Goal: Task Accomplishment & Management: Complete application form

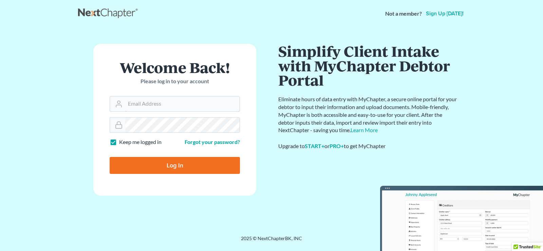
type input "[EMAIL_ADDRESS][DOMAIN_NAME]"
click at [173, 160] on input "Log In" at bounding box center [175, 165] width 130 height 17
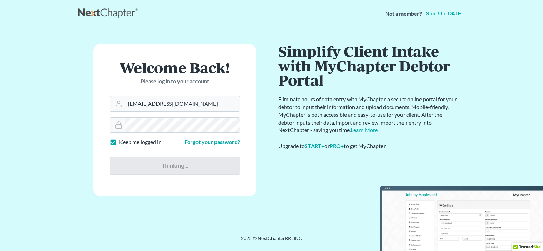
type input "Thinking..."
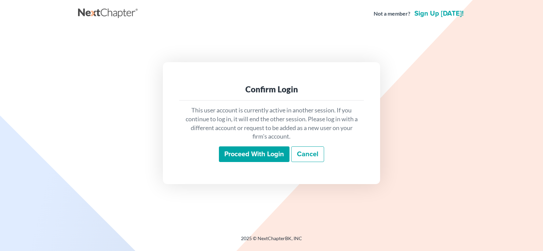
click at [235, 158] on input "Proceed with login" at bounding box center [254, 154] width 71 height 16
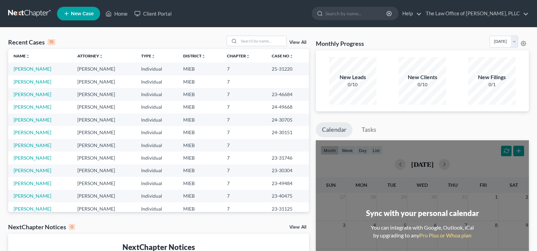
click at [77, 8] on link "New Case" at bounding box center [78, 14] width 43 height 14
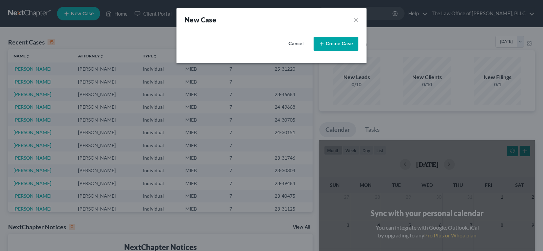
select select "40"
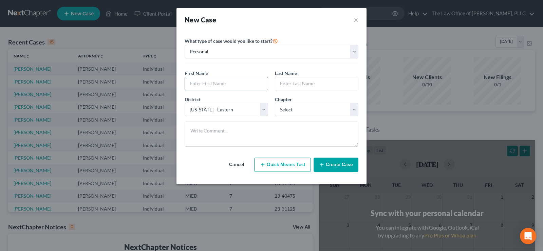
click at [223, 87] on input "text" at bounding box center [226, 83] width 83 height 13
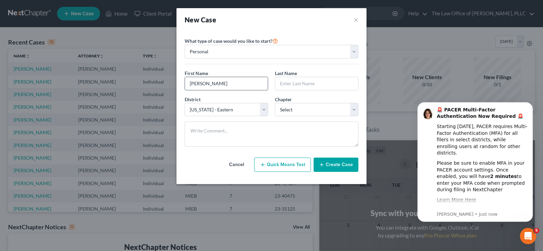
type input "[PERSON_NAME]"
click at [347, 108] on select "Select 7 11 12 13" at bounding box center [316, 110] width 83 height 14
select select "0"
click at [275, 103] on select "Select 7 11 12 13" at bounding box center [316, 110] width 83 height 14
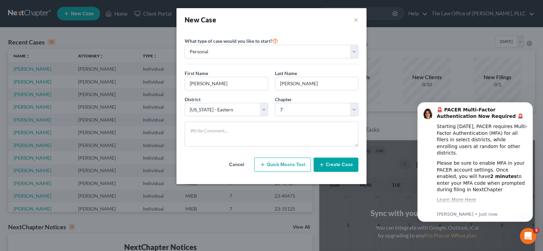
click at [341, 161] on button "Create Case" at bounding box center [335, 164] width 45 height 14
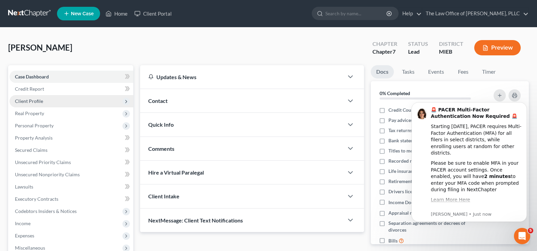
click at [37, 103] on span "Client Profile" at bounding box center [29, 101] width 28 height 6
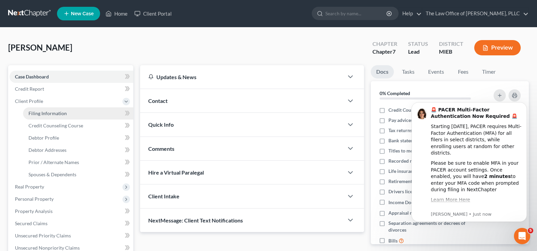
click at [41, 114] on span "Filing Information" at bounding box center [47, 113] width 38 height 6
select select "1"
select select "0"
select select "40"
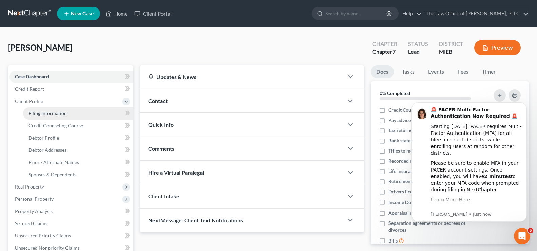
select select "23"
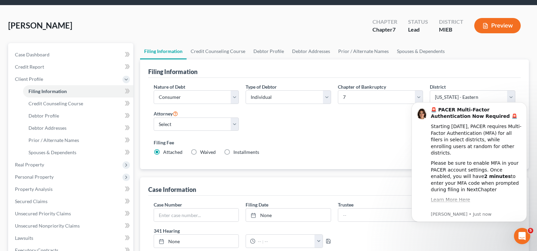
scroll to position [34, 0]
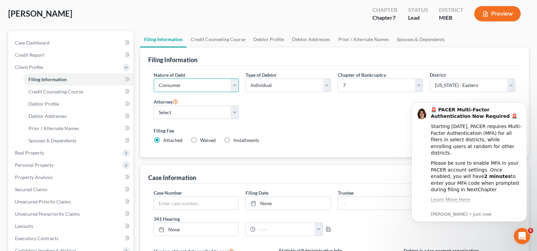
click at [231, 84] on select "Select Business Consumer Other" at bounding box center [196, 85] width 85 height 14
select select "2"
click at [154, 78] on select "Select Business Consumer Other" at bounding box center [196, 85] width 85 height 14
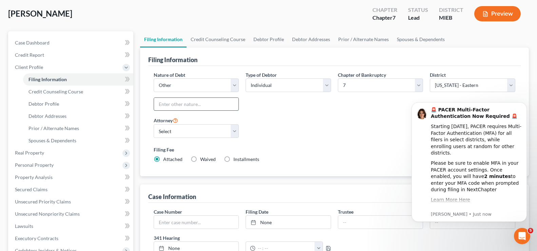
click at [215, 105] on input "text" at bounding box center [196, 104] width 85 height 13
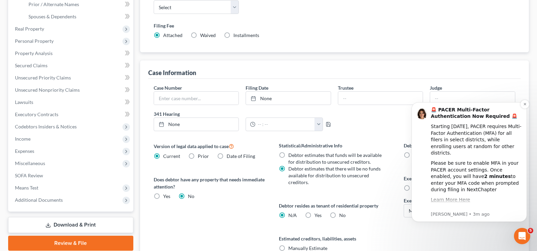
scroll to position [170, 0]
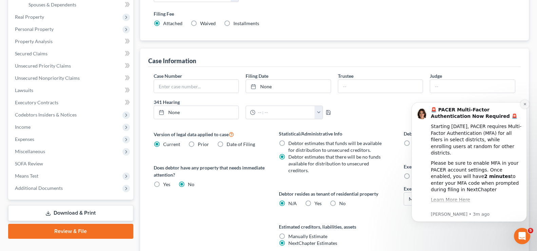
type input "Non-consumer"
click at [528, 104] on button "Dismiss notification" at bounding box center [524, 104] width 9 height 9
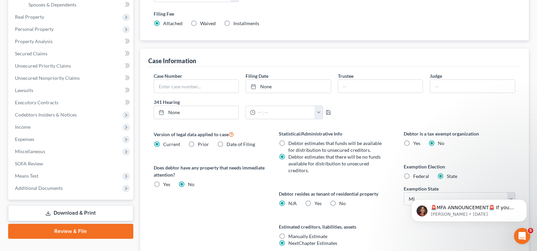
click at [531, 104] on div "Filing Information Credit Counseling Course Debtor Profile Debtor Addresses Pri…" at bounding box center [335, 90] width 396 height 389
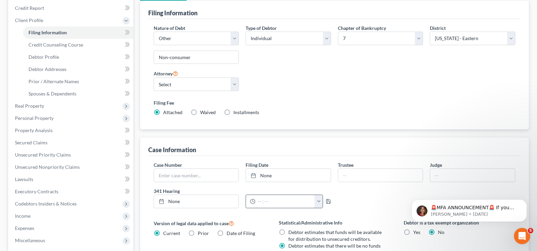
scroll to position [68, 0]
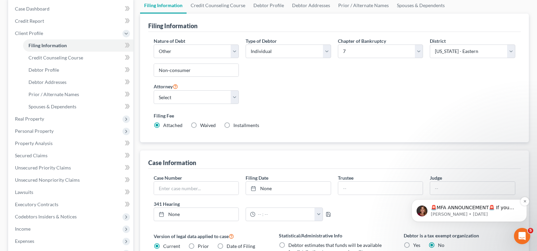
click at [444, 209] on p "🚨MFA ANNOUNCEMENT🚨 If you are filing [DATE] in [US_STATE] or [US_STATE], you ne…" at bounding box center [475, 207] width 88 height 7
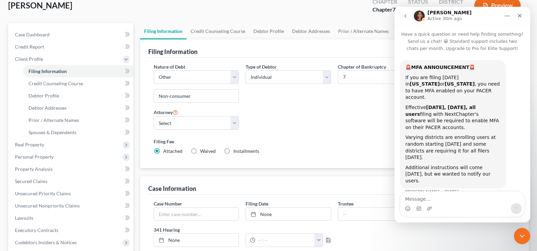
scroll to position [34, 0]
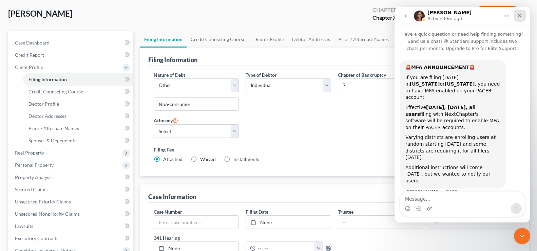
click at [522, 17] on icon "Close" at bounding box center [519, 15] width 5 height 5
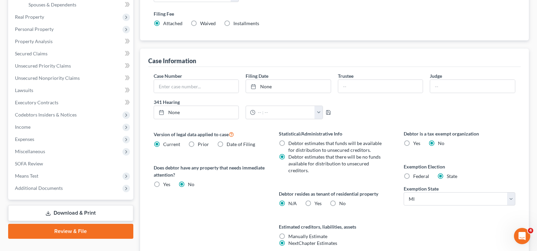
scroll to position [229, 0]
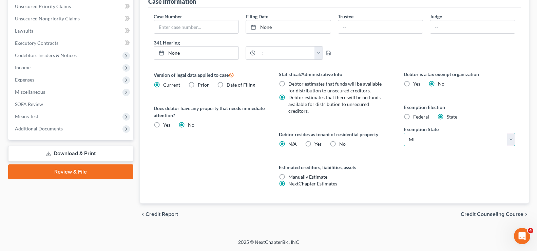
click at [501, 139] on select "State [US_STATE] AK AR AZ CA CO CT DE DC [GEOGRAPHIC_DATA] [GEOGRAPHIC_DATA] GU…" at bounding box center [460, 140] width 112 height 14
click at [475, 211] on span "Credit Counseling Course" at bounding box center [492, 213] width 63 height 5
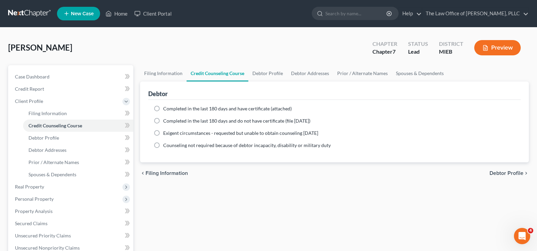
click at [511, 173] on span "Debtor Profile" at bounding box center [507, 172] width 34 height 5
select select "0"
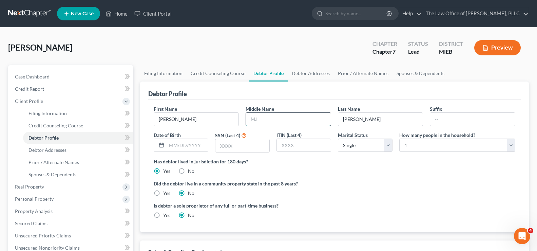
click at [275, 118] on input "text" at bounding box center [288, 119] width 85 height 13
type input "M"
click at [194, 141] on input "text" at bounding box center [187, 145] width 41 height 13
type input "[DATE]"
type input "9806"
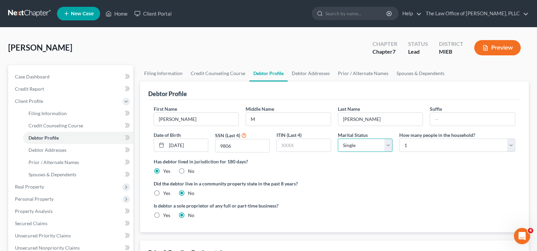
click at [385, 147] on select "Select Single Married Separated Divorced Widowed" at bounding box center [365, 145] width 55 height 14
select select "1"
click at [338, 138] on select "Select Single Married Separated Divorced Widowed" at bounding box center [365, 145] width 55 height 14
click at [505, 147] on select "Select 1 2 3 4 5 6 7 8 9 10 11 12 13 14 15 16 17 18 19 20" at bounding box center [457, 145] width 116 height 14
select select "2"
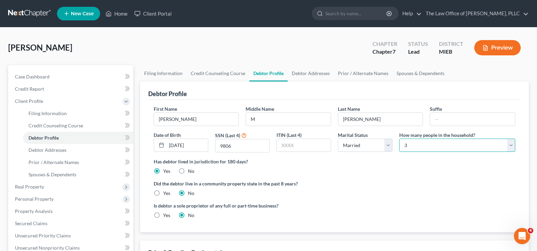
click at [399, 138] on select "Select 1 2 3 4 5 6 7 8 9 10 11 12 13 14 15 16 17 18 19 20" at bounding box center [457, 145] width 116 height 14
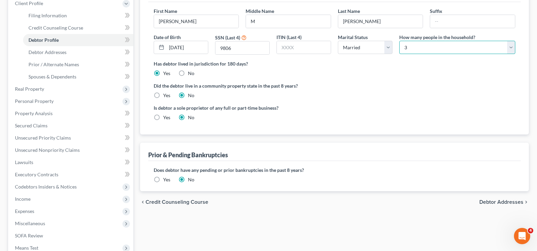
scroll to position [136, 0]
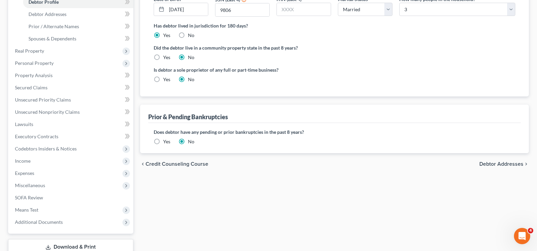
click at [499, 165] on span "Debtor Addresses" at bounding box center [501, 163] width 44 height 5
select select "0"
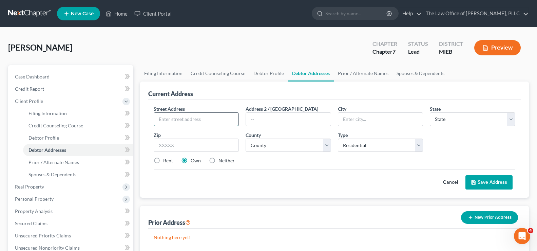
click at [179, 119] on input "text" at bounding box center [196, 119] width 85 height 13
type input "9451 Spruce Trail"
type input "[PERSON_NAME]"
select select "23"
type input "48871"
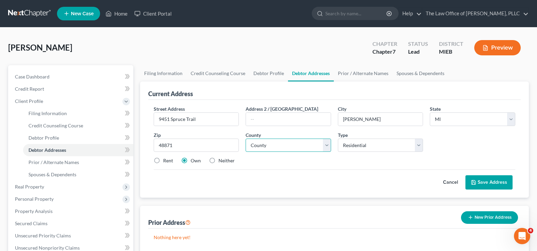
type input "Perrinton"
drag, startPoint x: 267, startPoint y: 151, endPoint x: 267, endPoint y: 148, distance: 3.7
click at [267, 149] on select "[GEOGRAPHIC_DATA] [GEOGRAPHIC_DATA] [GEOGRAPHIC_DATA] [GEOGRAPHIC_DATA] [GEOGRA…" at bounding box center [288, 145] width 85 height 14
select select "28"
click at [246, 138] on select "[GEOGRAPHIC_DATA] [GEOGRAPHIC_DATA] [GEOGRAPHIC_DATA] [GEOGRAPHIC_DATA] [GEOGRA…" at bounding box center [288, 145] width 85 height 14
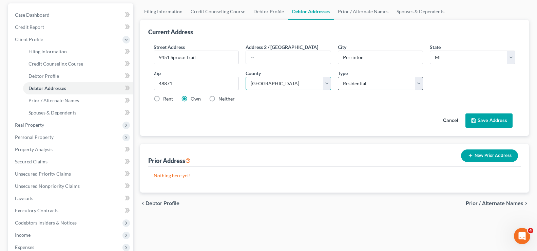
scroll to position [68, 0]
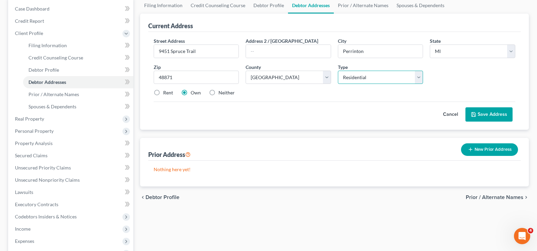
click at [417, 82] on select "Select Residential Mailing Rental Business" at bounding box center [380, 78] width 85 height 14
click at [338, 71] on select "Select Residential Mailing Rental Business" at bounding box center [380, 78] width 85 height 14
click at [483, 114] on button "Save Address" at bounding box center [488, 114] width 47 height 14
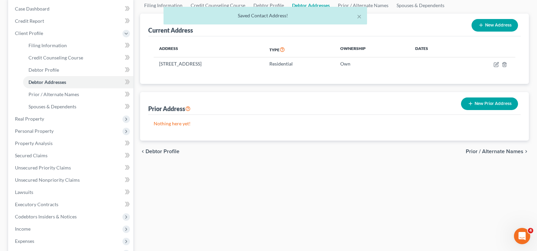
click at [486, 149] on span "Prior / Alternate Names" at bounding box center [495, 151] width 58 height 5
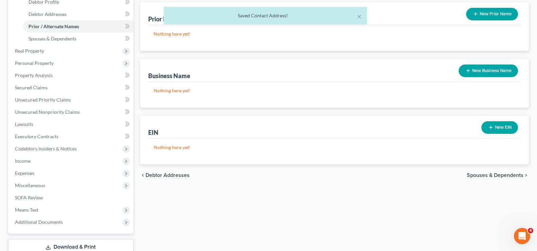
scroll to position [170, 0]
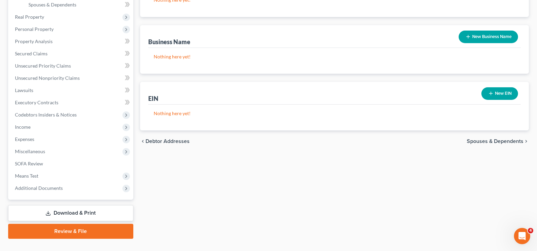
click at [484, 143] on span "Spouses & Dependents" at bounding box center [495, 140] width 57 height 5
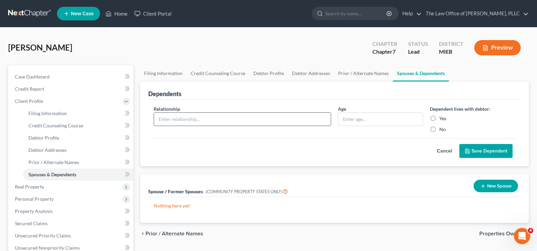
click at [237, 115] on input "text" at bounding box center [242, 119] width 177 height 13
type input "Disabled Daughter"
type input "35"
click at [439, 119] on label "Yes" at bounding box center [442, 118] width 7 height 7
click at [442, 119] on input "Yes" at bounding box center [444, 117] width 4 height 4
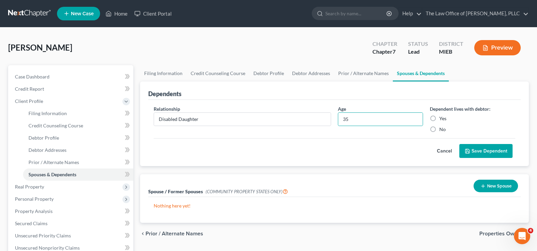
radio input "true"
click at [477, 152] on button "Save Dependent" at bounding box center [485, 151] width 53 height 14
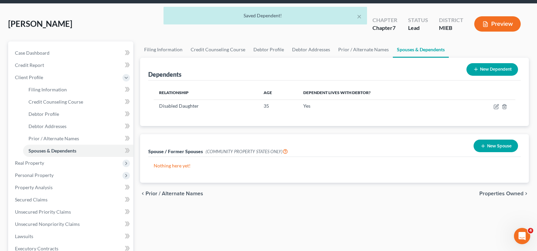
scroll to position [68, 0]
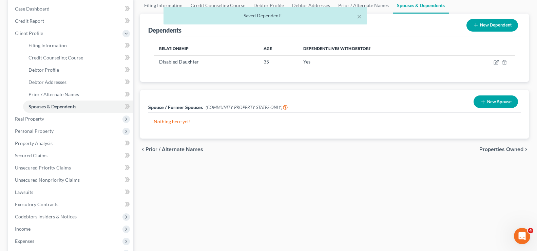
click at [491, 151] on span "Properties Owned" at bounding box center [501, 149] width 44 height 5
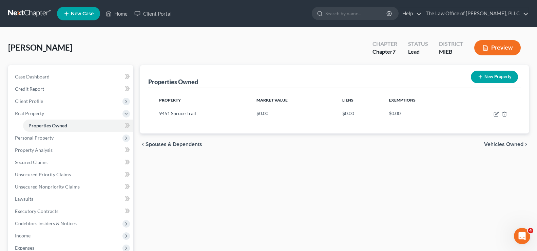
click at [489, 147] on span "Vehicles Owned" at bounding box center [503, 143] width 39 height 5
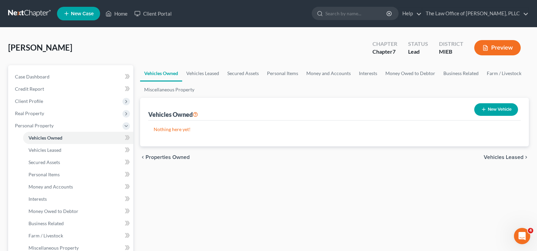
click at [502, 110] on button "New Vehicle" at bounding box center [496, 109] width 44 height 13
select select "0"
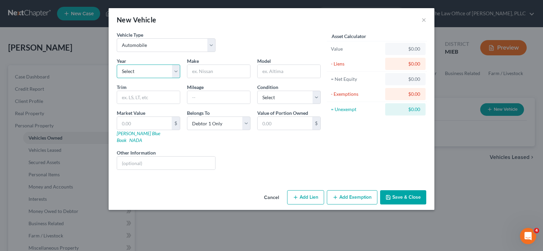
click at [178, 73] on select "Select 2026 2025 2024 2023 2022 2021 2020 2019 2018 2017 2016 2015 2014 2013 20…" at bounding box center [148, 71] width 63 height 14
select select "3"
click at [117, 64] on select "Select 2026 2025 2024 2023 2022 2021 2020 2019 2018 2017 2016 2015 2014 2013 20…" at bounding box center [148, 71] width 63 height 14
click at [202, 71] on input "text" at bounding box center [218, 71] width 63 height 13
type input "Chevy"
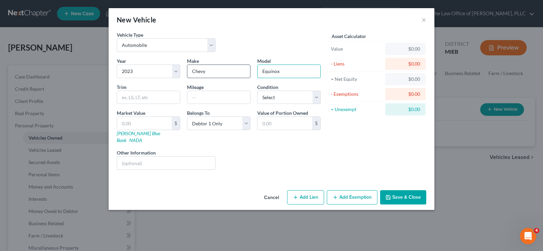
type input "Equinox"
type input "140,000"
click at [312, 99] on select "Select Excellent Very Good Good Fair Poor" at bounding box center [288, 98] width 63 height 14
click at [257, 91] on select "Select Excellent Very Good Good Fair Poor" at bounding box center [288, 98] width 63 height 14
click at [267, 121] on input "text" at bounding box center [284, 123] width 55 height 13
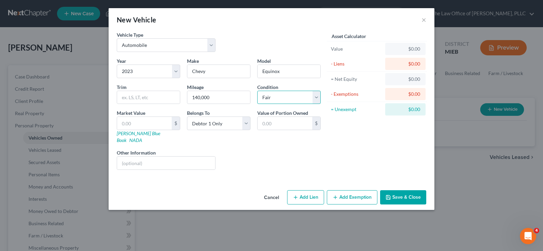
click at [313, 99] on select "Select Excellent Very Good Good Fair Poor" at bounding box center [288, 98] width 63 height 14
select select "2"
click at [257, 91] on select "Select Excellent Very Good Good Fair Poor" at bounding box center [288, 98] width 63 height 14
click at [287, 124] on input "text" at bounding box center [284, 123] width 55 height 13
type input "2,210"
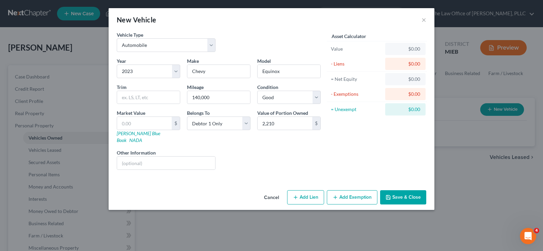
click at [353, 191] on button "Add Exemption" at bounding box center [352, 197] width 51 height 14
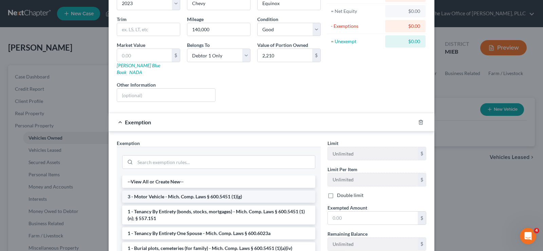
click at [231, 190] on li "3 - Motor Vehicle - Mich. Comp. Laws § 600.5451 (1)(g)" at bounding box center [218, 196] width 193 height 12
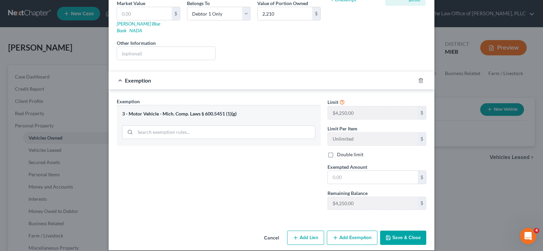
scroll to position [110, 0]
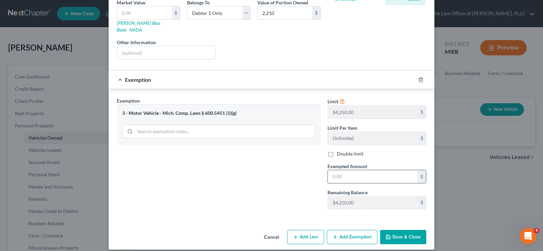
click at [337, 171] on input "text" at bounding box center [373, 176] width 90 height 13
type input "2,210"
click at [398, 234] on button "Save & Close" at bounding box center [403, 237] width 46 height 14
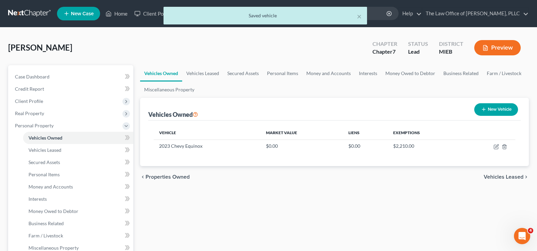
click at [496, 177] on span "Vehicles Leased" at bounding box center [504, 176] width 40 height 5
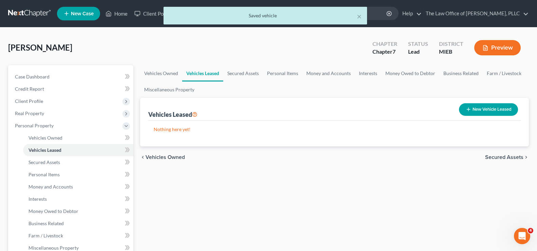
click at [491, 155] on span "Secured Assets" at bounding box center [504, 156] width 38 height 5
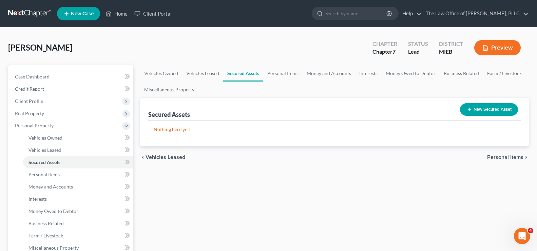
click at [487, 111] on button "New Secured Asset" at bounding box center [489, 109] width 58 height 13
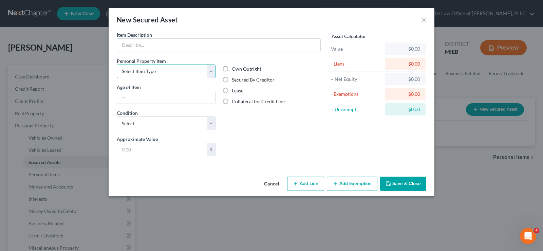
click at [209, 75] on select "Select Item Type Clothing Collectibles Of Value Electronics Firearms Household …" at bounding box center [166, 71] width 99 height 14
click at [274, 145] on div "Liens Select" at bounding box center [272, 145] width 106 height 21
click at [423, 23] on button "×" at bounding box center [423, 20] width 5 height 8
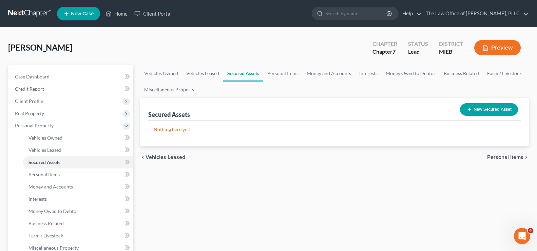
click at [512, 160] on span "Personal Items" at bounding box center [505, 156] width 36 height 5
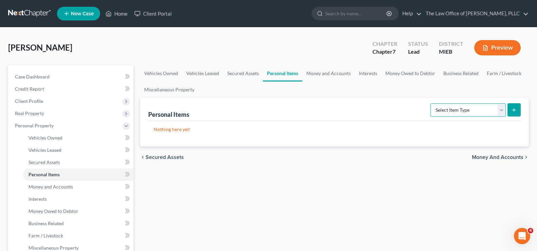
click at [502, 115] on select "Select Item Type Clothing Collectibles Of Value Electronics Firearms Household …" at bounding box center [467, 110] width 75 height 14
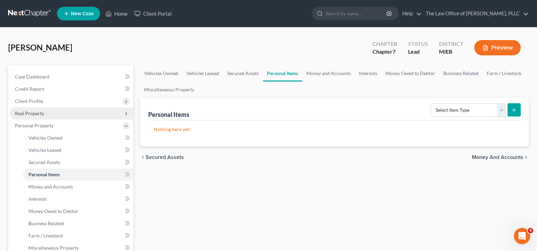
click at [42, 117] on span "Real Property" at bounding box center [71, 113] width 124 height 12
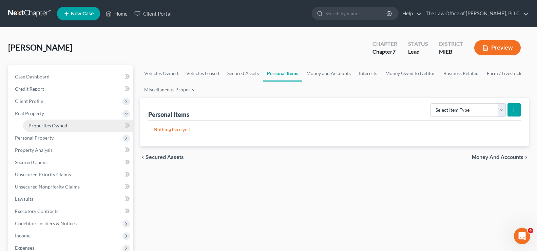
click at [49, 127] on span "Properties Owned" at bounding box center [47, 125] width 39 height 6
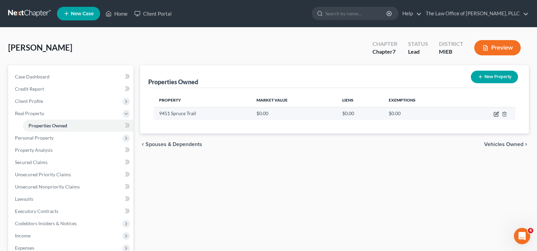
click at [495, 115] on icon "button" at bounding box center [496, 113] width 5 height 5
select select "23"
select select "28"
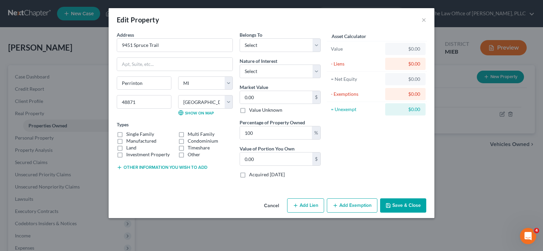
click at [299, 202] on button "Add Lien" at bounding box center [305, 205] width 37 height 14
select select "0"
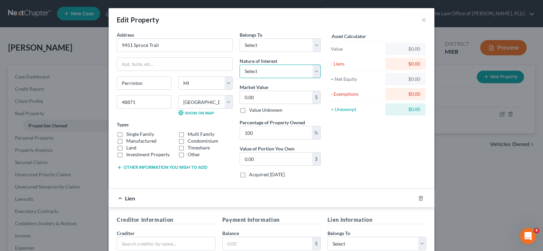
click at [311, 70] on select "Select Fee Simple Joint Tenant Life Estate Equitable Interest Future Interest T…" at bounding box center [280, 71] width 81 height 14
select select "1"
click at [240, 64] on select "Select Fee Simple Joint Tenant Life Estate Equitable Interest Future Interest T…" at bounding box center [280, 71] width 81 height 14
click at [312, 49] on select "Select Debtor 1 Only Debtor 2 Only Debtor 1 And Debtor 2 Only At Least One Of T…" at bounding box center [280, 45] width 81 height 14
select select "3"
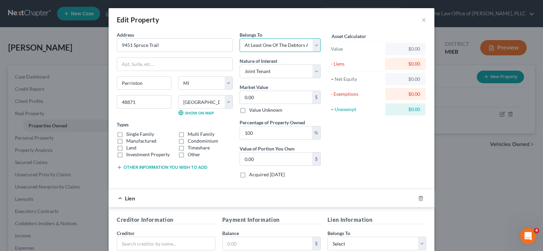
click at [240, 38] on select "Select Debtor 1 Only Debtor 2 Only Debtor 1 And Debtor 2 Only At Least One Of T…" at bounding box center [280, 45] width 81 height 14
click at [126, 134] on label "Single Family" at bounding box center [140, 134] width 28 height 7
click at [129, 134] on input "Single Family" at bounding box center [131, 133] width 4 height 4
checkbox input "true"
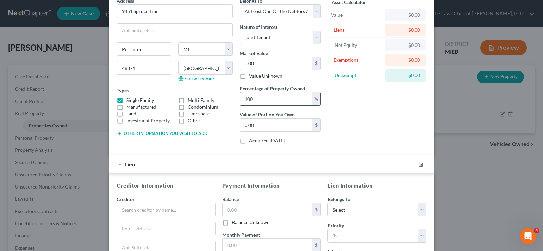
click at [260, 101] on input "100" at bounding box center [276, 98] width 72 height 13
click at [354, 120] on div "Asset Calculator Value $0.00 - Liens $0.00 = Net Equity $0.00 - Exemptions $0.0…" at bounding box center [377, 73] width 106 height 152
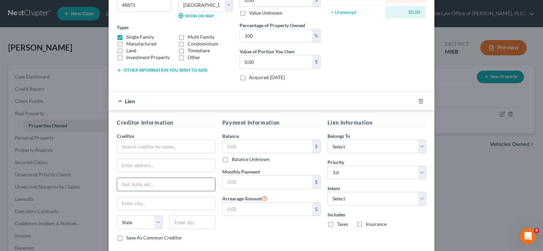
scroll to position [102, 0]
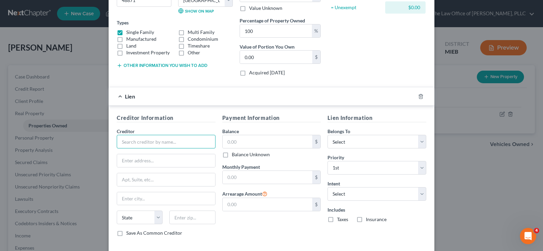
click at [166, 144] on input "text" at bounding box center [166, 142] width 99 height 14
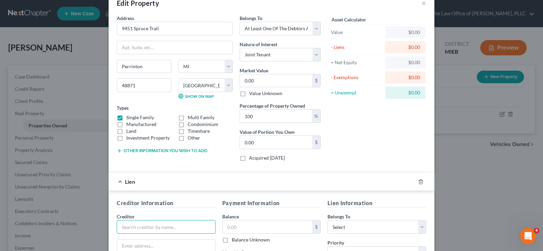
scroll to position [0, 0]
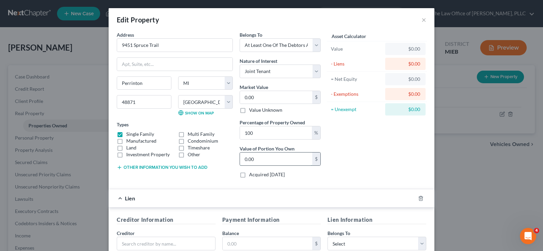
click at [253, 162] on input "0.00" at bounding box center [276, 158] width 72 height 13
type input "257,000"
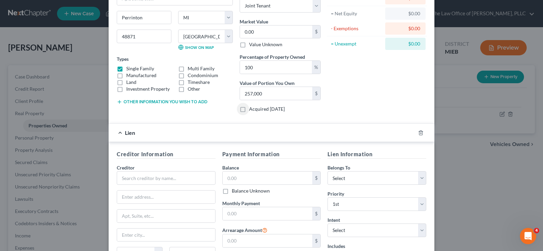
scroll to position [68, 0]
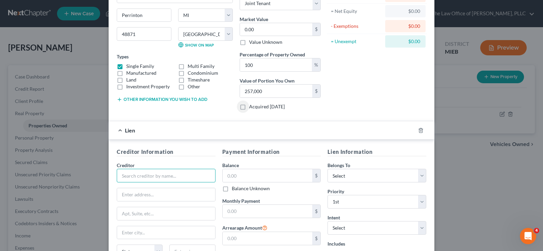
click at [157, 176] on input "text" at bounding box center [166, 176] width 99 height 14
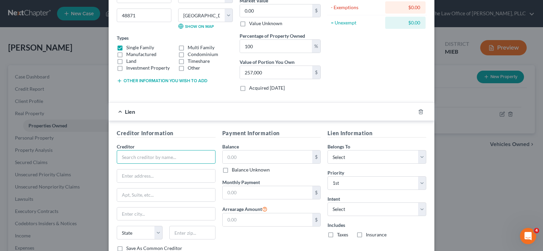
scroll to position [135, 0]
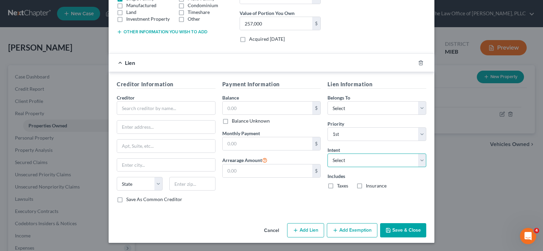
click at [408, 162] on select "Select Surrender Redeem Reaffirm Avoid Other" at bounding box center [376, 160] width 99 height 14
select select "2"
click at [327, 153] on select "Select Surrender Redeem Reaffirm Avoid Other" at bounding box center [376, 160] width 99 height 14
click at [136, 102] on input "text" at bounding box center [166, 108] width 99 height 14
drag, startPoint x: 130, startPoint y: 106, endPoint x: 542, endPoint y: 243, distance: 434.9
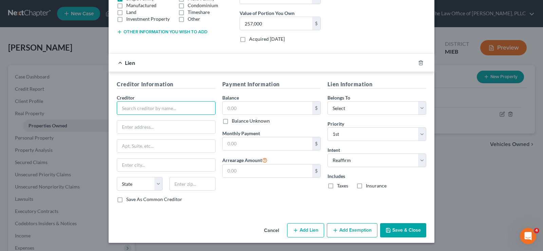
click at [271, 250] on html "Home New Case Client Portal The Law Office of [PERSON_NAME], PLLC [EMAIL_ADDRES…" at bounding box center [271, 186] width 543 height 373
type input "Dart Bank"
drag, startPoint x: 132, startPoint y: 134, endPoint x: 133, endPoint y: 131, distance: 3.7
click at [132, 132] on div "Creditor * Dart Bank State [US_STATE] AK AR AZ CA CO [GEOGRAPHIC_DATA] DE DC [G…" at bounding box center [166, 145] width 99 height 102
click at [133, 131] on input "text" at bounding box center [166, 126] width 98 height 13
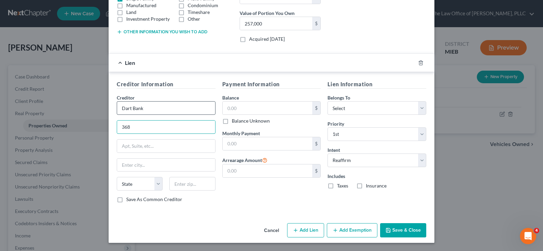
type input "368"
drag, startPoint x: 142, startPoint y: 109, endPoint x: 3, endPoint y: 128, distance: 139.8
click at [0, 128] on div "Edit Property × Address * 9451 Spruce Trail [GEOGRAPHIC_DATA] [US_STATE][GEOGRA…" at bounding box center [271, 125] width 543 height 251
type input "DARTBANK"
click at [138, 130] on input "368" at bounding box center [166, 126] width 98 height 13
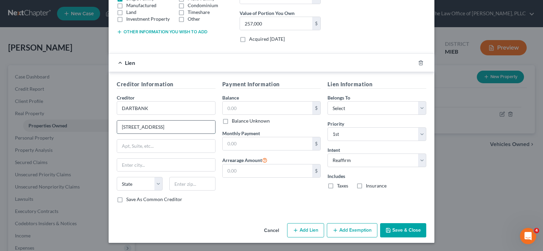
type input "[STREET_ADDRESS]"
type input "[PERSON_NAME]"
select select "23"
click at [126, 201] on label "Save As Common Creditor" at bounding box center [154, 199] width 56 height 7
click at [129, 200] on input "Save As Common Creditor" at bounding box center [131, 198] width 4 height 4
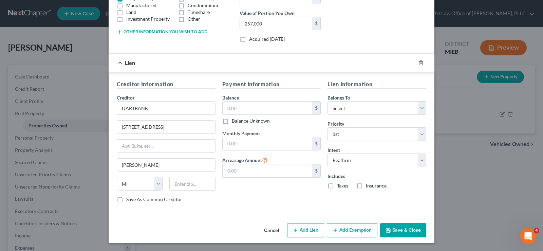
checkbox input "true"
click at [177, 182] on input "text" at bounding box center [192, 184] width 46 height 14
type input "48871-9623"
click at [243, 107] on input "text" at bounding box center [268, 107] width 90 height 13
type input "52,169"
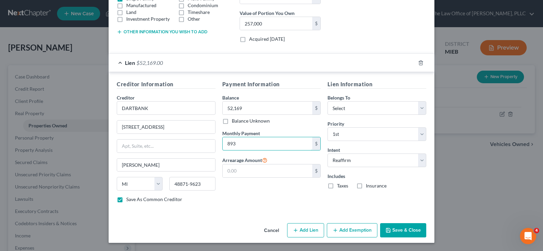
type input "893"
click at [337, 186] on label "Taxes" at bounding box center [342, 185] width 11 height 7
click at [340, 186] on input "Taxes" at bounding box center [342, 184] width 4 height 4
checkbox input "true"
click at [366, 186] on label "Insurance" at bounding box center [376, 185] width 21 height 7
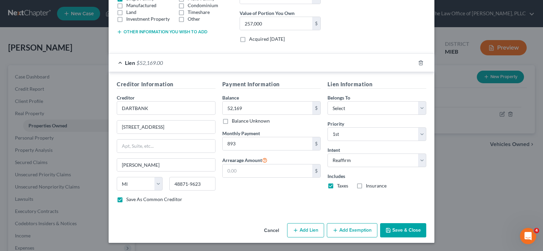
click at [368, 186] on input "Insurance" at bounding box center [370, 184] width 4 height 4
checkbox input "true"
click at [419, 108] on select "Select Debtor 1 Only Debtor 2 Only Debtor 1 And Debtor 2 Only At Least One Of T…" at bounding box center [376, 108] width 99 height 14
select select "3"
click at [327, 101] on select "Select Debtor 1 Only Debtor 2 Only Debtor 1 And Debtor 2 Only At Least One Of T…" at bounding box center [376, 108] width 99 height 14
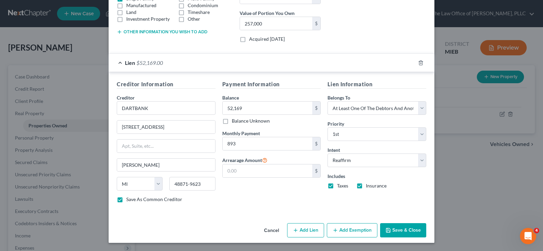
click at [308, 229] on button "Add Lien" at bounding box center [305, 230] width 37 height 14
select select "3"
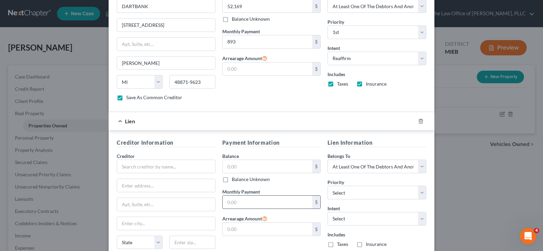
scroll to position [271, 0]
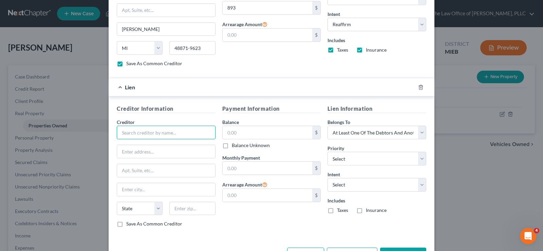
click at [158, 128] on input "text" at bounding box center [166, 133] width 99 height 14
type input "DARTBANK"
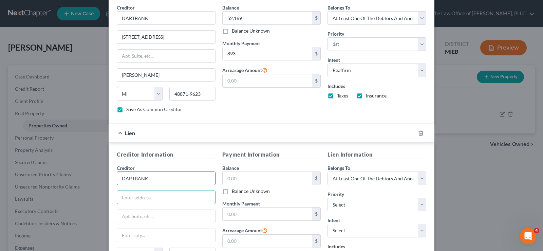
scroll to position [237, 0]
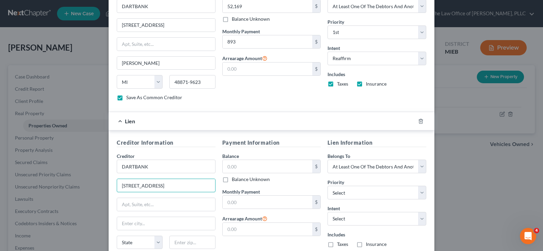
type input "[STREET_ADDRESS]"
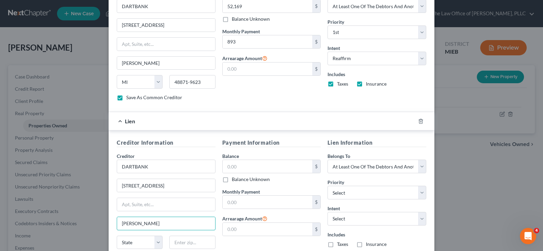
type input "[PERSON_NAME]"
select select "23"
type input "48871-9623"
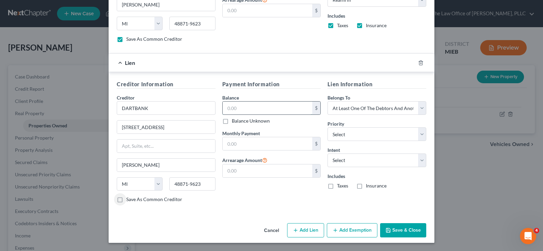
click at [241, 111] on input "text" at bounding box center [268, 107] width 90 height 13
type input "9,411"
type input "127"
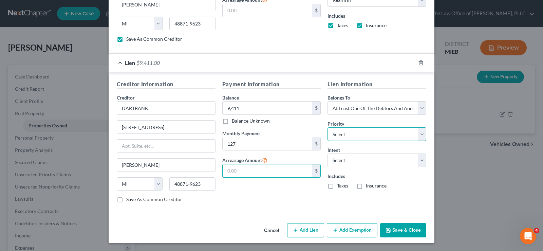
click at [354, 133] on select "Select 2nd 3rd 4th 5th 6th 7th 8th 9th 10th 11th 12th 13th 14th 15th 16th 17th …" at bounding box center [376, 134] width 99 height 14
select select "0"
click at [327, 127] on select "Select 2nd 3rd 4th 5th 6th 7th 8th 9th 10th 11th 12th 13th 14th 15th 16th 17th …" at bounding box center [376, 134] width 99 height 14
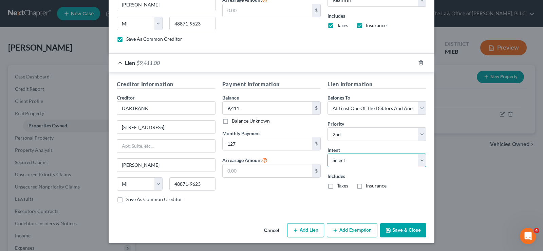
click at [401, 155] on select "Select Surrender Redeem Reaffirm Avoid Other" at bounding box center [376, 160] width 99 height 14
select select "2"
click at [327, 153] on select "Select Surrender Redeem Reaffirm Avoid Other" at bounding box center [376, 160] width 99 height 14
click at [349, 224] on button "Add Exemption" at bounding box center [352, 230] width 51 height 14
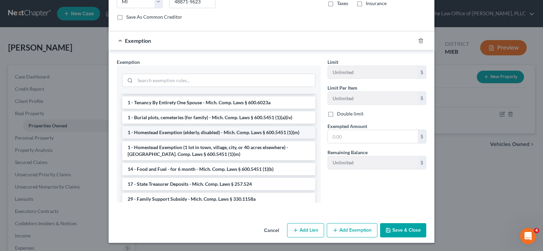
scroll to position [0, 0]
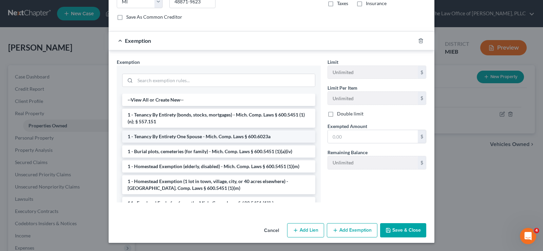
click at [210, 137] on li "1 - Tenancy By Entirety One Spouse - Mich. Comp. Laws § 600.6023a" at bounding box center [218, 136] width 193 height 12
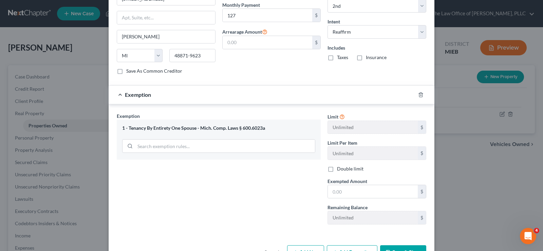
scroll to position [445, 0]
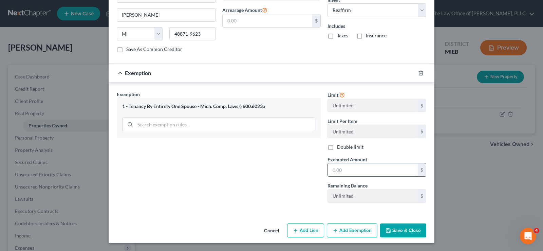
click at [365, 171] on input "text" at bounding box center [373, 169] width 90 height 13
type input "195,420"
click at [406, 228] on button "Save & Close" at bounding box center [403, 230] width 46 height 14
checkbox input "false"
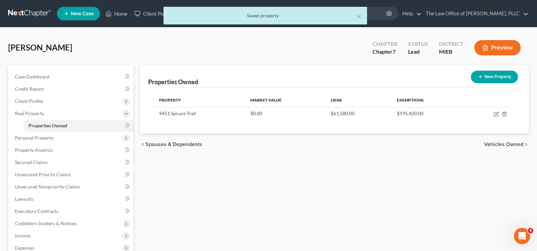
click at [489, 146] on span "Vehicles Owned" at bounding box center [503, 143] width 39 height 5
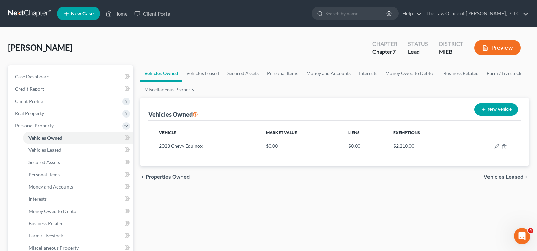
click at [496, 178] on span "Vehicles Leased" at bounding box center [504, 176] width 40 height 5
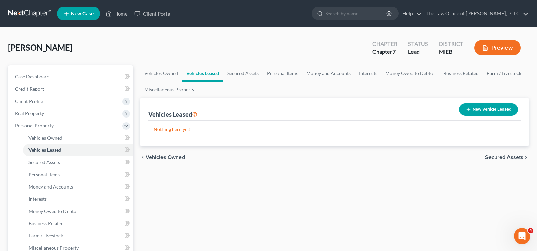
click at [493, 156] on span "Secured Assets" at bounding box center [504, 156] width 38 height 5
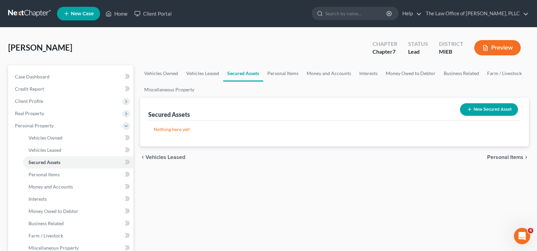
click at [493, 156] on span "Personal Items" at bounding box center [505, 156] width 36 height 5
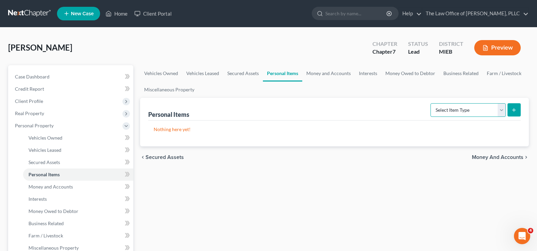
click at [499, 108] on select "Select Item Type Clothing Collectibles Of Value Electronics Firearms Household …" at bounding box center [467, 110] width 75 height 14
click at [431, 103] on select "Select Item Type Clothing Collectibles Of Value Electronics Firearms Household …" at bounding box center [467, 110] width 75 height 14
click at [502, 111] on select "Select Item Type Clothing Collectibles Of Value Electronics Firearms Household …" at bounding box center [467, 110] width 75 height 14
select select "jewelry"
click at [431, 103] on select "Select Item Type Clothing Collectibles Of Value Electronics Firearms Household …" at bounding box center [467, 110] width 75 height 14
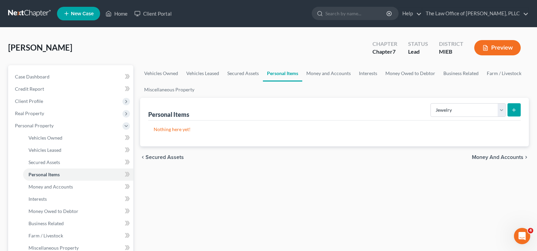
click at [515, 108] on icon "submit" at bounding box center [513, 109] width 5 height 5
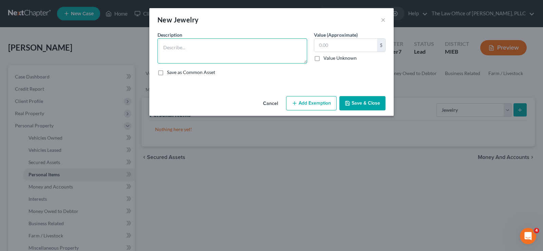
click at [210, 48] on textarea at bounding box center [232, 50] width 150 height 25
type textarea "Wedding Ring"
click at [323, 50] on input "text" at bounding box center [345, 45] width 63 height 13
type input "2,000"
click at [307, 98] on button "Add Exemption" at bounding box center [311, 103] width 51 height 14
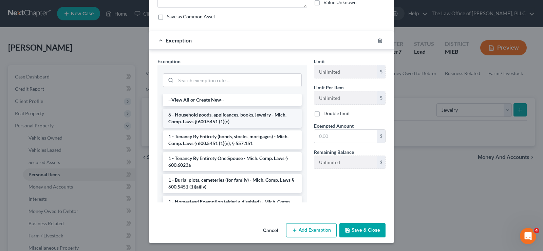
click at [205, 119] on li "6 - Household goods, applicances, books, jewelry - Mich. Comp. Laws § 600.5451 …" at bounding box center [232, 118] width 139 height 19
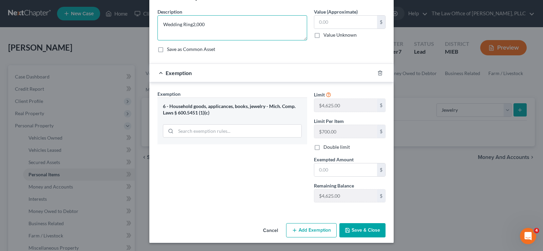
type textarea "Wedding Ring"
click at [322, 18] on input "text" at bounding box center [345, 22] width 63 height 13
click at [334, 172] on input "text" at bounding box center [345, 169] width 63 height 13
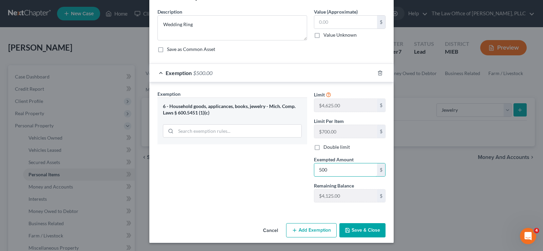
type input "500"
click at [360, 232] on button "Save & Close" at bounding box center [362, 230] width 46 height 14
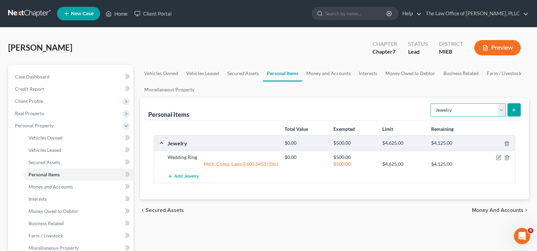
click at [499, 115] on select "Select Item Type Clothing Collectibles Of Value Electronics Firearms Household …" at bounding box center [467, 110] width 75 height 14
select select "firearms"
click at [431, 103] on select "Select Item Type Clothing Collectibles Of Value Electronics Firearms Household …" at bounding box center [467, 110] width 75 height 14
click at [513, 110] on icon "submit" at bounding box center [513, 109] width 5 height 5
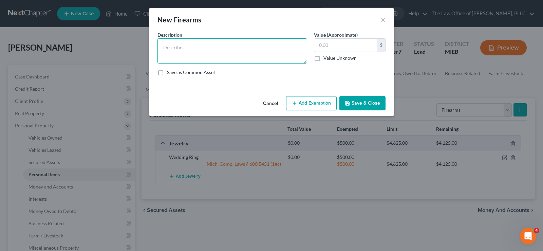
click at [209, 52] on textarea at bounding box center [232, 50] width 150 height 25
type textarea "Handgun"
type input "100.00"
click at [303, 97] on button "Add Exemption" at bounding box center [311, 103] width 51 height 14
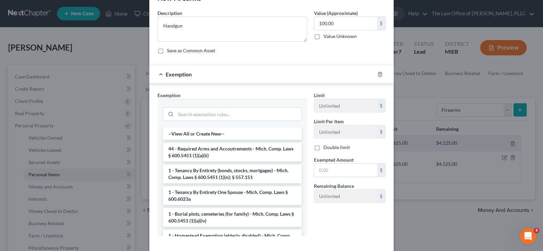
scroll to position [56, 0]
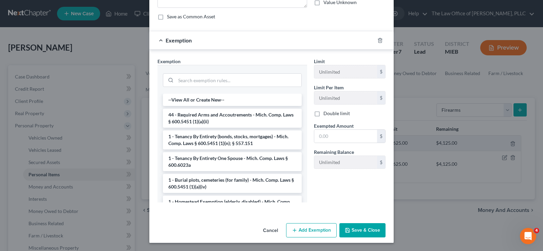
click at [362, 233] on button "Save & Close" at bounding box center [362, 230] width 46 height 14
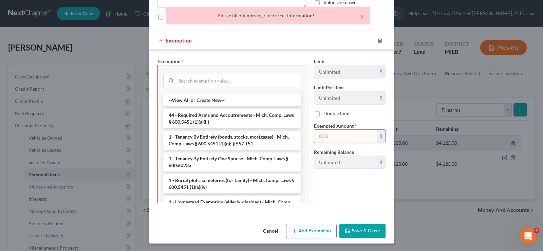
click at [362, 233] on button "Save & Close" at bounding box center [362, 231] width 46 height 14
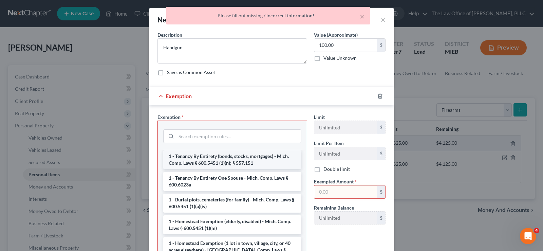
scroll to position [34, 0]
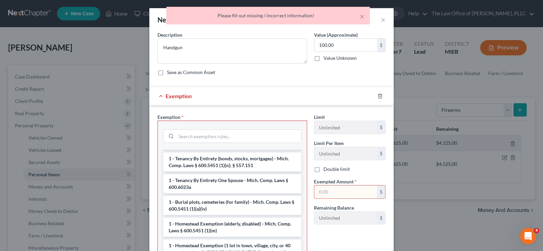
click at [326, 194] on input "text" at bounding box center [345, 191] width 63 height 13
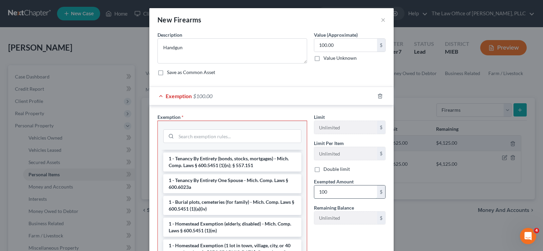
type input "100"
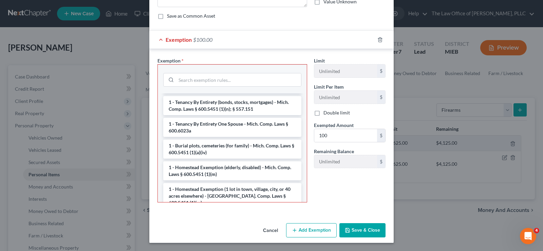
click at [362, 231] on button "Save & Close" at bounding box center [362, 230] width 46 height 14
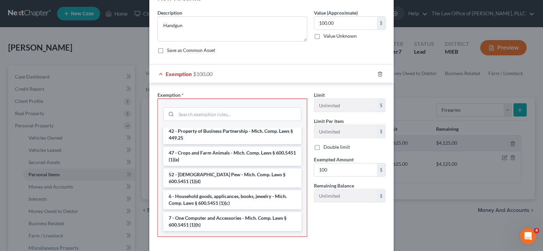
scroll to position [34, 0]
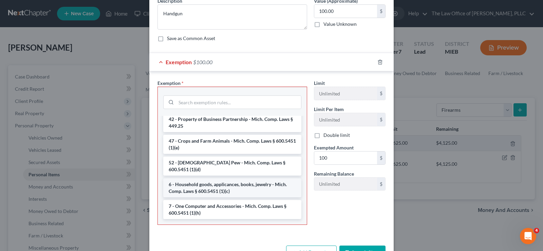
click at [241, 184] on li "6 - Household goods, applicances, books, jewelry - Mich. Comp. Laws § 600.5451 …" at bounding box center [232, 187] width 138 height 19
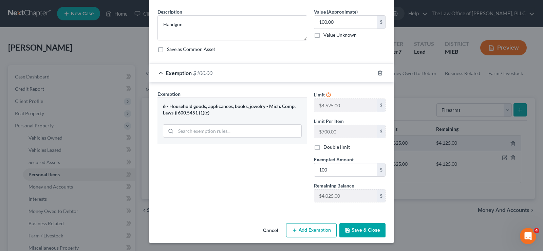
click at [356, 235] on button "Save & Close" at bounding box center [362, 230] width 46 height 14
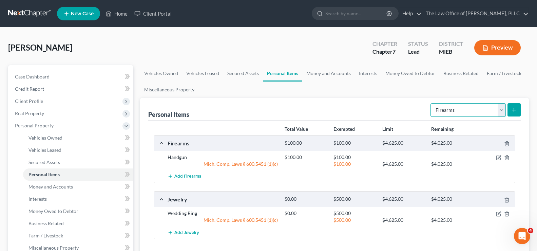
click at [498, 110] on select "Select Item Type Clothing Collectibles Of Value Electronics Firearms Household …" at bounding box center [467, 110] width 75 height 14
select select "electronics"
click at [431, 103] on select "Select Item Type Clothing Collectibles Of Value Electronics Firearms Household …" at bounding box center [467, 110] width 75 height 14
click at [518, 112] on button "submit" at bounding box center [513, 109] width 13 height 13
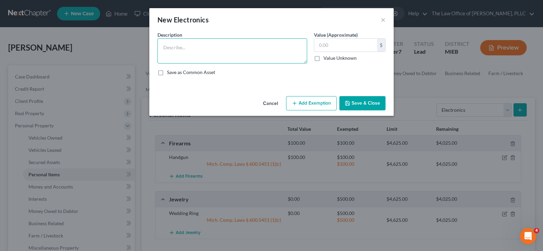
click at [182, 54] on textarea at bounding box center [232, 50] width 150 height 25
type textarea "I Phone 11"
type input "400.00"
click at [308, 102] on button "Add Exemption" at bounding box center [311, 103] width 51 height 14
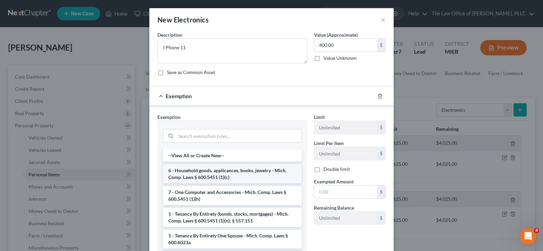
click at [244, 176] on li "6 - Household goods, applicances, books, jewelry - Mich. Comp. Laws § 600.5451 …" at bounding box center [232, 173] width 139 height 19
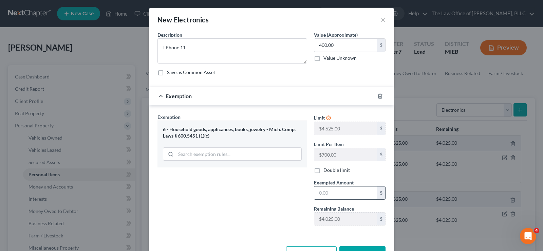
click at [318, 195] on input "text" at bounding box center [345, 192] width 63 height 13
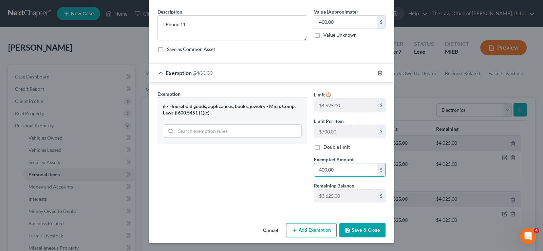
type input "400.00"
click at [349, 230] on button "Save & Close" at bounding box center [362, 230] width 46 height 14
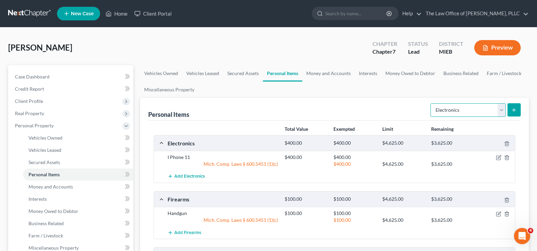
click at [499, 113] on select "Select Item Type Clothing Collectibles Of Value Electronics Firearms Household …" at bounding box center [467, 110] width 75 height 14
select select "clothing"
click at [431, 103] on select "Select Item Type Clothing Collectibles Of Value Electronics Firearms Household …" at bounding box center [467, 110] width 75 height 14
click at [511, 112] on icon "submit" at bounding box center [513, 109] width 5 height 5
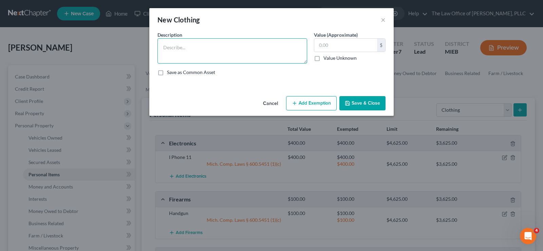
click at [194, 50] on textarea at bounding box center [232, 50] width 150 height 25
type textarea "E"
type textarea "Clothing/shoes"
click at [322, 43] on input "text" at bounding box center [345, 45] width 63 height 13
type input "600"
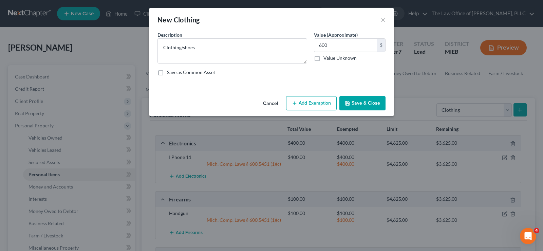
click at [307, 106] on button "Add Exemption" at bounding box center [311, 103] width 51 height 14
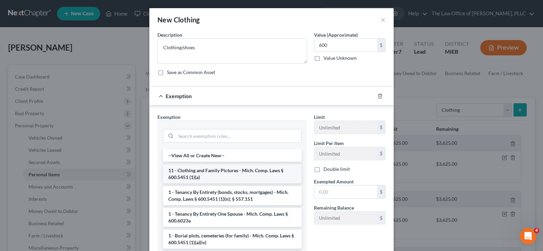
click at [251, 176] on li "11 - Clothing and Family Pictures - Mich. Comp. Laws § 600.5451 (1)(a)" at bounding box center [232, 173] width 139 height 19
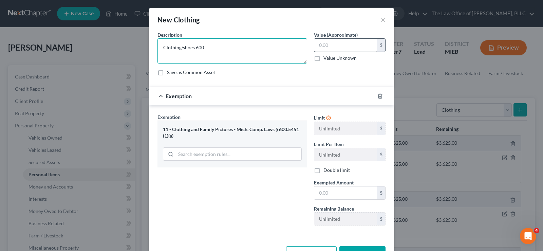
type textarea "Clothing/shoes 600"
drag, startPoint x: 341, startPoint y: 42, endPoint x: 300, endPoint y: 51, distance: 41.7
click at [300, 51] on div "Description * Clothing/shoes 600 Value (Approximate) $ Value Unknown Balance Un…" at bounding box center [271, 56] width 235 height 50
type input "8"
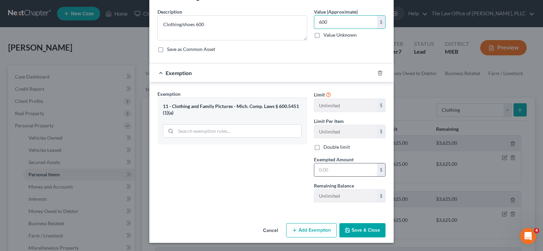
type input "600"
click at [328, 172] on input "text" at bounding box center [345, 169] width 63 height 13
type input "600"
click at [358, 227] on button "Save & Close" at bounding box center [362, 230] width 46 height 14
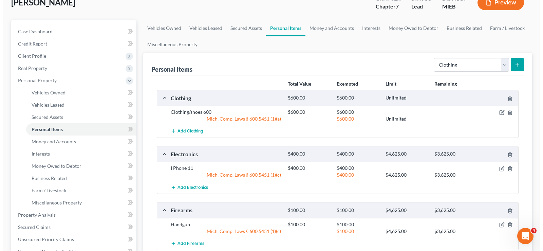
scroll to position [68, 0]
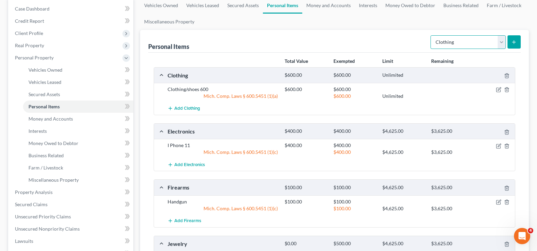
click at [500, 43] on select "Select Item Type Clothing Collectibles Of Value Electronics Firearms Household …" at bounding box center [467, 42] width 75 height 14
select select "household_goods"
click at [431, 35] on select "Select Item Type Clothing Collectibles Of Value Electronics Firearms Household …" at bounding box center [467, 42] width 75 height 14
click at [508, 41] on button "submit" at bounding box center [513, 41] width 13 height 13
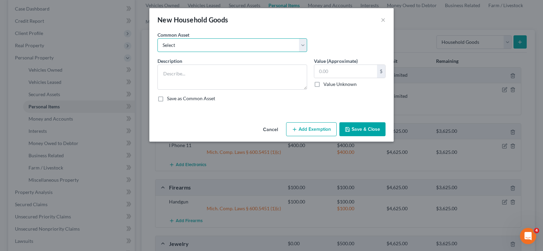
click at [213, 46] on select "Select Furniture, TV, DVD player, Computer, Ipad. Furniture, TV, DVD player, Co…" at bounding box center [232, 45] width 150 height 14
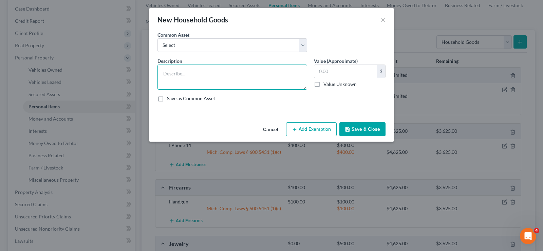
click at [194, 81] on textarea at bounding box center [232, 76] width 150 height 25
type textarea "Household furniture and goods"
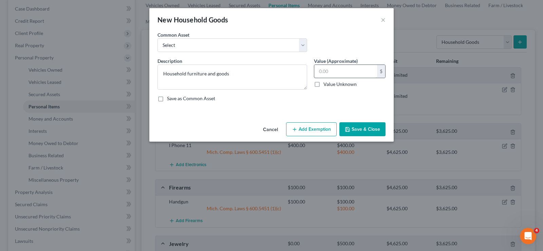
click at [327, 72] on input "text" at bounding box center [345, 71] width 63 height 13
type input "1,500"
drag, startPoint x: 373, startPoint y: 133, endPoint x: 315, endPoint y: 135, distance: 58.1
click at [317, 141] on div "Cancel Add Exemption Save & Close" at bounding box center [271, 130] width 244 height 22
click at [317, 130] on button "Add Exemption" at bounding box center [311, 129] width 51 height 14
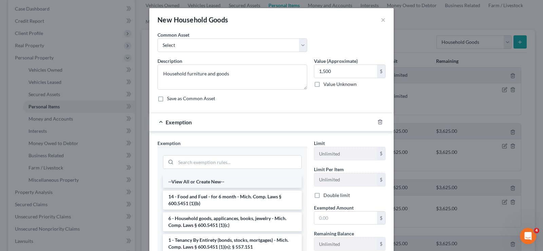
scroll to position [34, 0]
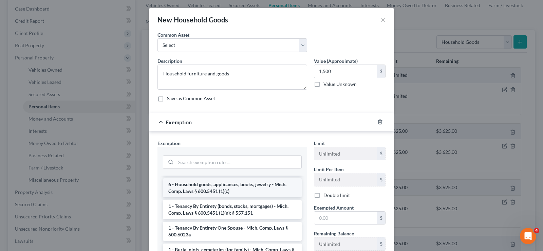
click at [228, 191] on li "6 - Household goods, applicances, books, jewelry - Mich. Comp. Laws § 600.5451 …" at bounding box center [232, 187] width 139 height 19
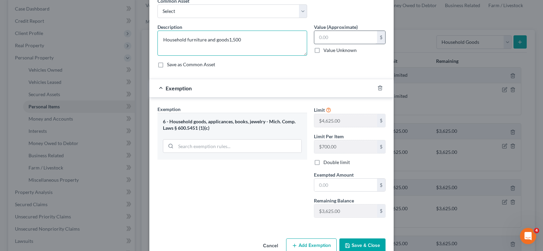
type textarea "Household furniture and goods1,500"
click at [334, 37] on input "text" at bounding box center [345, 37] width 63 height 13
type input "2,500"
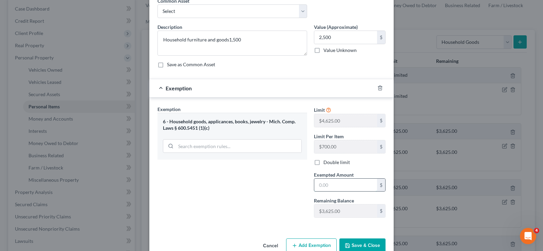
click at [335, 186] on input "text" at bounding box center [345, 184] width 63 height 13
type input "2,500"
click at [352, 243] on button "Save & Close" at bounding box center [362, 245] width 46 height 14
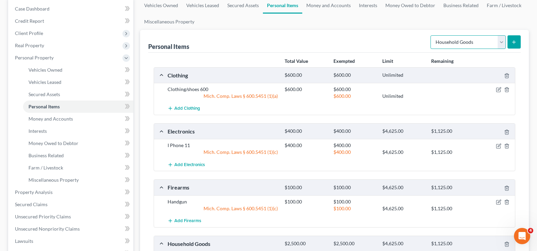
click at [504, 43] on select "Select Item Type Clothing Collectibles Of Value Electronics Firearms Household …" at bounding box center [467, 42] width 75 height 14
click at [530, 105] on div "Vehicles Owned Vehicles Leased Secured Assets Personal Items Money and Accounts…" at bounding box center [335, 193] width 396 height 392
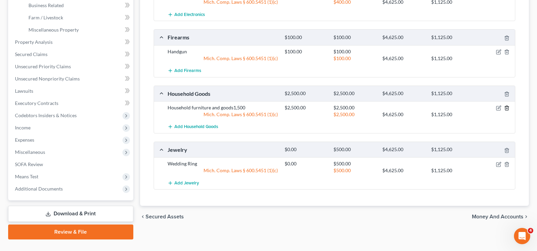
scroll to position [232, 0]
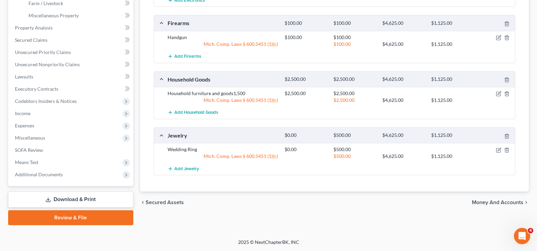
click at [485, 201] on span "Money and Accounts" at bounding box center [498, 201] width 52 height 5
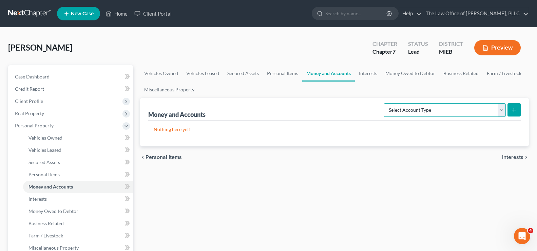
click at [462, 114] on select "Select Account Type Brokerage Cash on Hand Certificates of Deposit Checking Acc…" at bounding box center [445, 110] width 122 height 14
select select "checking"
click at [385, 103] on select "Select Account Type Brokerage Cash on Hand Certificates of Deposit Checking Acc…" at bounding box center [445, 110] width 122 height 14
click at [513, 112] on icon "submit" at bounding box center [513, 109] width 5 height 5
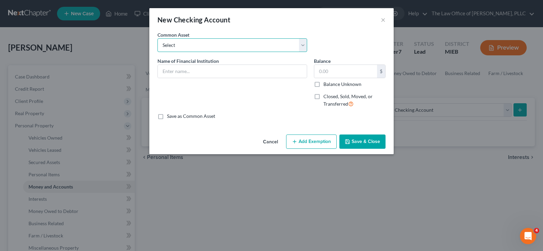
click at [198, 44] on select "Select Lake Trust CU Comerica Community Financial CU" at bounding box center [232, 45] width 150 height 14
click at [190, 68] on input "text" at bounding box center [232, 71] width 149 height 13
type input "DFCU"
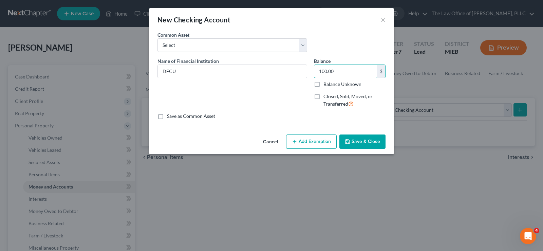
type input "100.00"
click at [312, 137] on button "Add Exemption" at bounding box center [311, 141] width 51 height 14
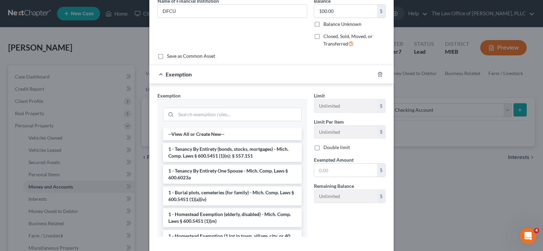
scroll to position [94, 0]
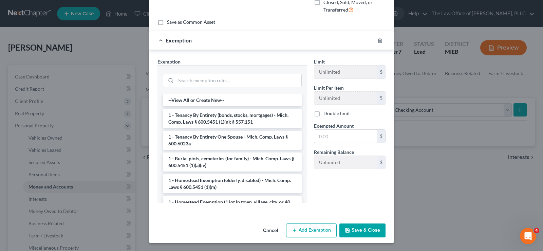
click at [342, 233] on button "Save & Close" at bounding box center [362, 230] width 46 height 14
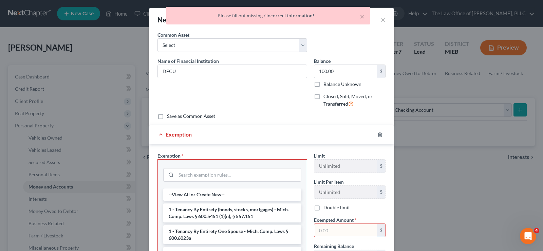
scroll to position [95, 0]
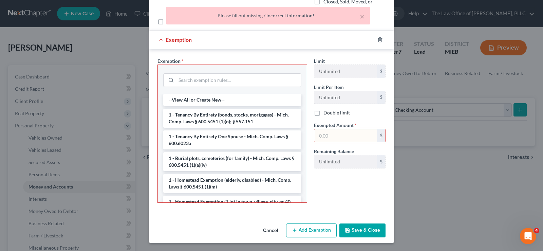
click at [379, 36] on div at bounding box center [384, 39] width 19 height 11
click at [378, 39] on icon "button" at bounding box center [379, 39] width 3 height 4
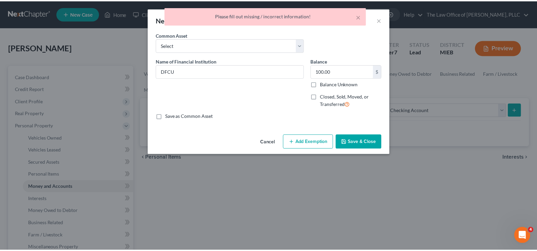
scroll to position [0, 0]
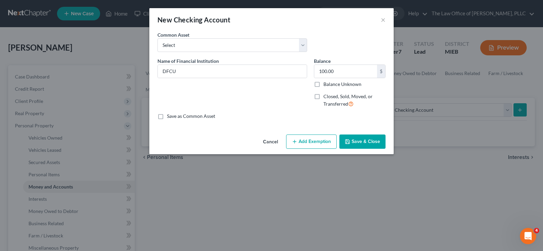
click at [368, 142] on button "Save & Close" at bounding box center [362, 141] width 46 height 14
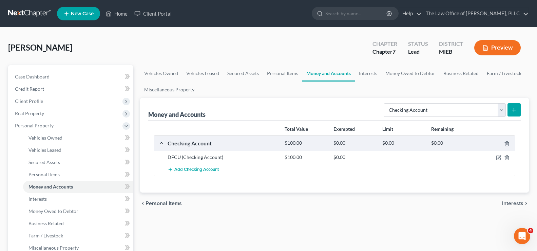
click at [508, 111] on button "submit" at bounding box center [513, 109] width 13 height 13
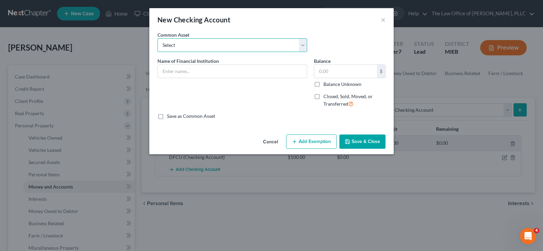
click at [305, 42] on select "Select Lake Trust CU Comerica Community Financial CU" at bounding box center [232, 45] width 150 height 14
click at [247, 69] on input "text" at bounding box center [232, 71] width 149 height 13
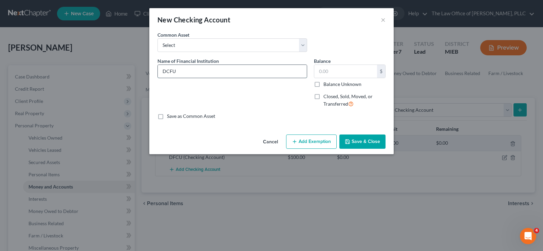
type input "DCFU"
click at [302, 43] on select "Select Lake Trust CU Comerica Community Financial CU" at bounding box center [232, 45] width 150 height 14
click at [382, 21] on button "×" at bounding box center [383, 20] width 5 height 8
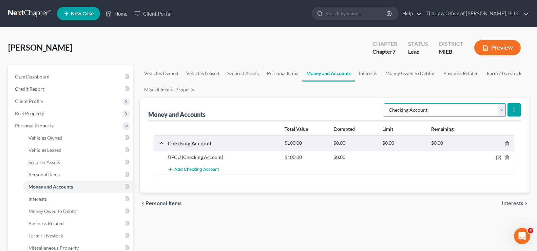
click at [502, 109] on select "Select Account Type Brokerage Cash on Hand Certificates of Deposit Checking Acc…" at bounding box center [445, 110] width 122 height 14
select select "savings"
click at [385, 103] on select "Select Account Type Brokerage Cash on Hand Certificates of Deposit Checking Acc…" at bounding box center [445, 110] width 122 height 14
click at [512, 111] on icon "submit" at bounding box center [513, 109] width 5 height 5
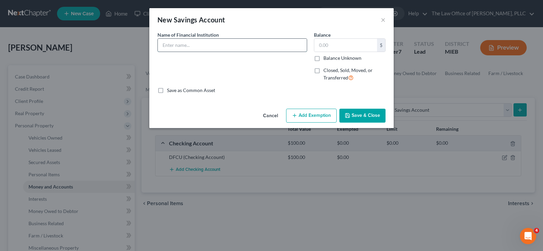
click at [192, 47] on input "text" at bounding box center [232, 45] width 149 height 13
type input "DCFU"
type input "0.00"
click at [365, 118] on button "Save & Close" at bounding box center [362, 116] width 46 height 14
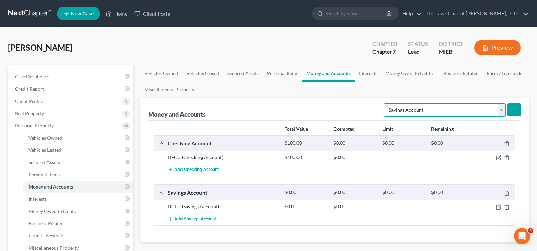
click at [503, 111] on select "Select Account Type Brokerage Cash on Hand Certificates of Deposit Checking Acc…" at bounding box center [445, 110] width 122 height 14
select select "checking"
click at [385, 103] on select "Select Account Type Brokerage Cash on Hand Certificates of Deposit Checking Acc…" at bounding box center [445, 110] width 122 height 14
click at [512, 113] on button "submit" at bounding box center [513, 109] width 13 height 13
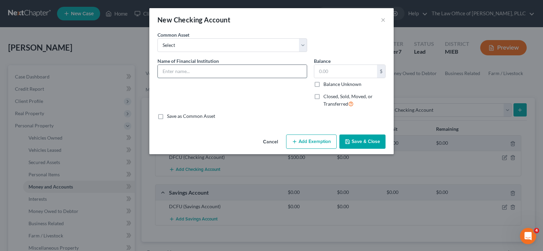
click at [189, 71] on input "text" at bounding box center [232, 71] width 149 height 13
type input "UMCU"
type input "0.00"
click at [355, 139] on button "Save & Close" at bounding box center [362, 141] width 46 height 14
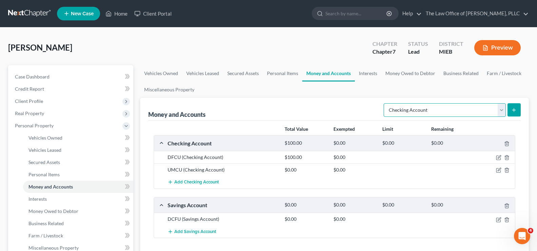
click at [502, 113] on select "Select Account Type Brokerage Cash on Hand Certificates of Deposit Checking Acc…" at bounding box center [445, 110] width 122 height 14
select select "savings"
click at [385, 103] on select "Select Account Type Brokerage Cash on Hand Certificates of Deposit Checking Acc…" at bounding box center [445, 110] width 122 height 14
click at [516, 112] on icon "submit" at bounding box center [513, 109] width 5 height 5
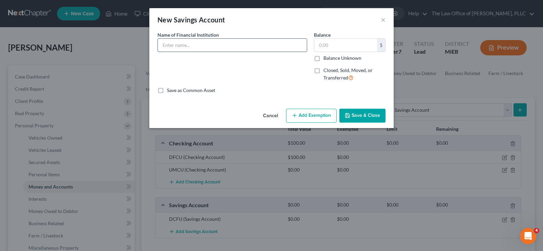
click at [182, 43] on input "text" at bounding box center [232, 45] width 149 height 13
type input "UMCU"
type input "0.00"
click at [356, 110] on button "Save & Close" at bounding box center [362, 116] width 46 height 14
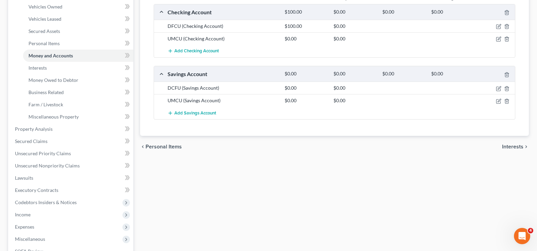
scroll to position [136, 0]
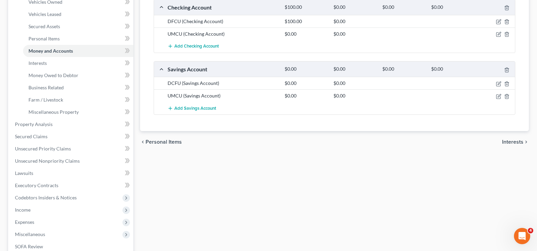
click at [511, 139] on span "Interests" at bounding box center [512, 141] width 21 height 5
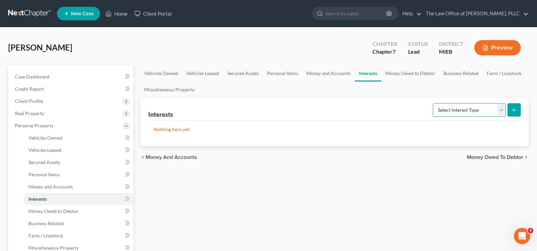
click at [501, 111] on select "Select Interest Type 401K Annuity Bond Education IRA Government Bond Government…" at bounding box center [469, 110] width 73 height 14
click at [434, 103] on select "Select Interest Type 401K Annuity Bond Education IRA Government Bond Government…" at bounding box center [469, 110] width 73 height 14
click at [502, 111] on select "Select Interest Type 401K Annuity Bond Education IRA Government Bond Government…" at bounding box center [469, 110] width 73 height 14
select select "other_retirement_plan"
click at [434, 103] on select "Select Interest Type 401K Annuity Bond Education IRA Government Bond Government…" at bounding box center [469, 110] width 73 height 14
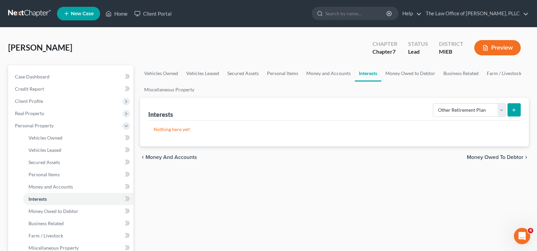
click at [511, 114] on button "submit" at bounding box center [513, 109] width 13 height 13
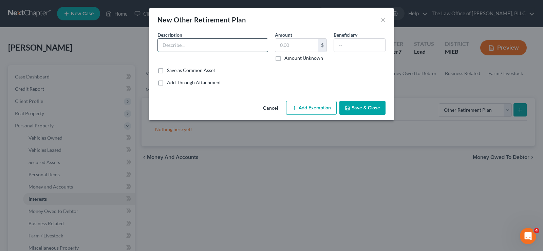
click at [184, 44] on input "text" at bounding box center [213, 45] width 110 height 13
type input "TIAA 401A Retirement Plan"
click at [280, 48] on input "text" at bounding box center [296, 45] width 43 height 13
type input "40,906.83"
click at [314, 112] on button "Add Exemption" at bounding box center [311, 108] width 51 height 14
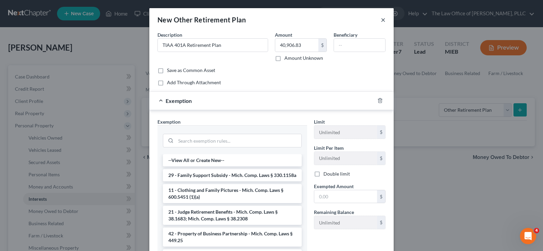
click at [381, 22] on button "×" at bounding box center [383, 20] width 5 height 8
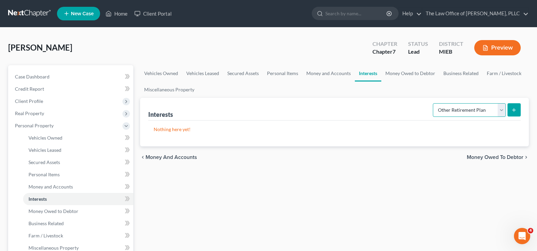
click at [501, 111] on select "Select Interest Type 401K Annuity Bond Education IRA Government Bond Government…" at bounding box center [469, 110] width 73 height 14
select select "401k"
click at [434, 103] on select "Select Interest Type 401K Annuity Bond Education IRA Government Bond Government…" at bounding box center [469, 110] width 73 height 14
click at [511, 113] on button "submit" at bounding box center [513, 109] width 13 height 13
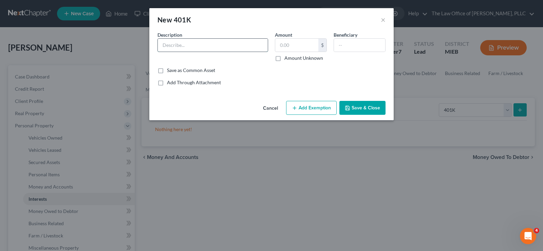
click at [215, 43] on input "text" at bounding box center [213, 45] width 110 height 13
type input "TIAFF Retirement Plan through employer"
click at [291, 44] on input "text" at bounding box center [296, 45] width 43 height 13
type input "40,906.83"
click at [301, 106] on button "Add Exemption" at bounding box center [311, 108] width 51 height 14
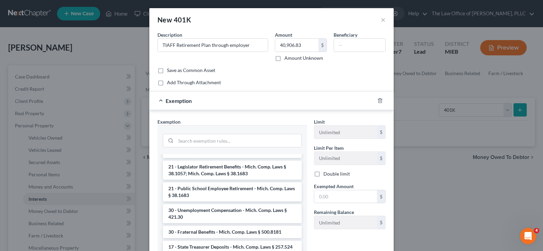
scroll to position [339, 0]
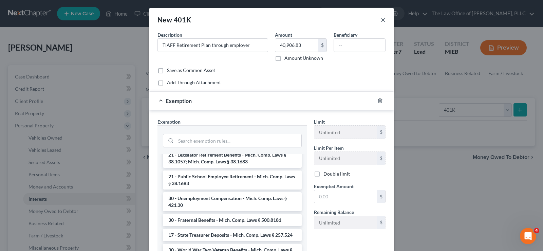
click at [381, 22] on button "×" at bounding box center [383, 20] width 5 height 8
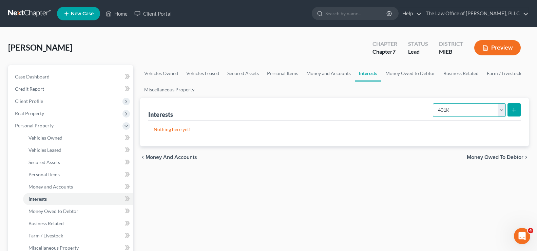
click at [501, 112] on select "Select Interest Type 401K Annuity Bond Education IRA Government Bond Government…" at bounding box center [469, 110] width 73 height 14
select select "other_retirement_plan"
click at [434, 103] on select "Select Interest Type 401K Annuity Bond Education IRA Government Bond Government…" at bounding box center [469, 110] width 73 height 14
click at [510, 114] on button "submit" at bounding box center [513, 109] width 13 height 13
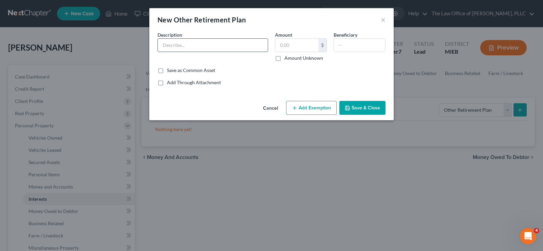
click at [185, 50] on input "text" at bounding box center [213, 45] width 110 height 13
type input "TIAA 401A Retirement Plan"
click at [285, 47] on input "text" at bounding box center [296, 45] width 43 height 13
type input "40,906.83"
click at [303, 109] on button "Add Exemption" at bounding box center [311, 108] width 51 height 14
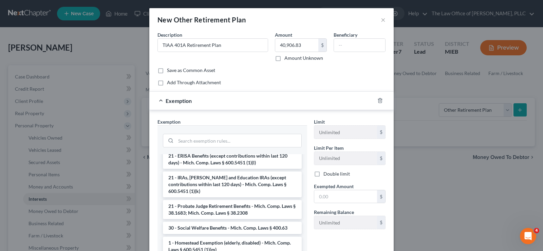
scroll to position [678, 0]
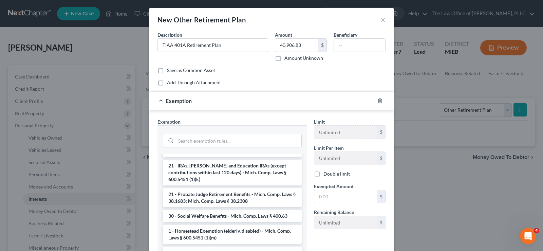
click at [212, 185] on li "21 - IRAs, [PERSON_NAME] and Education IRAs (except contributions within last 1…" at bounding box center [232, 172] width 139 height 26
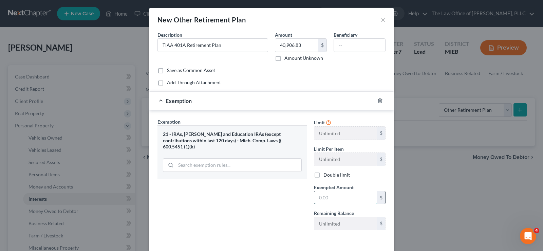
click at [324, 198] on input "text" at bounding box center [345, 197] width 63 height 13
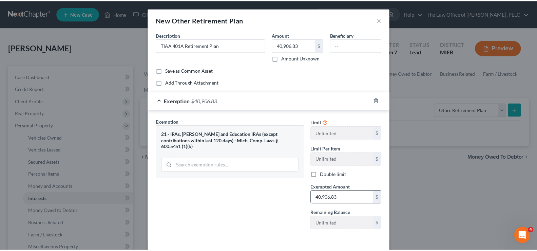
scroll to position [28, 0]
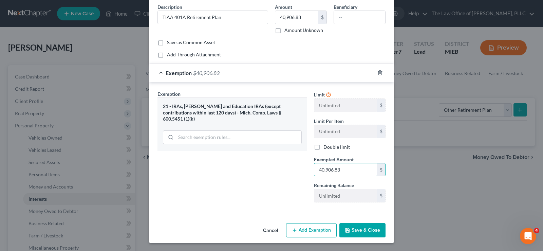
type input "40,906.83"
click at [371, 231] on button "Save & Close" at bounding box center [362, 230] width 46 height 14
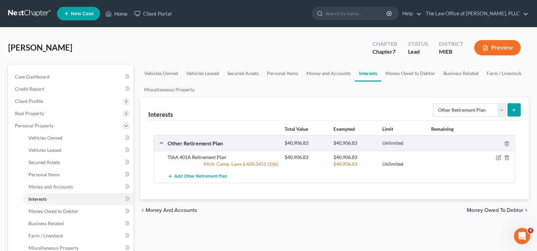
click at [469, 210] on span "Money Owed to Debtor" at bounding box center [495, 209] width 57 height 5
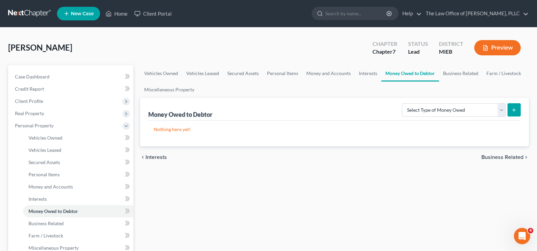
click at [491, 155] on span "Business Related" at bounding box center [502, 156] width 42 height 5
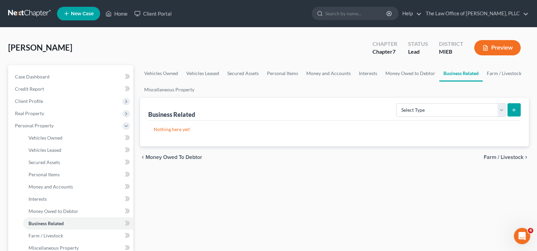
click at [490, 156] on span "Farm / Livestock" at bounding box center [504, 156] width 40 height 5
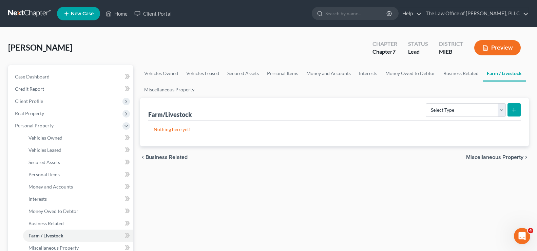
click at [490, 156] on span "Miscellaneous Property" at bounding box center [494, 156] width 57 height 5
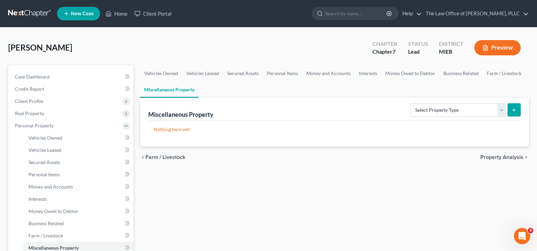
click at [490, 156] on span "Property Analysis" at bounding box center [501, 156] width 43 height 5
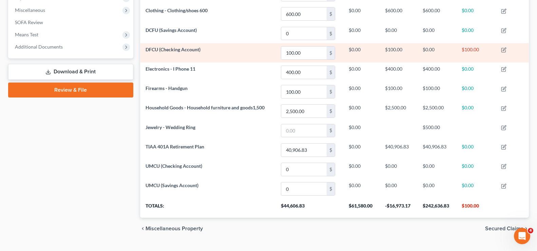
scroll to position [252, 0]
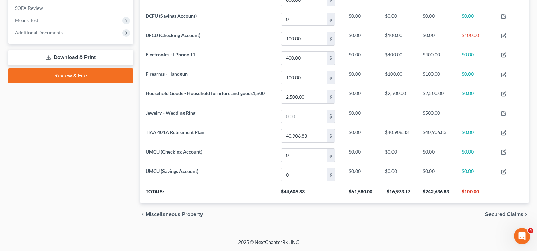
click at [501, 216] on span "Secured Claims" at bounding box center [504, 213] width 38 height 5
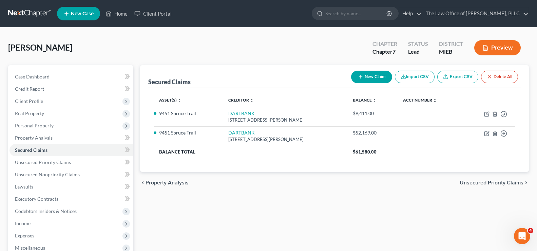
click at [491, 185] on span "Unsecured Priority Claims" at bounding box center [492, 182] width 64 height 5
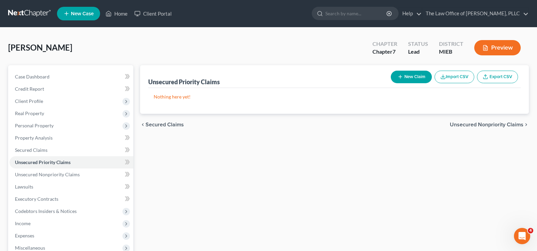
drag, startPoint x: 403, startPoint y: 74, endPoint x: 395, endPoint y: 165, distance: 90.9
click at [395, 145] on div "Unsecured Priority Claims New Claim Import CSV Export CSV Nothing here yet! Pre…" at bounding box center [335, 200] width 396 height 270
click at [399, 79] on icon "button" at bounding box center [400, 76] width 5 height 5
select select "0"
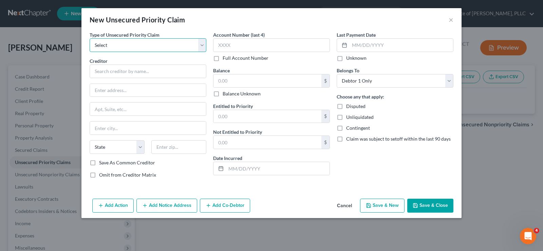
click at [199, 43] on select "Select Taxes & Other Government Units Domestic Support Obligations Extensions o…" at bounding box center [148, 45] width 117 height 14
select select "0"
click at [90, 38] on select "Select Taxes & Other Government Units Domestic Support Obligations Extensions o…" at bounding box center [148, 45] width 117 height 14
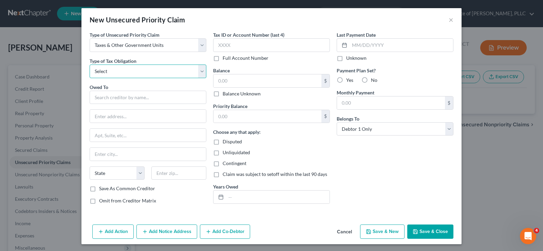
click at [195, 69] on select "Select Federal City State Franchise Tax Board Other" at bounding box center [148, 71] width 117 height 14
select select "0"
click at [90, 64] on select "Select Federal City State Franchise Tax Board Other" at bounding box center [148, 71] width 117 height 14
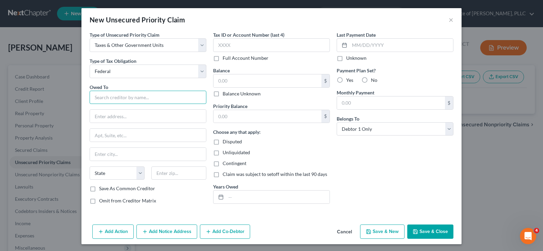
click at [173, 97] on input "text" at bounding box center [148, 98] width 117 height 14
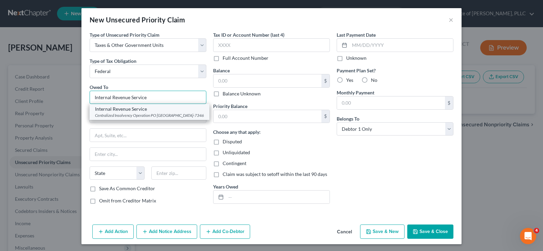
type input "Internal Revenue Service"
click at [154, 113] on div "Centralized Insolvency Operation PO [GEOGRAPHIC_DATA]-7346" at bounding box center [149, 115] width 109 height 6
type input "Centralized Insolvency Operation"
type input "PO Box 7346"
type input "[GEOGRAPHIC_DATA]"
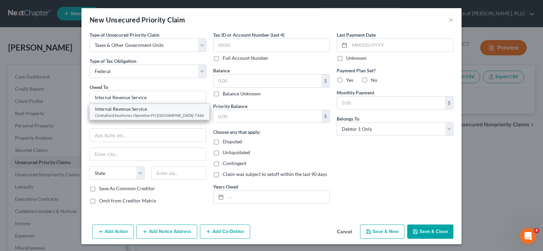
select select "39"
type input "19101-7346"
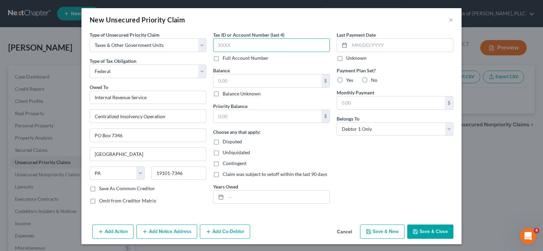
click at [250, 45] on input "text" at bounding box center [271, 45] width 117 height 14
type input "9806"
click at [247, 89] on div "$ Balance Unknown" at bounding box center [271, 85] width 117 height 23
click at [249, 84] on input "text" at bounding box center [267, 80] width 108 height 13
type input "58,120.43"
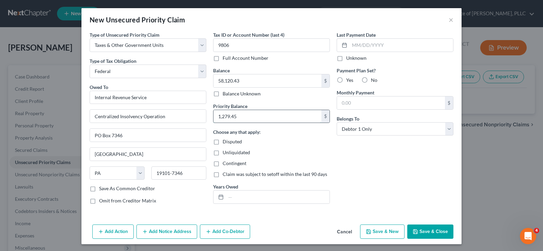
type input "1,279.45"
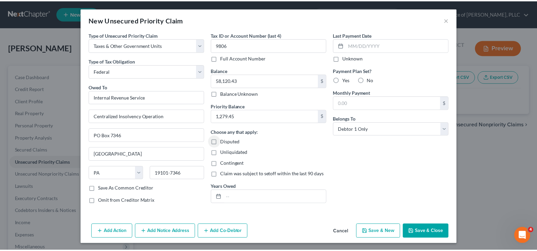
scroll to position [1, 0]
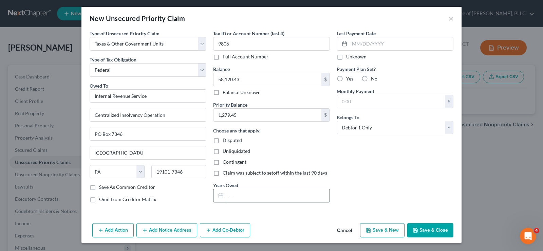
click at [239, 197] on input "text" at bounding box center [277, 195] width 103 height 13
type input "2018, 2019, 2021, 2023"
click at [346, 56] on label "Unknown" at bounding box center [356, 56] width 20 height 7
click at [349, 56] on input "Unknown" at bounding box center [351, 55] width 4 height 4
checkbox input "true"
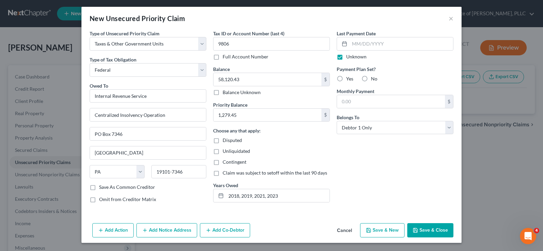
click at [371, 78] on label "No" at bounding box center [374, 78] width 6 height 7
click at [371, 80] on label "No" at bounding box center [374, 78] width 6 height 7
click at [373, 80] on input "No" at bounding box center [375, 77] width 4 height 4
radio input "true"
click at [414, 228] on icon "button" at bounding box center [415, 229] width 5 height 5
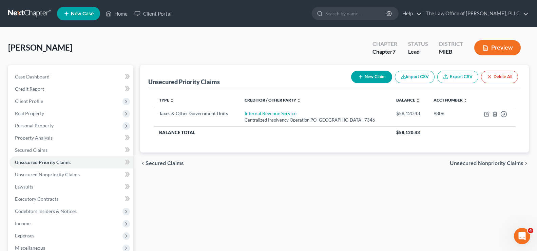
click at [464, 165] on span "Unsecured Nonpriority Claims" at bounding box center [487, 162] width 74 height 5
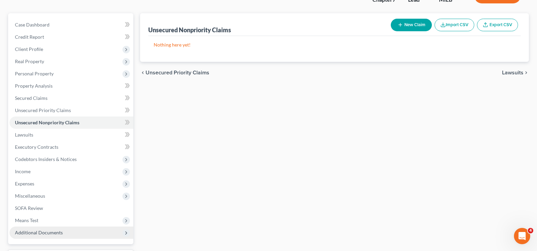
scroll to position [68, 0]
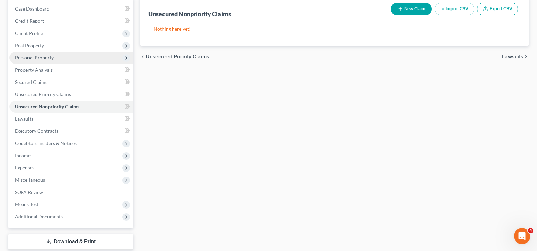
click at [26, 55] on span "Personal Property" at bounding box center [34, 58] width 39 height 6
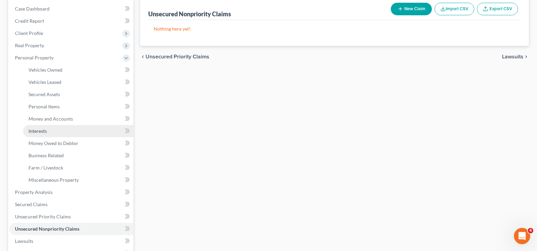
click at [43, 126] on link "Interests" at bounding box center [78, 131] width 110 height 12
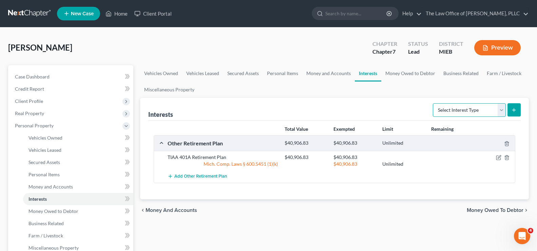
click at [496, 114] on select "Select Interest Type 401K Annuity Bond Education IRA Government Bond Government…" at bounding box center [469, 110] width 73 height 14
drag, startPoint x: 442, startPoint y: 175, endPoint x: 471, endPoint y: 130, distance: 53.2
click at [445, 172] on div "Add Other Retirement Plan" at bounding box center [339, 176] width 351 height 13
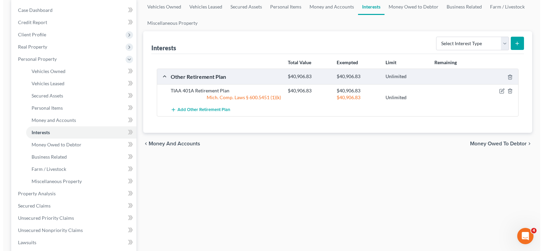
scroll to position [68, 0]
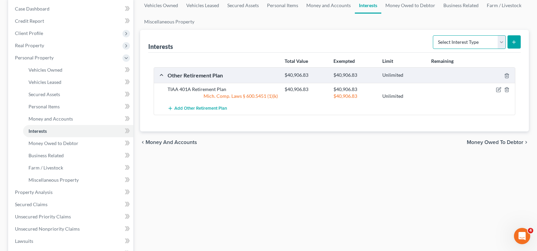
click at [498, 42] on select "Select Interest Type 401K Annuity Bond Education IRA Government Bond Government…" at bounding box center [469, 42] width 73 height 14
select select "whole_life_insurance"
click at [434, 35] on select "Select Interest Type 401K Annuity Bond Education IRA Government Bond Government…" at bounding box center [469, 42] width 73 height 14
click at [512, 40] on icon "submit" at bounding box center [513, 41] width 5 height 5
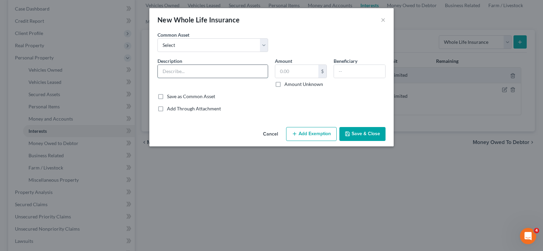
click at [210, 69] on input "text" at bounding box center [213, 71] width 110 height 13
type input "Universal Life Insurance"
drag, startPoint x: 219, startPoint y: 70, endPoint x: 123, endPoint y: 73, distance: 95.7
click at [123, 73] on div "New Whole Life Insurance × An exemption set must first be selected from the Fil…" at bounding box center [271, 125] width 543 height 251
type input "W"
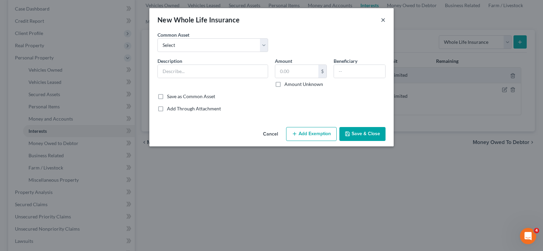
click at [382, 23] on button "×" at bounding box center [383, 20] width 5 height 8
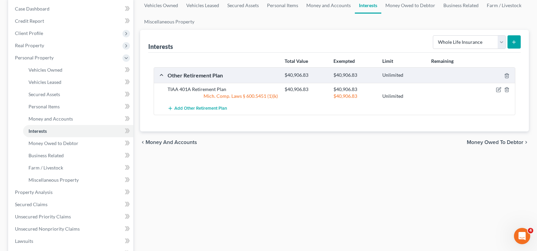
click at [516, 43] on icon "submit" at bounding box center [513, 41] width 5 height 5
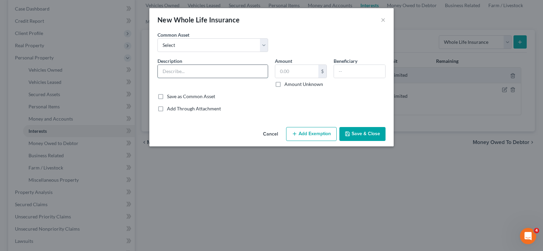
click at [192, 70] on input "text" at bounding box center [213, 71] width 110 height 13
type input "Whole Like Insurance"
type input "262.15"
click at [304, 134] on button "Add Exemption" at bounding box center [311, 134] width 51 height 14
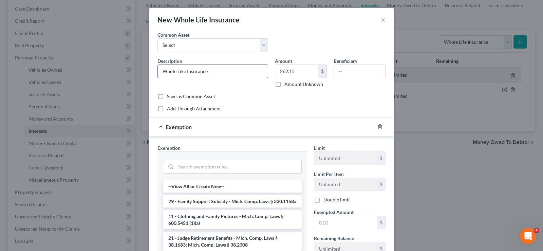
click at [181, 71] on input "Whole Like Insurance" at bounding box center [213, 71] width 110 height 13
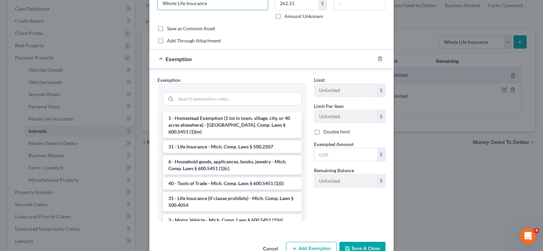
scroll to position [543, 0]
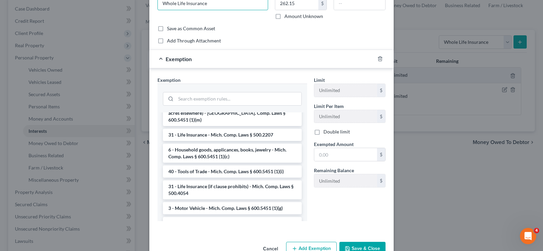
type input "Whole Life Insurance"
click at [251, 141] on li "31 - Life Insurance - Mich. Comp. Laws § 500.2207" at bounding box center [232, 135] width 139 height 12
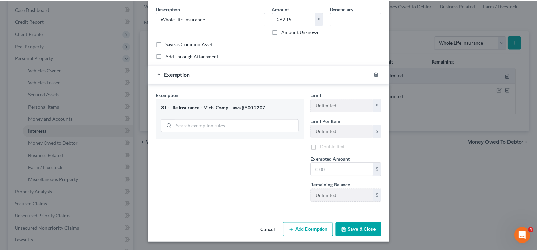
scroll to position [54, 0]
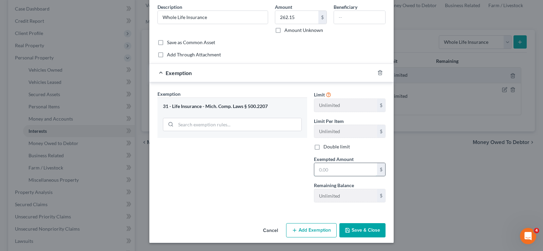
click at [320, 170] on input "text" at bounding box center [345, 169] width 63 height 13
type input "262.15"
click at [349, 232] on button "Save & Close" at bounding box center [362, 230] width 46 height 14
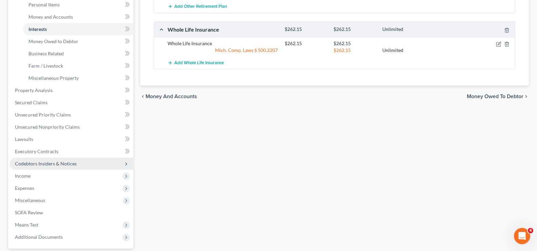
scroll to position [204, 0]
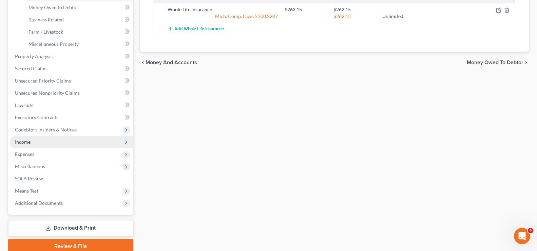
click at [56, 145] on span "Income" at bounding box center [71, 142] width 124 height 12
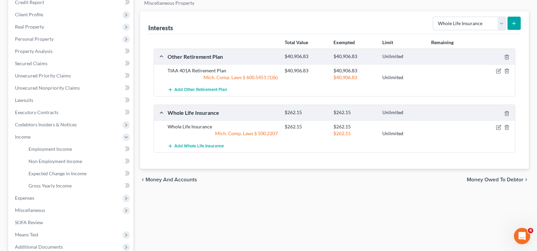
scroll to position [136, 0]
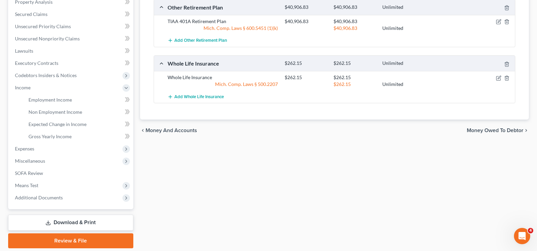
click at [476, 132] on span "Money Owed to Debtor" at bounding box center [495, 130] width 57 height 5
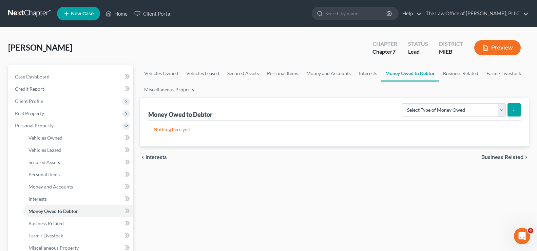
scroll to position [34, 0]
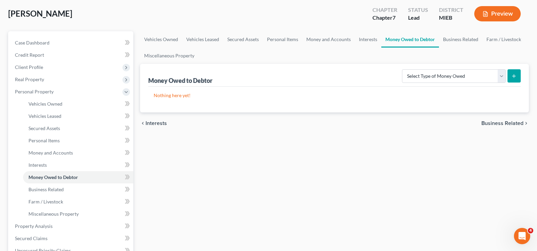
click at [498, 123] on span "Business Related" at bounding box center [502, 122] width 42 height 5
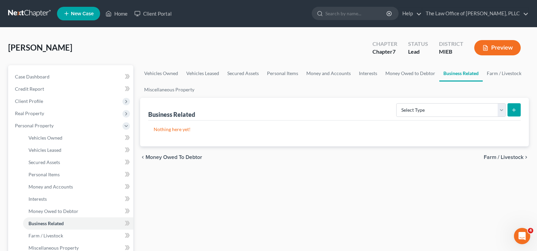
click at [492, 155] on span "Farm / Livestock" at bounding box center [504, 156] width 40 height 5
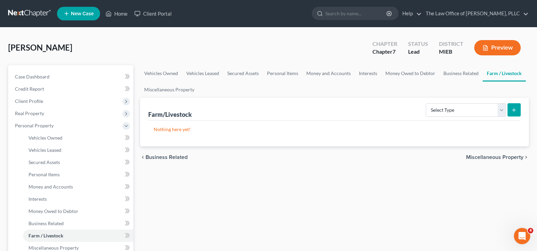
click at [492, 155] on span "Miscellaneous Property" at bounding box center [494, 156] width 57 height 5
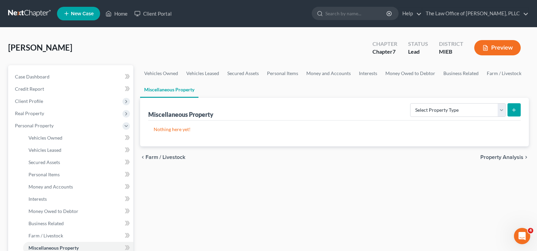
click at [492, 155] on span "Property Analysis" at bounding box center [501, 156] width 43 height 5
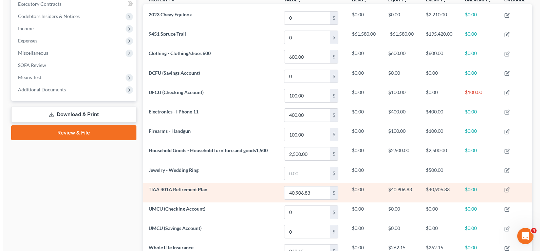
scroll to position [203, 0]
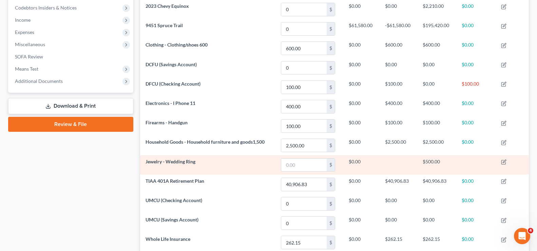
click at [503, 165] on td at bounding box center [512, 164] width 33 height 19
click at [503, 162] on icon "button" at bounding box center [503, 161] width 5 height 5
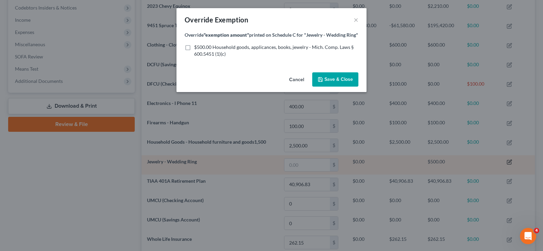
scroll to position [0, 0]
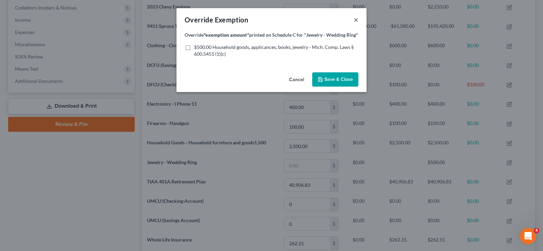
click at [356, 21] on button "×" at bounding box center [355, 20] width 5 height 8
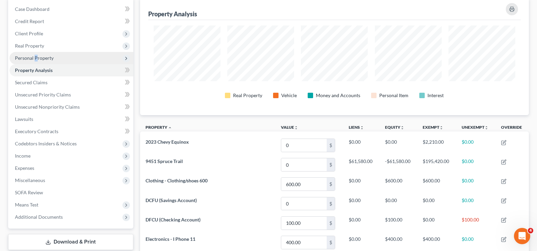
click at [36, 60] on span "Personal Property" at bounding box center [34, 58] width 39 height 6
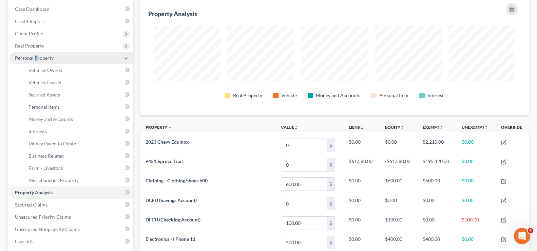
click at [36, 60] on span "Personal Property" at bounding box center [34, 58] width 39 height 6
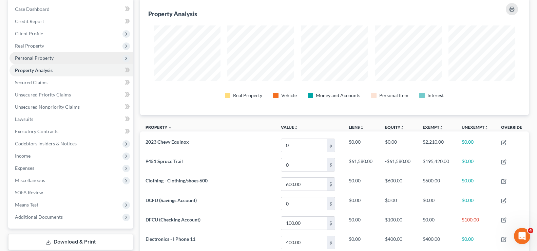
click at [36, 60] on span "Personal Property" at bounding box center [34, 58] width 39 height 6
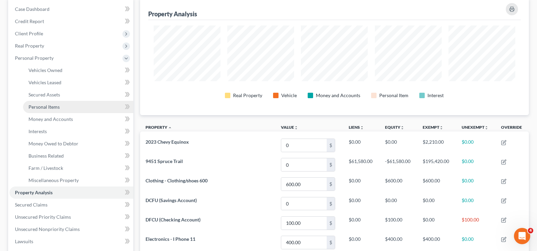
click at [32, 105] on span "Personal Items" at bounding box center [43, 107] width 31 height 6
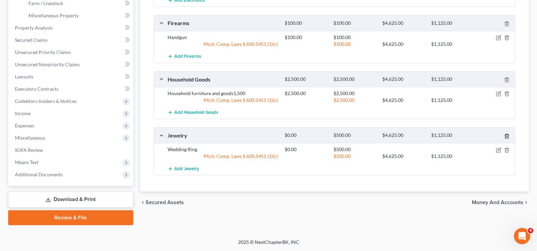
click at [505, 137] on icon "button" at bounding box center [506, 135] width 5 height 5
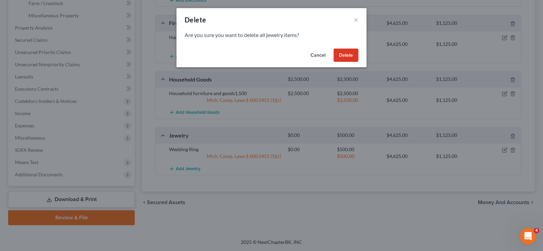
drag, startPoint x: 311, startPoint y: 52, endPoint x: 311, endPoint y: 55, distance: 3.4
click at [311, 55] on button "Cancel" at bounding box center [318, 56] width 26 height 14
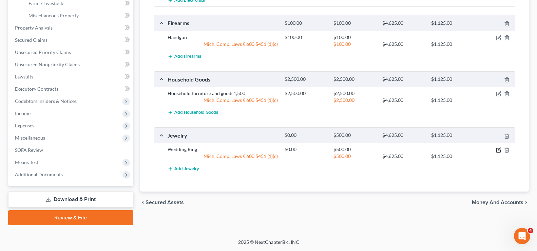
click at [497, 151] on icon "button" at bounding box center [498, 149] width 5 height 5
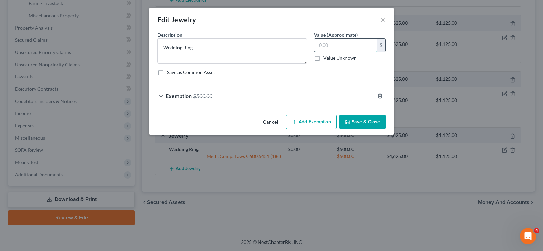
click at [320, 49] on input "text" at bounding box center [345, 45] width 63 height 13
type input "5"
type input "600"
click at [312, 124] on button "Add Exemption" at bounding box center [311, 122] width 51 height 14
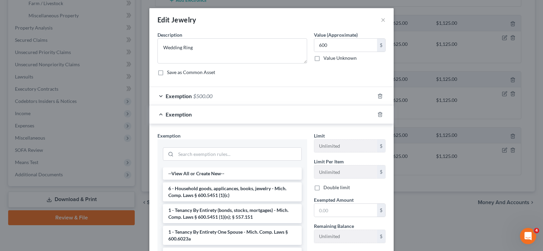
click at [340, 99] on div "Exemption $500.00" at bounding box center [261, 96] width 225 height 18
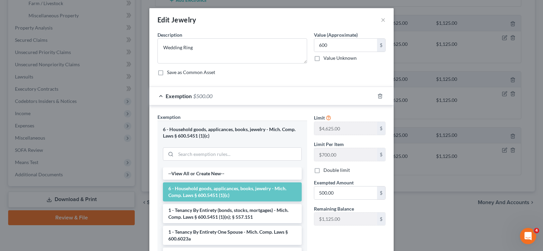
click at [340, 99] on div "Exemption $500.00" at bounding box center [261, 96] width 225 height 18
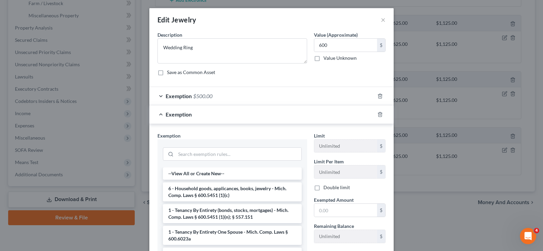
click at [340, 99] on div "Exemption $500.00" at bounding box center [261, 96] width 225 height 18
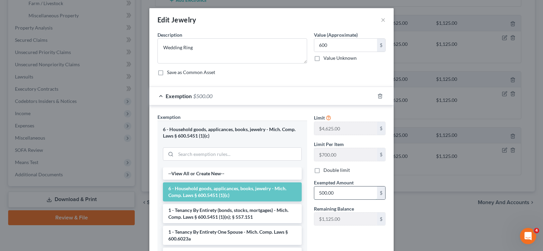
click at [320, 191] on input "500.00" at bounding box center [345, 192] width 63 height 13
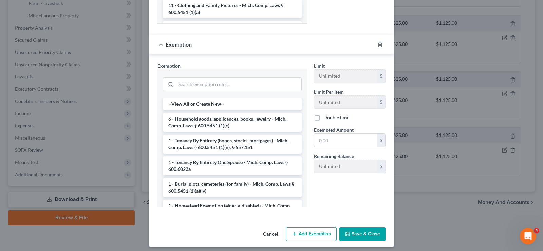
scroll to position [256, 0]
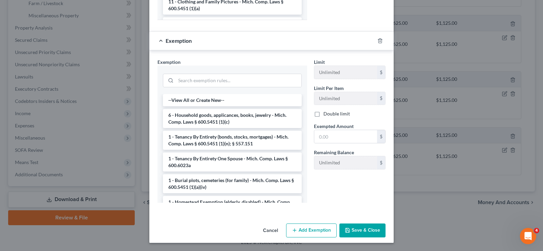
type input "600.00"
click at [349, 233] on button "Save & Close" at bounding box center [362, 230] width 46 height 14
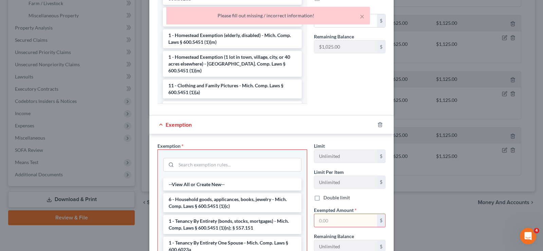
scroll to position [188, 0]
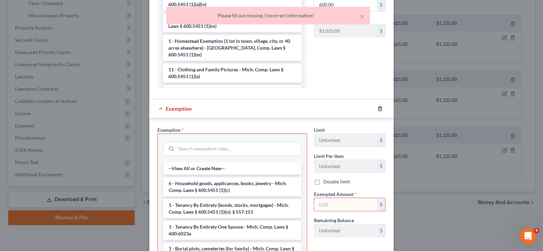
click at [380, 108] on line "button" at bounding box center [380, 108] width 0 height 1
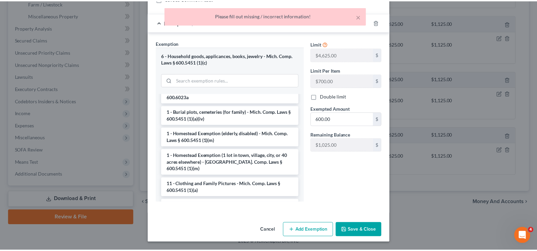
scroll to position [74, 0]
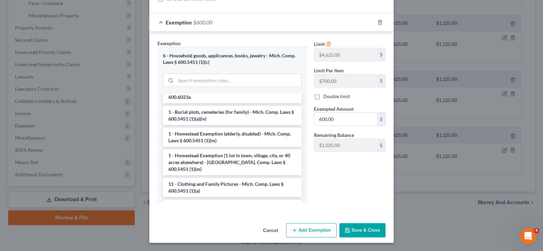
click at [349, 228] on button "Save & Close" at bounding box center [362, 230] width 46 height 14
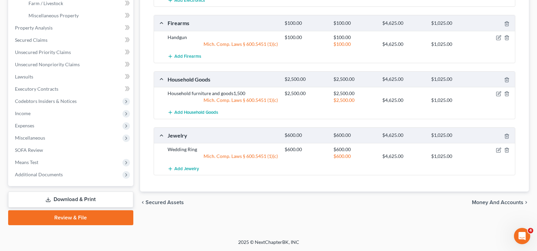
click at [491, 207] on div "chevron_left Secured Assets Money and Accounts chevron_right" at bounding box center [334, 202] width 389 height 22
click at [489, 205] on span "Money and Accounts" at bounding box center [498, 201] width 52 height 5
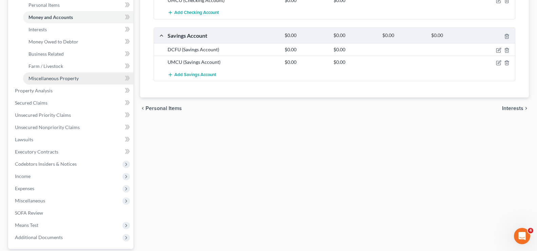
scroll to position [62, 0]
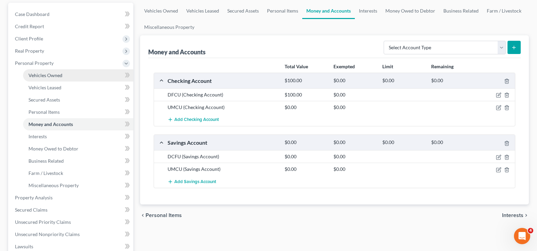
click at [54, 70] on link "Vehicles Owned" at bounding box center [78, 75] width 110 height 12
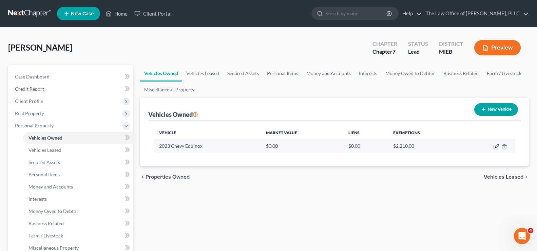
click at [495, 147] on icon "button" at bounding box center [496, 146] width 5 height 5
select select "0"
select select "3"
select select "2"
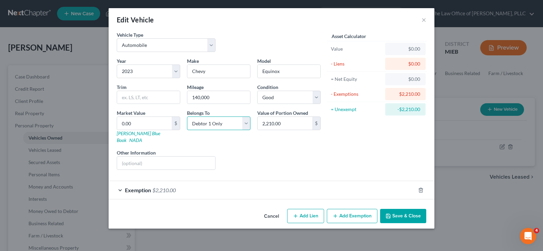
click at [248, 126] on select "Select Debtor 1 Only Debtor 2 Only Debtor 1 And Debtor 2 Only At Least One Of T…" at bounding box center [218, 123] width 63 height 14
select select "3"
click at [187, 116] on select "Select Debtor 1 Only Debtor 2 Only Debtor 1 And Debtor 2 Only At Least One Of T…" at bounding box center [218, 123] width 63 height 14
type input "1,500"
click at [307, 189] on div "Exemption $2,210.00" at bounding box center [262, 190] width 307 height 18
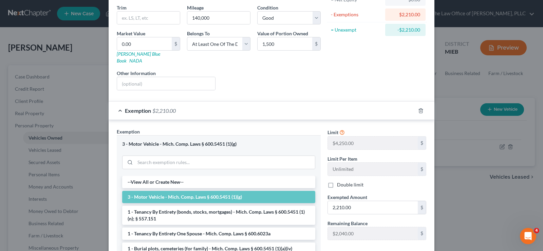
scroll to position [102, 0]
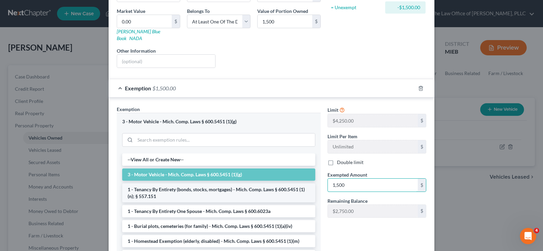
type input "1,500"
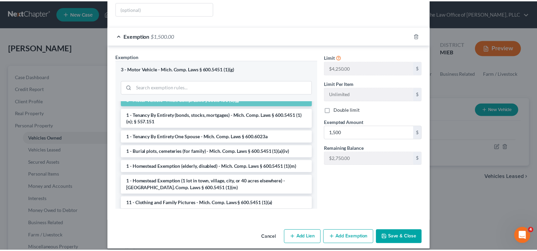
scroll to position [34, 0]
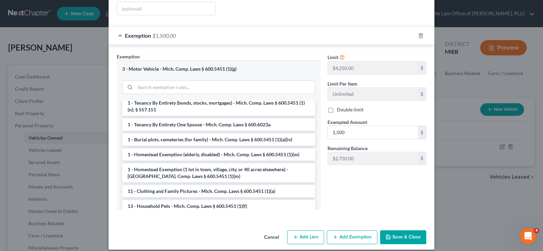
click at [408, 234] on button "Save & Close" at bounding box center [403, 237] width 46 height 14
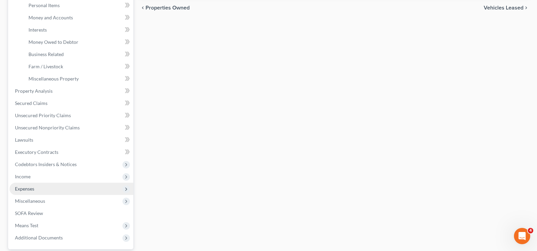
scroll to position [164, 0]
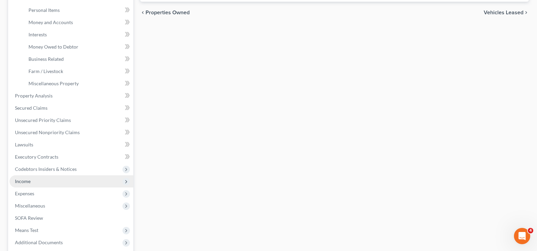
click at [26, 180] on span "Income" at bounding box center [23, 181] width 16 height 6
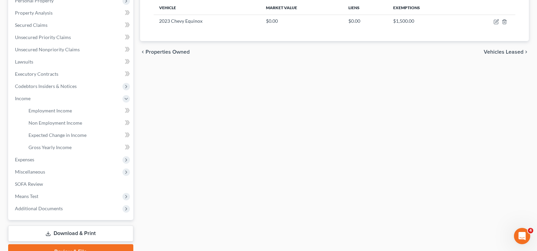
scroll to position [159, 0]
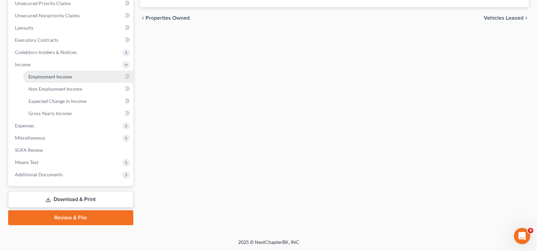
click at [57, 76] on span "Employment Income" at bounding box center [49, 77] width 43 height 6
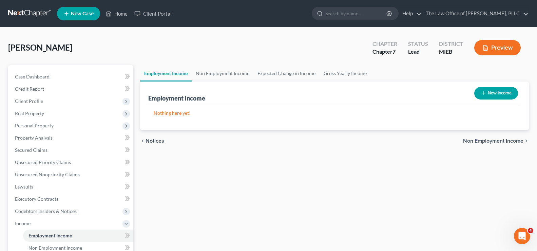
click at [490, 97] on button "New Income" at bounding box center [496, 93] width 44 height 13
select select "0"
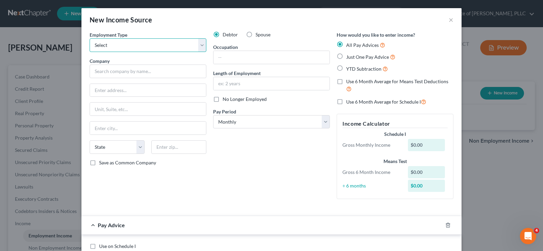
drag, startPoint x: 192, startPoint y: 46, endPoint x: 198, endPoint y: 50, distance: 6.9
click at [192, 46] on select "Select Full or [DEMOGRAPHIC_DATA] Employment Self Employment" at bounding box center [148, 45] width 117 height 14
select select "0"
click at [90, 38] on select "Select Full or [DEMOGRAPHIC_DATA] Employment Self Employment" at bounding box center [148, 45] width 117 height 14
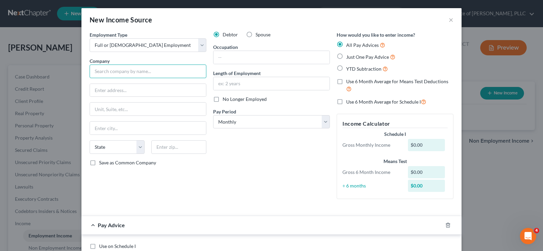
click at [150, 75] on input "text" at bounding box center [148, 71] width 117 height 14
type input "MYMICHIGAN HEALTH"
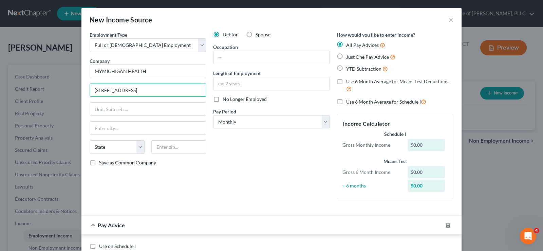
type input "[STREET_ADDRESS]"
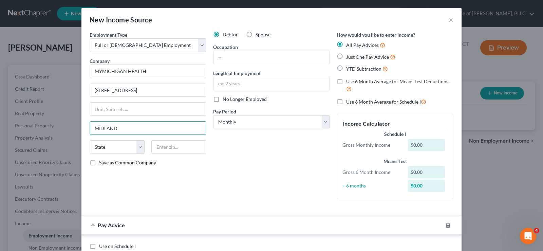
type input "MIDLAND"
select select "23"
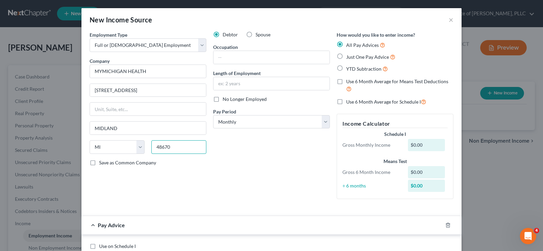
type input "48670"
type input "Midland"
click at [99, 162] on label "Save as Common Company" at bounding box center [127, 162] width 57 height 7
click at [102, 162] on input "Save as Common Company" at bounding box center [104, 161] width 4 height 4
checkbox input "true"
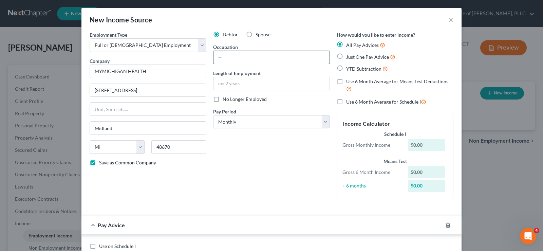
click at [246, 52] on input "text" at bounding box center [271, 57] width 116 height 13
type input "a"
type input "Administrative Assistant"
click at [240, 85] on input "text" at bounding box center [271, 83] width 116 height 13
type input "6 years"
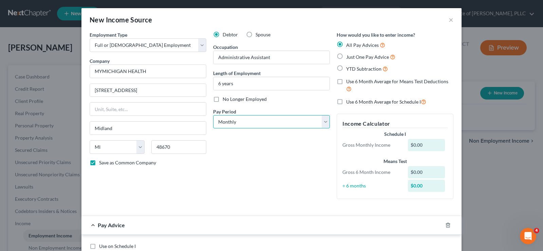
click at [271, 119] on select "Select Monthly Twice Monthly Every Other Week Weekly" at bounding box center [271, 122] width 117 height 14
select select "2"
click at [213, 115] on select "Select Monthly Twice Monthly Every Other Week Weekly" at bounding box center [271, 122] width 117 height 14
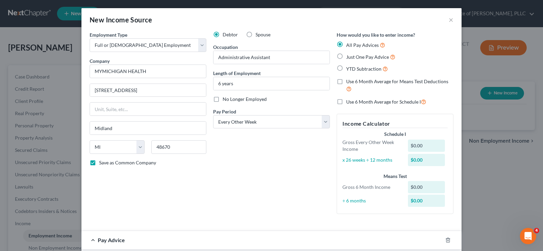
click at [346, 69] on label "YTD Subtraction" at bounding box center [367, 69] width 42 height 8
click at [349, 69] on input "YTD Subtraction" at bounding box center [351, 67] width 4 height 4
radio input "true"
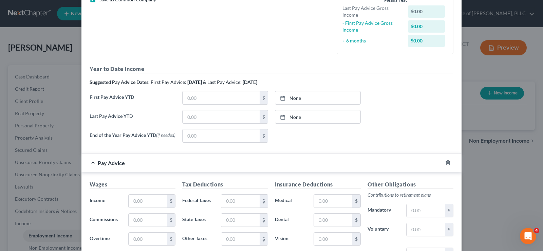
scroll to position [119, 0]
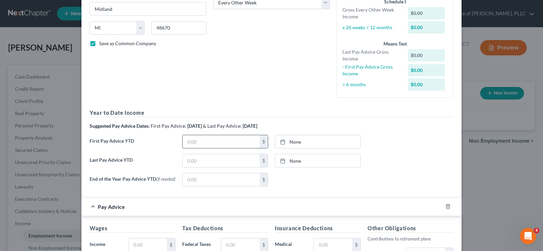
click at [206, 142] on input "text" at bounding box center [221, 141] width 77 height 13
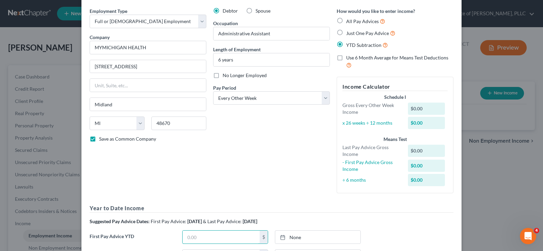
scroll to position [0, 0]
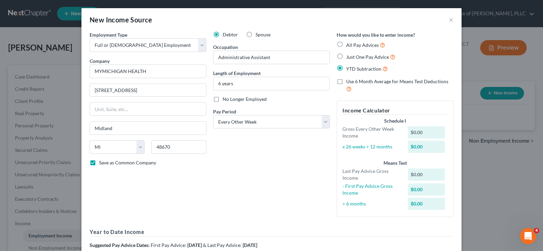
click at [346, 57] on label "Just One Pay Advice" at bounding box center [370, 57] width 49 height 8
click at [349, 57] on input "Just One Pay Advice" at bounding box center [351, 55] width 4 height 4
radio input "true"
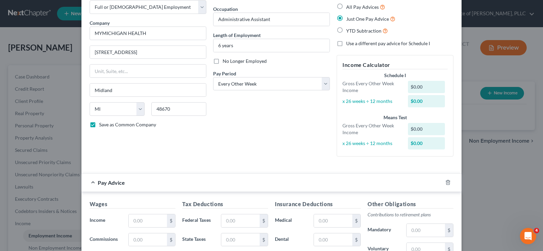
scroll to position [34, 0]
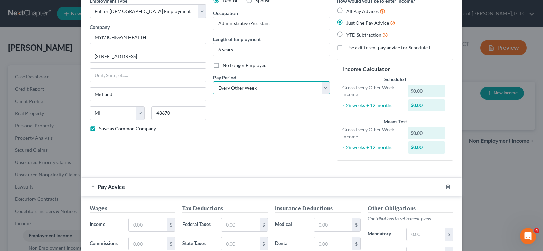
click at [317, 89] on select "Select Monthly Twice Monthly Every Other Week Weekly" at bounding box center [271, 88] width 117 height 14
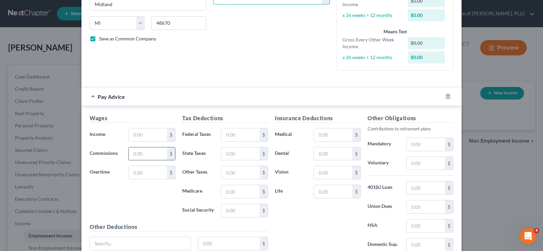
scroll to position [136, 0]
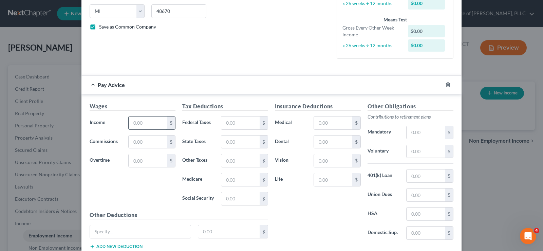
click at [139, 122] on input "text" at bounding box center [148, 122] width 38 height 13
type input "1,516.75"
drag, startPoint x: 230, startPoint y: 121, endPoint x: 233, endPoint y: 119, distance: 4.0
click at [230, 121] on input "text" at bounding box center [240, 122] width 38 height 13
click at [226, 176] on input "text" at bounding box center [240, 179] width 38 height 13
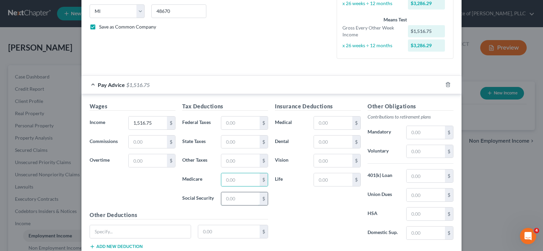
click at [221, 197] on input "text" at bounding box center [240, 198] width 38 height 13
type input "92.64"
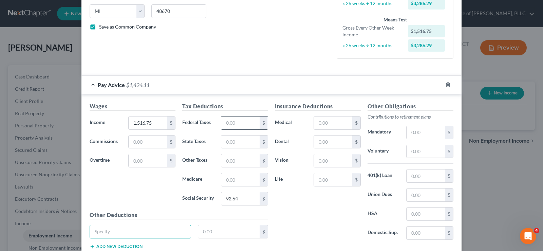
click at [234, 126] on input "text" at bounding box center [240, 122] width 38 height 13
type input "74.41"
type input "41.97"
type input "21.67"
click at [122, 225] on input "text" at bounding box center [140, 231] width 101 height 13
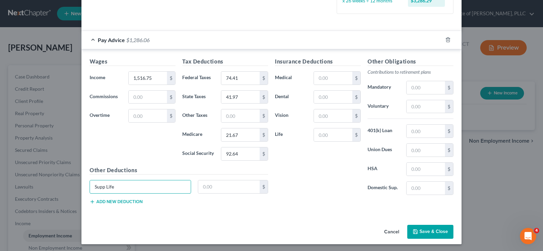
scroll to position [182, 0]
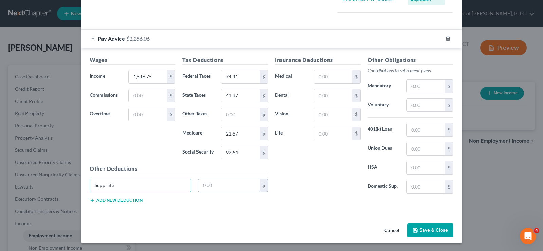
type input "Supp Life"
click at [211, 188] on input "text" at bounding box center [229, 185] width 62 height 13
type input "15.88"
click at [125, 189] on input "Supp Life" at bounding box center [140, 185] width 101 height 13
type input "Supp Life SP"
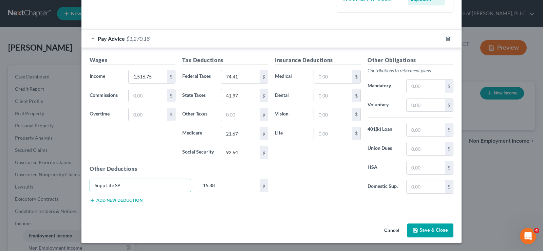
click at [91, 200] on line "button" at bounding box center [92, 200] width 3 height 0
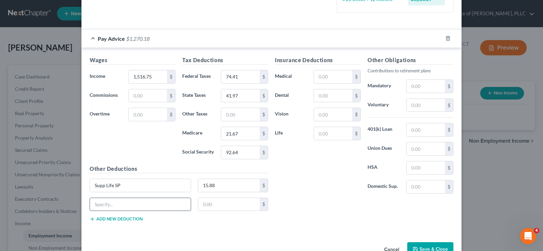
click at [98, 207] on input "text" at bounding box center [140, 204] width 101 height 13
type input "Supp Life EE"
type input "21.59"
click at [421, 88] on input "text" at bounding box center [425, 86] width 38 height 13
click at [408, 105] on input "text" at bounding box center [425, 105] width 38 height 13
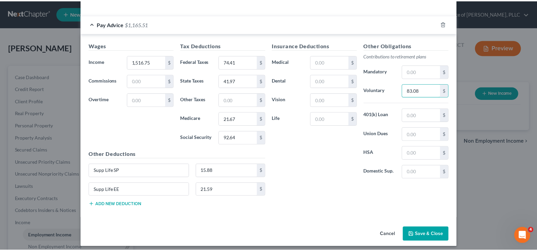
scroll to position [201, 0]
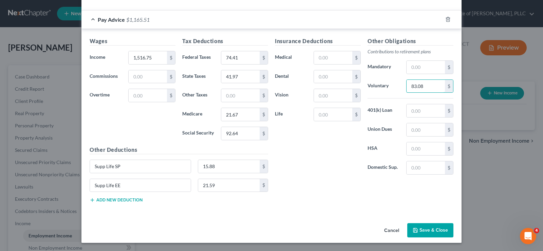
type input "83.08"
click at [419, 229] on button "Save & Close" at bounding box center [430, 230] width 46 height 14
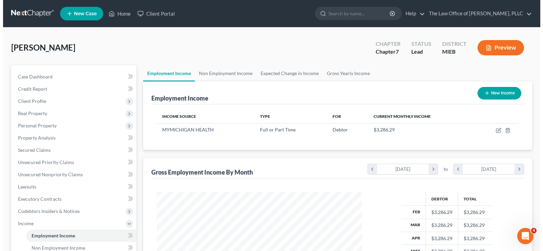
scroll to position [122, 219]
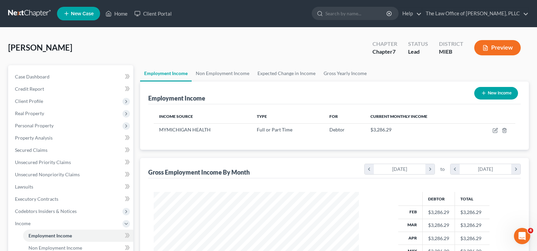
click at [484, 97] on button "New Income" at bounding box center [496, 93] width 44 height 13
select select "0"
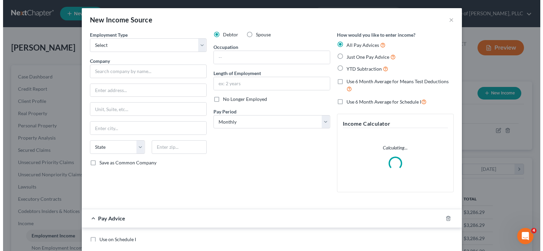
scroll to position [122, 222]
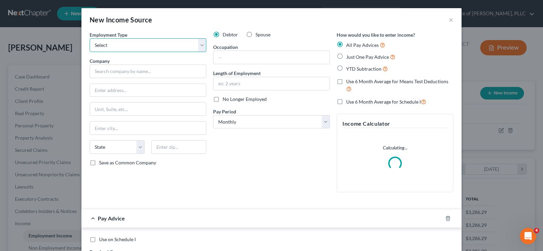
click at [194, 44] on select "Select Full or [DEMOGRAPHIC_DATA] Employment Self Employment" at bounding box center [148, 45] width 117 height 14
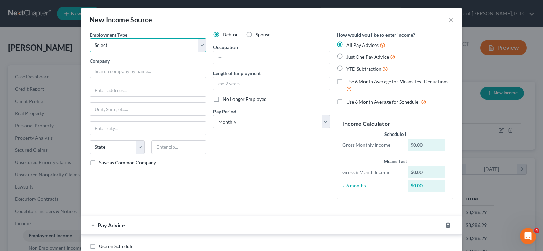
select select "0"
click at [90, 38] on select "Select Full or [DEMOGRAPHIC_DATA] Employment Self Employment" at bounding box center [148, 45] width 117 height 14
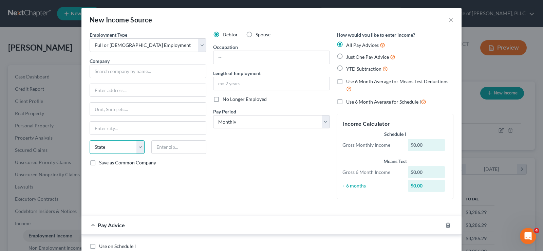
click at [137, 145] on select "State [US_STATE] AK AR AZ CA CO CT DE DC [GEOGRAPHIC_DATA] [GEOGRAPHIC_DATA] GU…" at bounding box center [117, 147] width 55 height 14
click at [227, 181] on div "Debtor Spouse Occupation Length of Employment No Longer Employed Pay Period * S…" at bounding box center [271, 117] width 123 height 173
drag, startPoint x: 234, startPoint y: 58, endPoint x: 246, endPoint y: 65, distance: 14.2
click at [234, 58] on input "text" at bounding box center [271, 57] width 116 height 13
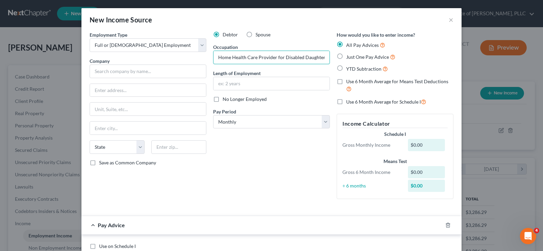
type input "Home Health Care Provider for Disabled Daughter"
click at [346, 58] on label "Just One Pay Advice" at bounding box center [370, 57] width 49 height 8
click at [349, 57] on input "Just One Pay Advice" at bounding box center [351, 55] width 4 height 4
radio input "true"
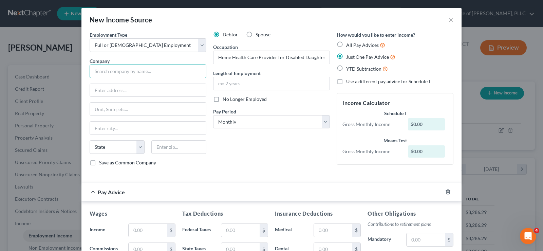
click at [154, 65] on input "text" at bounding box center [148, 71] width 117 height 14
click at [128, 88] on input "text" at bounding box center [148, 90] width 116 height 13
click at [125, 70] on input "[PERSON_NAME] Huhh" at bounding box center [148, 71] width 117 height 14
type input "[PERSON_NAME]"
click at [104, 89] on input "text" at bounding box center [148, 90] width 116 height 13
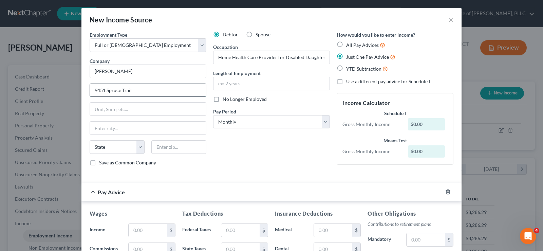
type input "9451 Spruce Trail"
type input "[PERSON_NAME]"
select select "23"
type input "48871"
type input "Perrinton"
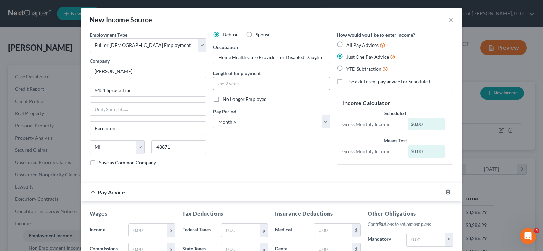
click at [219, 87] on input "text" at bounding box center [271, 83] width 116 height 13
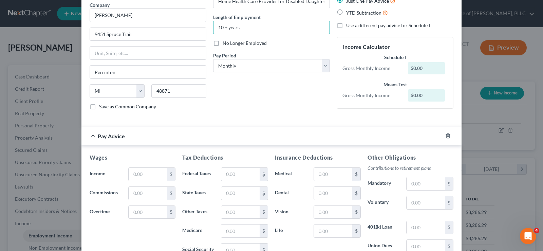
scroll to position [68, 0]
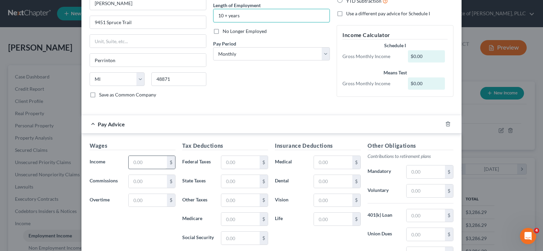
type input "10 + years"
click at [157, 162] on input "text" at bounding box center [148, 162] width 38 height 13
type input "633"
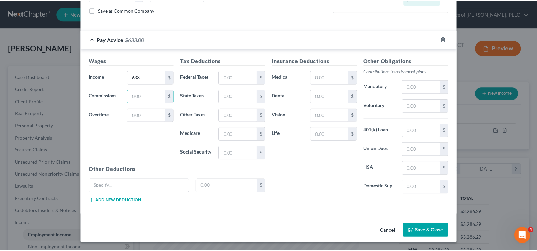
scroll to position [153, 0]
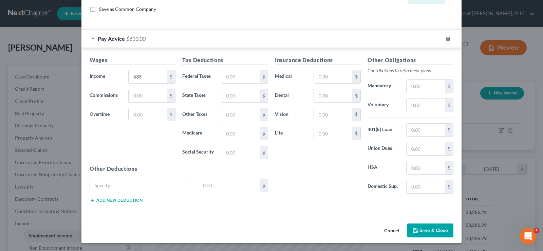
click at [434, 226] on button "Save & Close" at bounding box center [430, 230] width 46 height 14
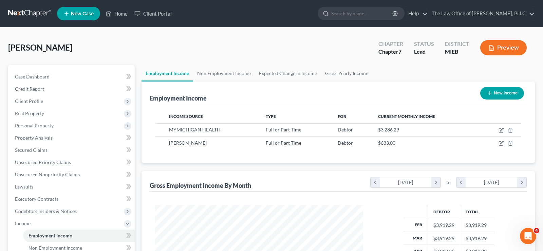
scroll to position [339116, 339018]
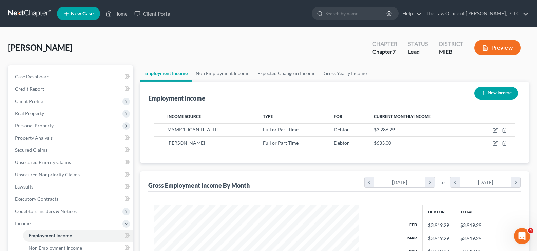
click at [478, 96] on button "New Income" at bounding box center [496, 93] width 44 height 13
select select "0"
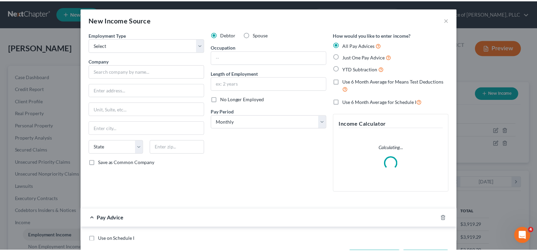
scroll to position [122, 222]
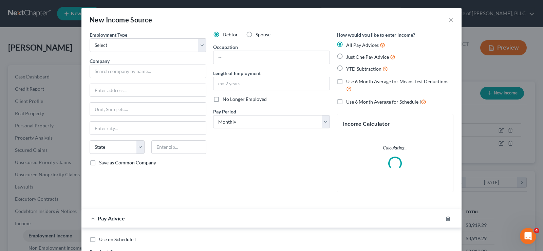
click at [255, 31] on label "Spouse" at bounding box center [262, 34] width 15 height 7
click at [258, 31] on input "Spouse" at bounding box center [260, 33] width 4 height 4
radio input "true"
click at [255, 36] on label "Spouse" at bounding box center [262, 34] width 15 height 7
click at [258, 36] on input "Spouse" at bounding box center [260, 33] width 4 height 4
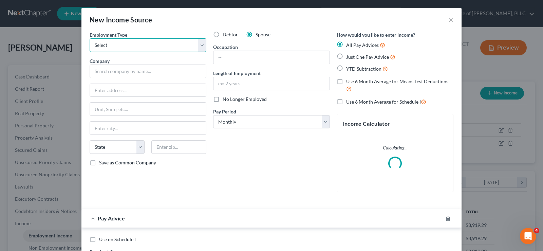
click at [129, 50] on select "Select Full or [DEMOGRAPHIC_DATA] Employment Self Employment" at bounding box center [148, 45] width 117 height 14
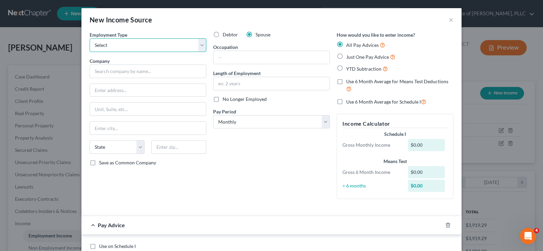
click at [129, 50] on select "Select Full or [DEMOGRAPHIC_DATA] Employment Self Employment" at bounding box center [148, 45] width 117 height 14
click at [448, 21] on button "×" at bounding box center [450, 20] width 5 height 8
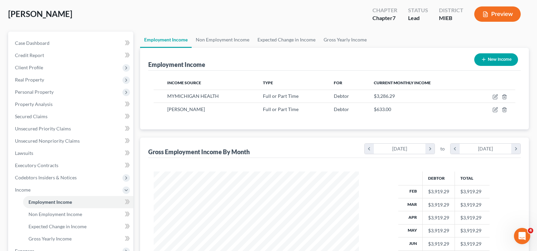
scroll to position [34, 0]
click at [230, 42] on link "Non Employment Income" at bounding box center [223, 39] width 62 height 16
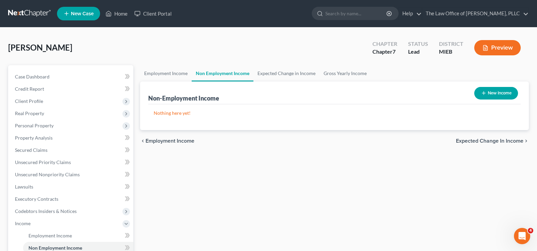
click at [491, 93] on button "New Income" at bounding box center [496, 93] width 44 height 13
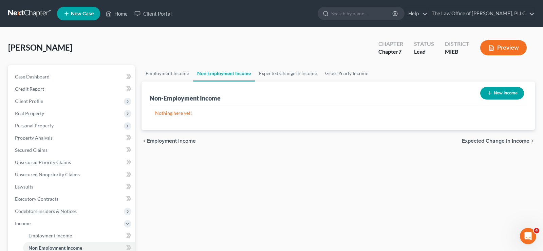
select select "0"
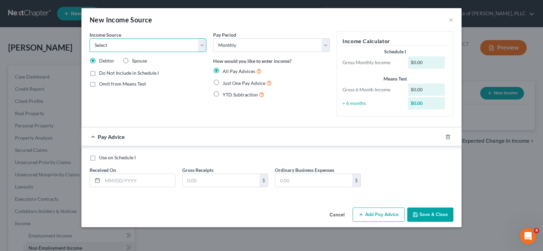
click at [203, 46] on select "Select Unemployment Disability (from employer) Pension Retirement Social Securi…" at bounding box center [148, 45] width 117 height 14
click at [90, 38] on select "Select Unemployment Disability (from employer) Pension Retirement Social Securi…" at bounding box center [148, 45] width 117 height 14
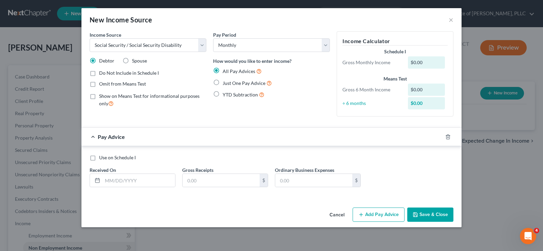
click at [132, 59] on label "Spouse" at bounding box center [139, 60] width 15 height 7
click at [135, 59] on input "Spouse" at bounding box center [137, 59] width 4 height 4
click at [223, 83] on label "Just One Pay Advice" at bounding box center [247, 83] width 49 height 8
click at [225, 83] on input "Just One Pay Advice" at bounding box center [227, 81] width 4 height 4
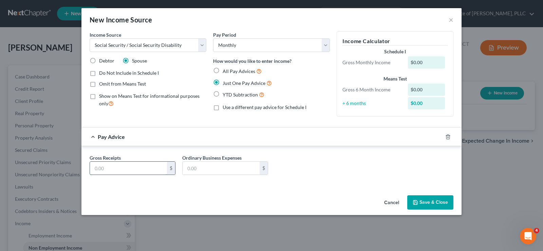
click at [142, 170] on input "text" at bounding box center [128, 167] width 77 height 13
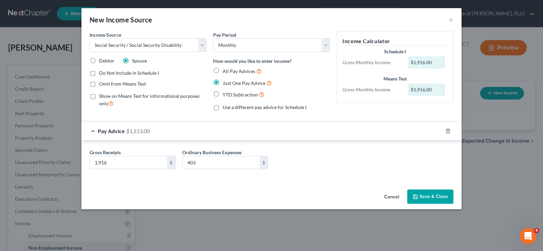
click at [418, 196] on icon "button" at bounding box center [415, 196] width 5 height 5
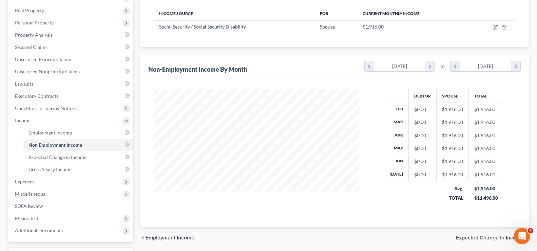
scroll to position [159, 0]
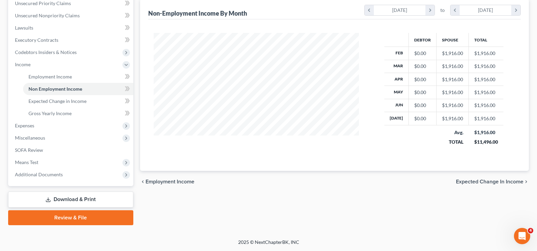
click at [472, 183] on span "Expected Change in Income" at bounding box center [490, 181] width 68 height 5
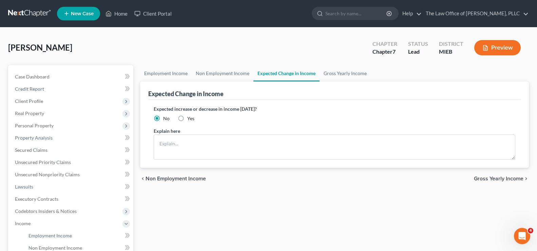
click at [505, 178] on span "Gross Yearly Income" at bounding box center [499, 178] width 50 height 5
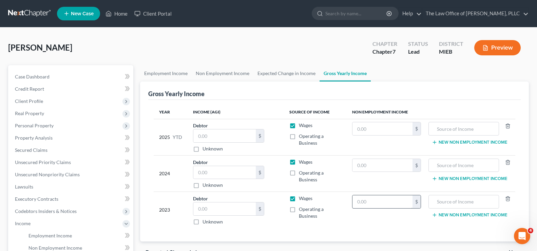
scroll to position [34, 0]
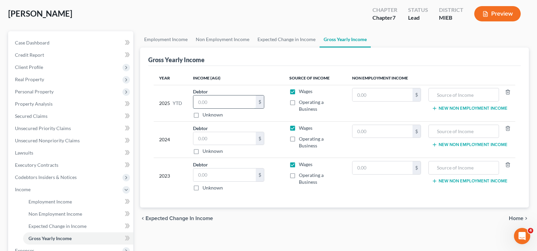
click at [212, 105] on input "text" at bounding box center [224, 101] width 62 height 13
click at [209, 178] on input "text" at bounding box center [224, 174] width 62 height 13
click at [207, 102] on input "text" at bounding box center [224, 101] width 62 height 13
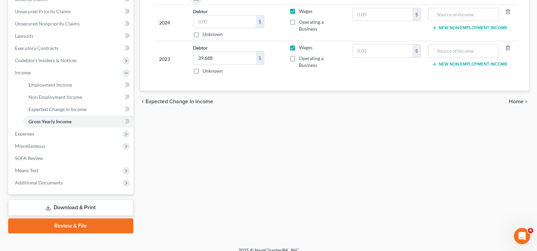
scroll to position [159, 0]
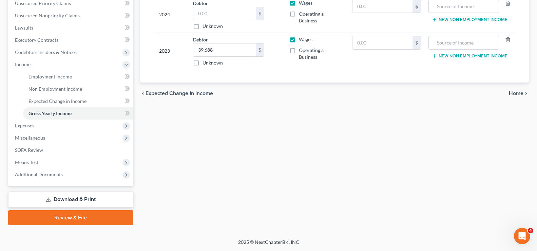
click at [510, 95] on span "Home" at bounding box center [516, 93] width 15 height 5
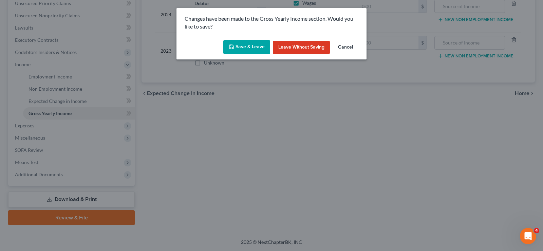
click at [245, 49] on button "Save & Leave" at bounding box center [246, 47] width 47 height 14
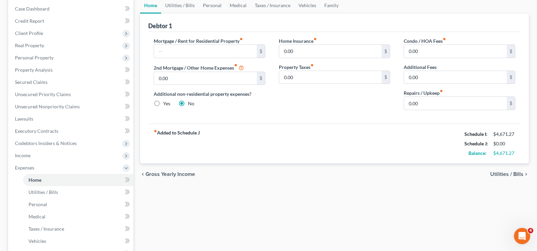
scroll to position [34, 0]
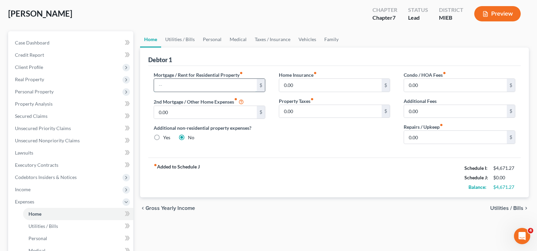
click at [196, 82] on input "text" at bounding box center [205, 85] width 103 height 13
click at [499, 210] on span "Utilities / Bills" at bounding box center [506, 207] width 33 height 5
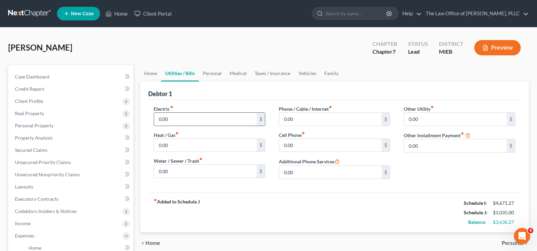
click at [206, 123] on input "0.00" at bounding box center [205, 119] width 103 height 13
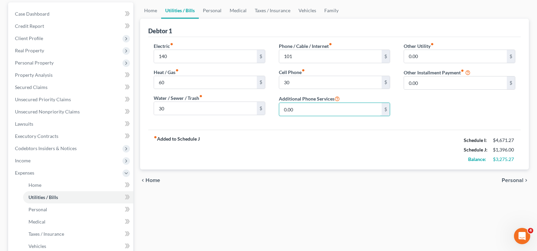
scroll to position [68, 0]
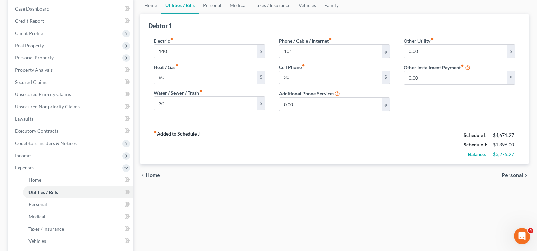
click at [516, 176] on span "Personal" at bounding box center [513, 174] width 22 height 5
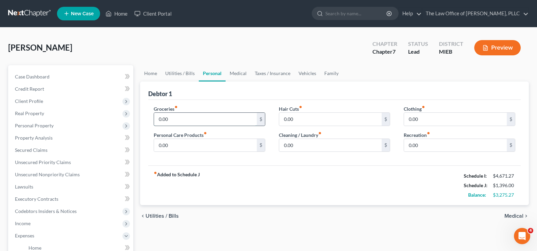
click at [226, 122] on input "0.00" at bounding box center [205, 119] width 103 height 13
click at [288, 151] on input "0.00" at bounding box center [330, 145] width 103 height 13
click at [511, 217] on span "Medical" at bounding box center [513, 215] width 19 height 5
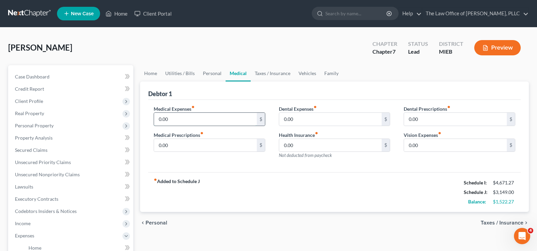
click at [180, 123] on input "0.00" at bounding box center [205, 119] width 103 height 13
click at [497, 221] on span "Taxes / Insurance" at bounding box center [502, 222] width 43 height 5
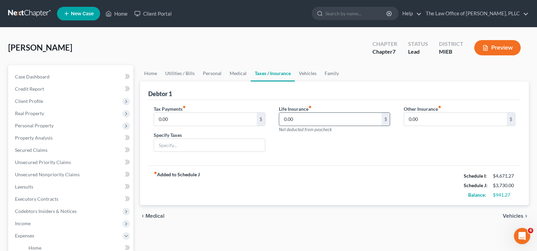
click at [298, 116] on input "0.00" at bounding box center [330, 119] width 103 height 13
drag, startPoint x: 502, startPoint y: 216, endPoint x: 507, endPoint y: 216, distance: 5.4
click at [504, 216] on div "chevron_left Medical Vehicles chevron_right" at bounding box center [334, 216] width 389 height 22
click at [507, 216] on span "Vehicles" at bounding box center [513, 215] width 21 height 5
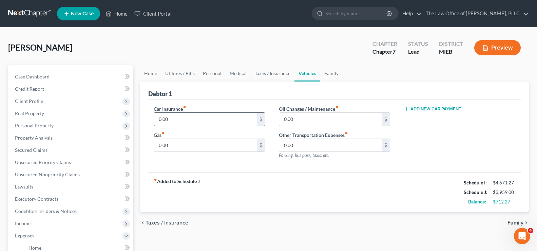
click at [224, 121] on input "0.00" at bounding box center [205, 119] width 103 height 13
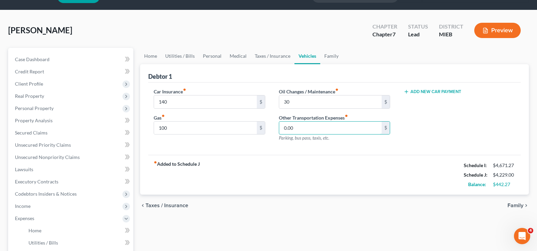
scroll to position [34, 0]
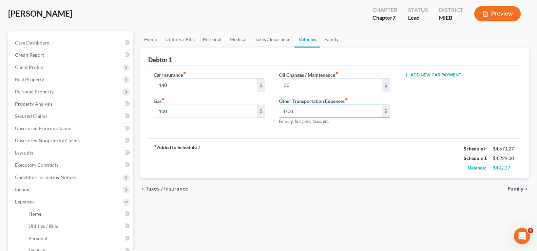
click at [511, 190] on span "Family" at bounding box center [515, 188] width 16 height 5
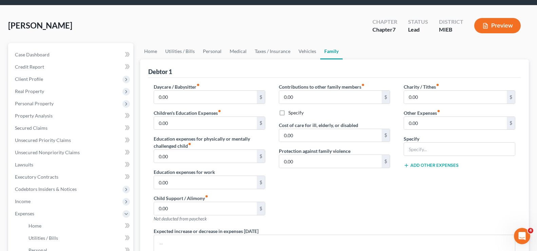
scroll to position [34, 0]
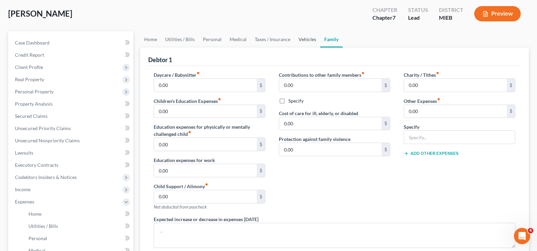
click at [301, 40] on link "Vehicles" at bounding box center [307, 39] width 26 height 16
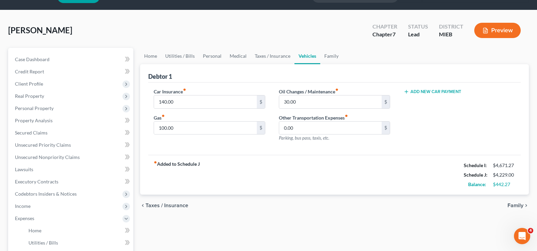
scroll to position [34, 0]
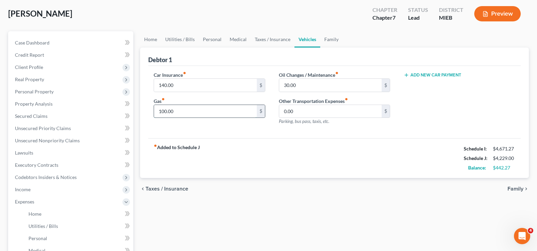
click at [192, 107] on input "100.00" at bounding box center [205, 111] width 103 height 13
click at [512, 188] on span "Family" at bounding box center [515, 188] width 16 height 5
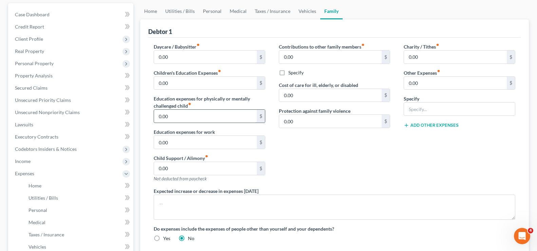
scroll to position [68, 0]
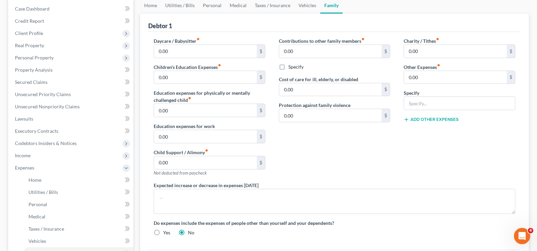
click at [416, 121] on button "Add Other Expenses" at bounding box center [431, 119] width 55 height 5
click at [414, 105] on input "text" at bounding box center [459, 103] width 111 height 13
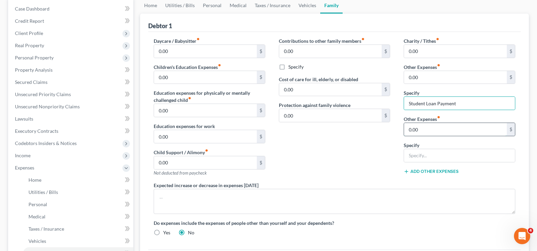
click at [415, 124] on input "0.00" at bounding box center [455, 129] width 103 height 13
click at [414, 173] on button "Add Other Expenses" at bounding box center [431, 171] width 55 height 5
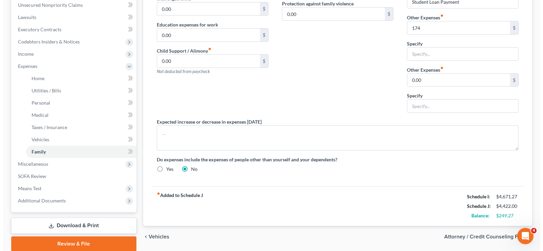
scroll to position [170, 0]
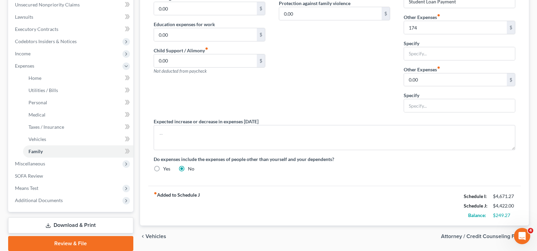
click at [472, 237] on span "Attorney / Credit Counseling Fees" at bounding box center [482, 235] width 82 height 5
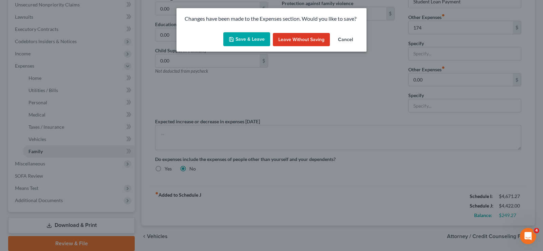
click at [251, 42] on button "Save & Leave" at bounding box center [246, 39] width 47 height 14
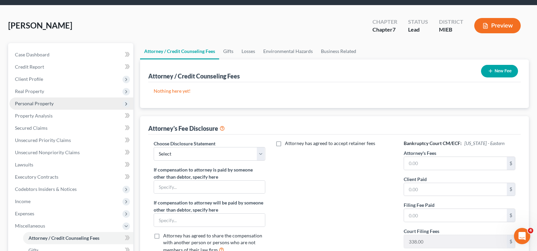
scroll to position [34, 0]
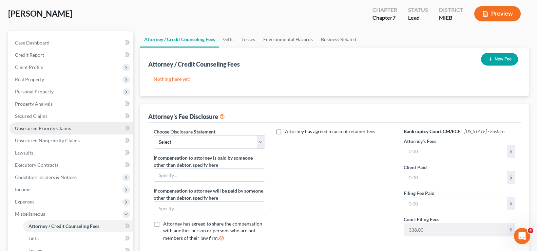
click at [55, 125] on span "Unsecured Priority Claims" at bounding box center [43, 128] width 56 height 6
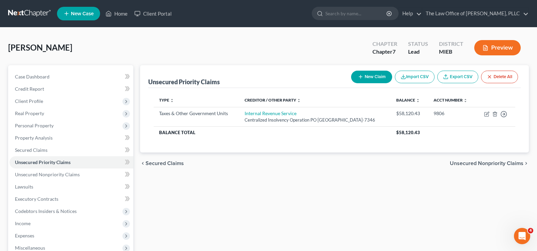
click at [373, 74] on button "New Claim" at bounding box center [371, 77] width 41 height 13
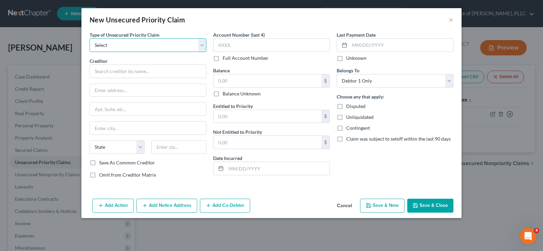
click at [203, 46] on select "Select Taxes & Other Government Units Domestic Support Obligations Extensions o…" at bounding box center [148, 45] width 117 height 14
click at [208, 13] on div "New Unsecured Priority Claim ×" at bounding box center [271, 19] width 380 height 23
click at [449, 19] on button "×" at bounding box center [450, 20] width 5 height 8
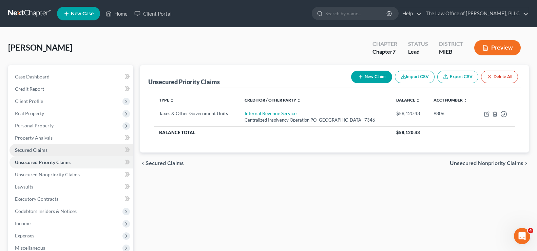
click at [37, 148] on span "Secured Claims" at bounding box center [31, 150] width 33 height 6
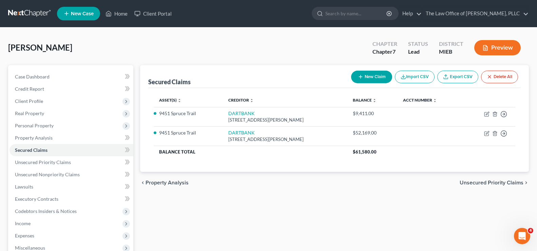
click at [354, 79] on button "New Claim" at bounding box center [371, 77] width 41 height 13
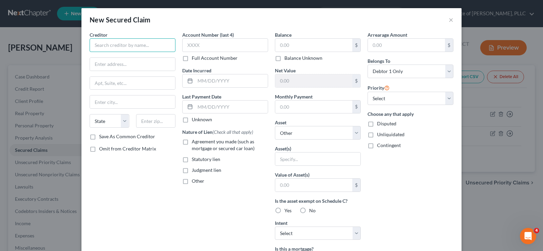
click at [155, 47] on input "text" at bounding box center [133, 45] width 86 height 14
click at [448, 22] on button "×" at bounding box center [450, 20] width 5 height 8
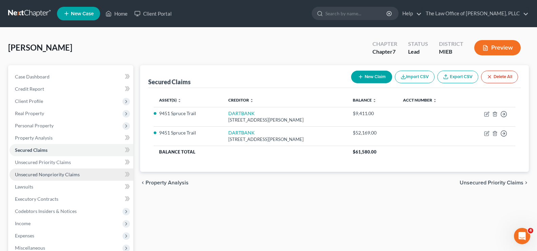
click at [53, 169] on link "Unsecured Nonpriority Claims" at bounding box center [71, 174] width 124 height 12
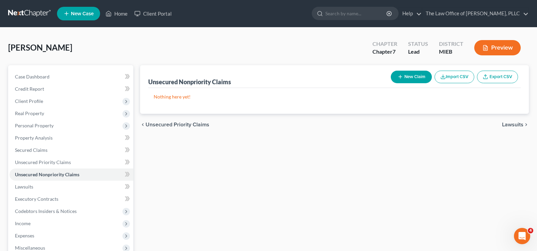
click at [398, 75] on icon "button" at bounding box center [400, 76] width 5 height 5
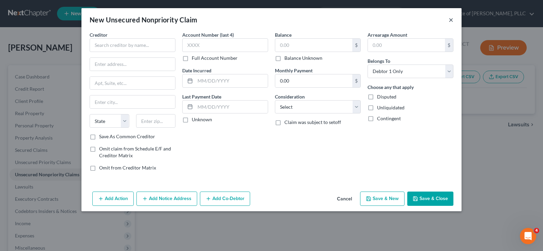
click at [451, 22] on button "×" at bounding box center [450, 20] width 5 height 8
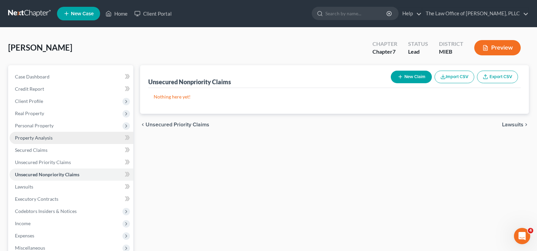
scroll to position [34, 0]
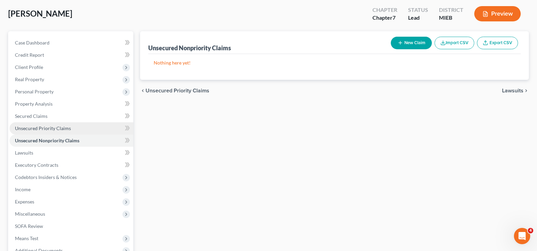
click at [71, 132] on link "Unsecured Priority Claims" at bounding box center [71, 128] width 124 height 12
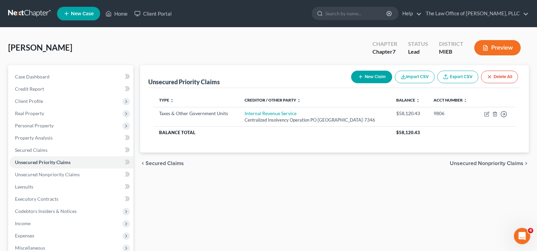
click at [377, 79] on button "New Claim" at bounding box center [371, 77] width 41 height 13
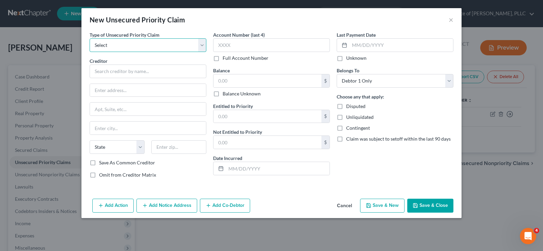
click at [205, 44] on select "Select Taxes & Other Government Units Domestic Support Obligations Extensions o…" at bounding box center [148, 45] width 117 height 14
click at [90, 38] on select "Select Taxes & Other Government Units Domestic Support Obligations Extensions o…" at bounding box center [148, 45] width 117 height 14
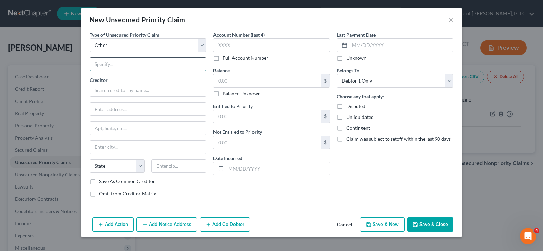
click at [127, 68] on input "text" at bounding box center [148, 64] width 116 height 13
click at [131, 84] on input "text" at bounding box center [148, 90] width 117 height 14
click at [125, 107] on input "text" at bounding box center [148, 108] width 116 height 13
click at [423, 88] on div "Last Payment Date Unknown Belongs To * Select Debtor 1 Only Debtor 2 Only Debto…" at bounding box center [394, 116] width 123 height 171
click at [424, 84] on select "Select Debtor 1 Only Debtor 2 Only Debtor 1 And Debtor 2 Only At Least One Of T…" at bounding box center [395, 81] width 117 height 14
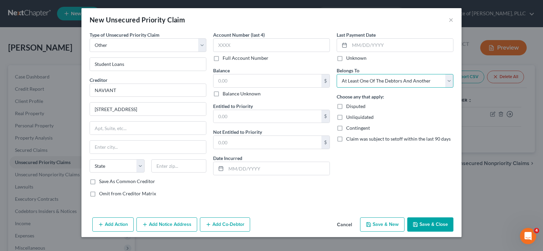
click at [337, 74] on select "Select Debtor 1 Only Debtor 2 Only Debtor 1 And Debtor 2 Only At Least One Of T…" at bounding box center [395, 81] width 117 height 14
click at [408, 83] on select "Select Debtor 1 Only Debtor 2 Only Debtor 1 And Debtor 2 Only At Least One Of T…" at bounding box center [395, 81] width 117 height 14
click at [337, 74] on select "Select Debtor 1 Only Debtor 2 Only Debtor 1 And Debtor 2 Only At Least One Of T…" at bounding box center [395, 81] width 117 height 14
click at [113, 128] on input "text" at bounding box center [148, 127] width 116 height 13
click at [103, 141] on input "text" at bounding box center [148, 146] width 116 height 13
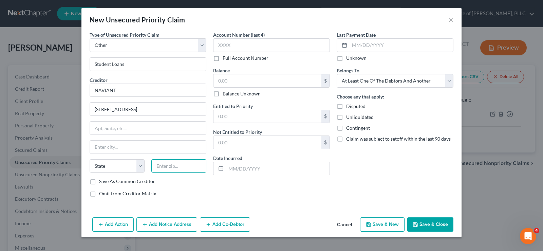
click at [170, 166] on input "text" at bounding box center [178, 166] width 55 height 14
click at [223, 82] on input "text" at bounding box center [267, 80] width 108 height 13
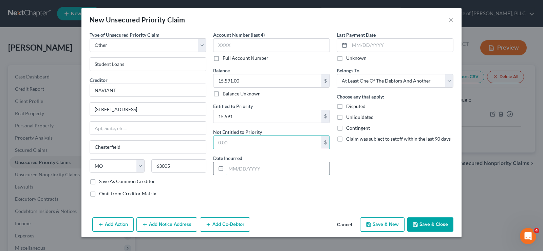
click at [246, 171] on input "text" at bounding box center [277, 168] width 103 height 13
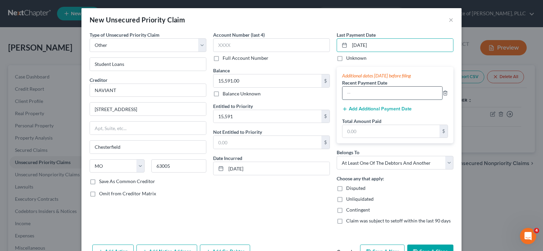
click at [365, 96] on input "text" at bounding box center [392, 93] width 100 height 13
click at [366, 109] on button "Add Additional Payment Date" at bounding box center [377, 108] width 70 height 5
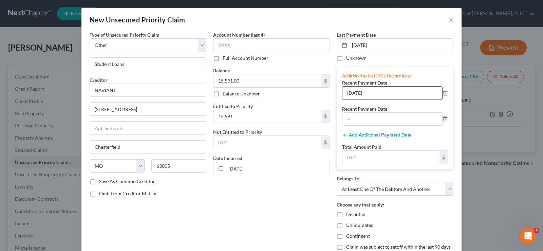
click at [349, 91] on input "[DATE]" at bounding box center [392, 93] width 100 height 13
click at [348, 121] on input "text" at bounding box center [392, 119] width 100 height 13
click at [354, 158] on input "text" at bounding box center [390, 157] width 97 height 13
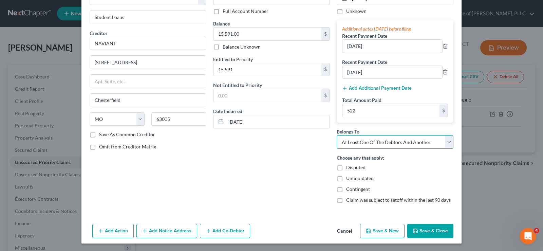
scroll to position [47, 0]
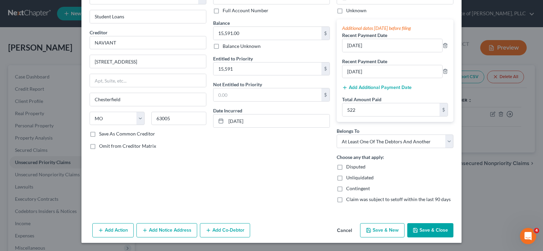
click at [418, 232] on button "Save & Close" at bounding box center [430, 230] width 46 height 14
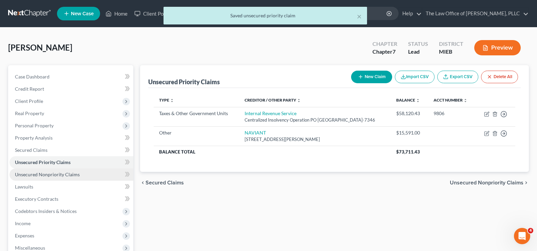
click at [20, 177] on link "Unsecured Nonpriority Claims" at bounding box center [71, 174] width 124 height 12
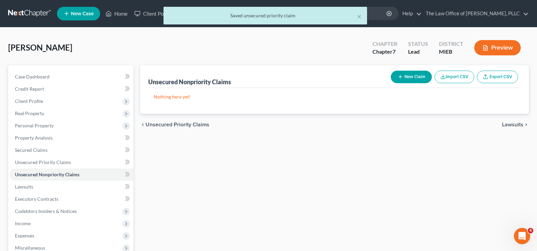
click at [402, 76] on button "New Claim" at bounding box center [411, 77] width 41 height 13
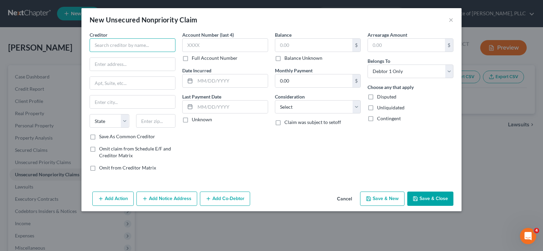
click at [111, 47] on input "text" at bounding box center [133, 45] width 86 height 14
click at [99, 135] on label "Save As Common Creditor" at bounding box center [127, 136] width 56 height 7
click at [102, 135] on input "Save As Common Creditor" at bounding box center [104, 135] width 4 height 4
click at [201, 53] on div "Account Number (last 4) Full Account Number" at bounding box center [225, 46] width 86 height 30
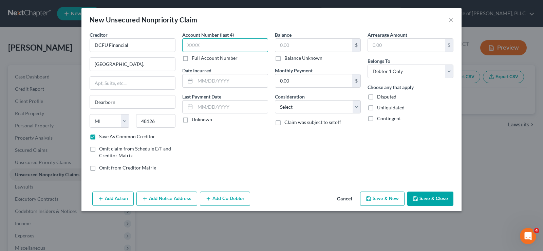
click at [205, 46] on input "text" at bounding box center [225, 45] width 86 height 14
click at [295, 44] on input "text" at bounding box center [313, 45] width 77 height 13
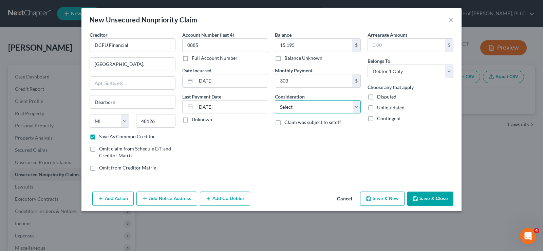
click at [357, 110] on select "Select Cable / Satellite Services Collection Agency Credit Card Debt Debt Couns…" at bounding box center [318, 107] width 86 height 14
click at [225, 103] on input "[DATE]" at bounding box center [231, 106] width 73 height 13
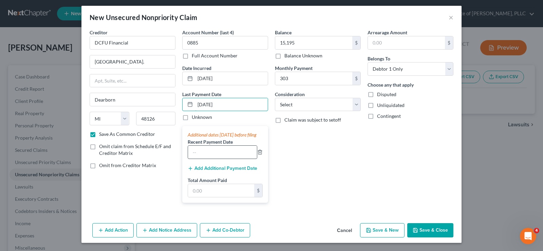
scroll to position [9, 0]
click at [207, 153] on input "text" at bounding box center [222, 152] width 69 height 13
click at [210, 166] on button "Add Additional Payment Date" at bounding box center [223, 168] width 70 height 5
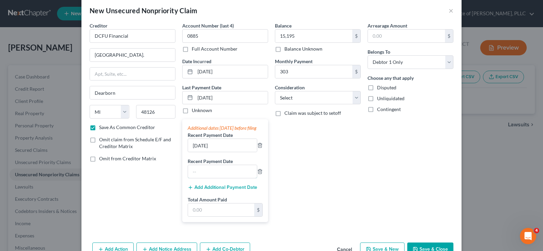
click at [209, 173] on input "text" at bounding box center [222, 171] width 69 height 13
click at [199, 215] on input "text" at bounding box center [221, 209] width 66 height 13
click at [330, 101] on select "Select Cable / Satellite Services Collection Agency Credit Card Debt Debt Couns…" at bounding box center [318, 98] width 86 height 14
click at [275, 91] on select "Select Cable / Satellite Services Collection Agency Credit Card Debt Debt Couns…" at bounding box center [318, 98] width 86 height 14
drag, startPoint x: 380, startPoint y: 35, endPoint x: 386, endPoint y: 46, distance: 12.8
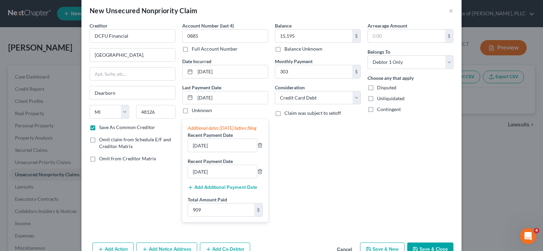
click at [380, 35] on input "text" at bounding box center [406, 36] width 77 height 13
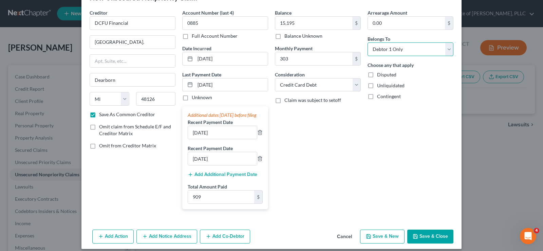
scroll to position [35, 0]
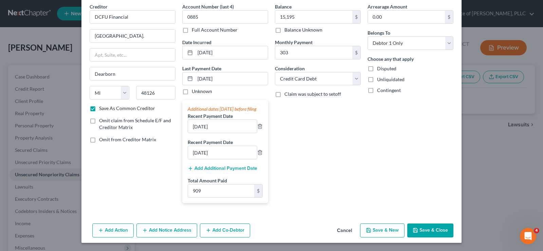
click at [420, 231] on button "Save & Close" at bounding box center [430, 230] width 46 height 14
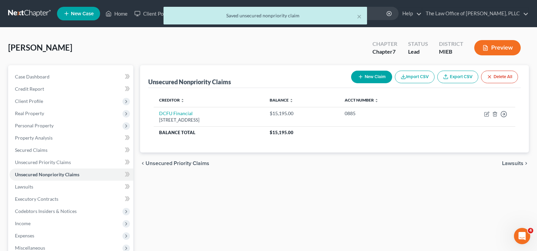
click at [374, 74] on button "New Claim" at bounding box center [371, 77] width 41 height 13
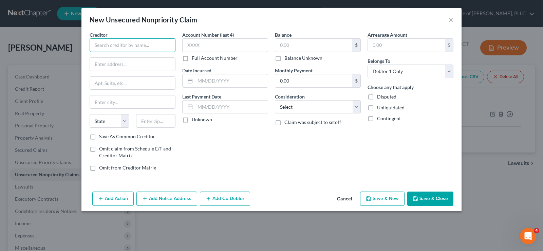
click at [123, 50] on input "text" at bounding box center [133, 45] width 86 height 14
click at [119, 63] on input "text" at bounding box center [132, 64] width 85 height 13
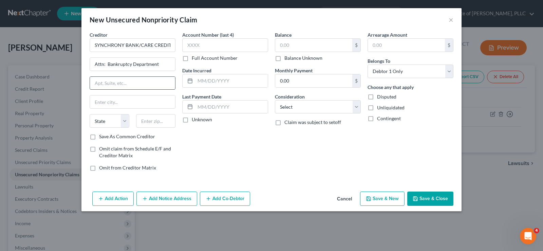
click at [103, 78] on input "text" at bounding box center [132, 83] width 85 height 13
click at [108, 105] on input "text" at bounding box center [132, 101] width 85 height 13
click at [97, 122] on select "State [US_STATE] AK AR AZ CA CO CT DE DC [GEOGRAPHIC_DATA] [GEOGRAPHIC_DATA] GU…" at bounding box center [110, 121] width 40 height 14
click at [98, 120] on select "State [US_STATE] AK AR AZ CA CO CT DE DC [GEOGRAPHIC_DATA] [GEOGRAPHIC_DATA] GU…" at bounding box center [110, 121] width 40 height 14
click at [203, 46] on input "text" at bounding box center [225, 45] width 86 height 14
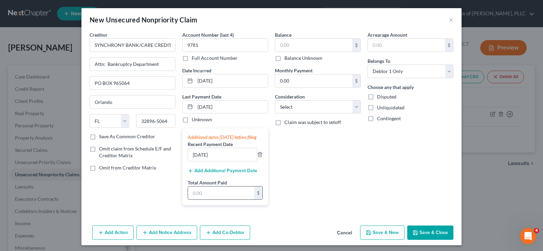
click at [215, 199] on input "text" at bounding box center [221, 192] width 66 height 13
click at [206, 173] on button "Add Additional Payment Date" at bounding box center [223, 170] width 70 height 5
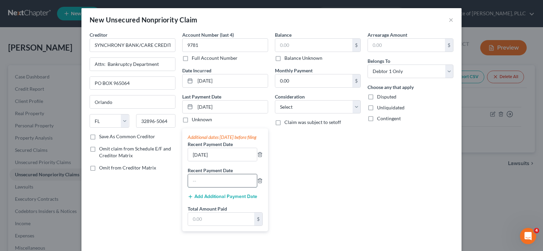
click at [195, 185] on input "text" at bounding box center [222, 180] width 69 height 13
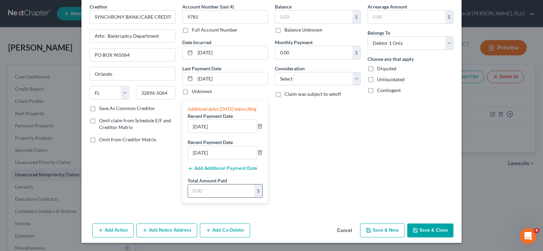
click at [197, 191] on input "text" at bounding box center [221, 190] width 66 height 13
click at [352, 72] on select "Select Cable / Satellite Services Collection Agency Credit Card Debt Debt Couns…" at bounding box center [318, 79] width 86 height 14
click at [275, 72] on select "Select Cable / Satellite Services Collection Agency Credit Card Debt Debt Couns…" at bounding box center [318, 79] width 86 height 14
click at [358, 74] on select "Select Cable / Satellite Services Collection Agency Credit Card Debt Debt Couns…" at bounding box center [318, 79] width 86 height 14
click at [275, 72] on select "Select Cable / Satellite Services Collection Agency Credit Card Debt Debt Couns…" at bounding box center [318, 79] width 86 height 14
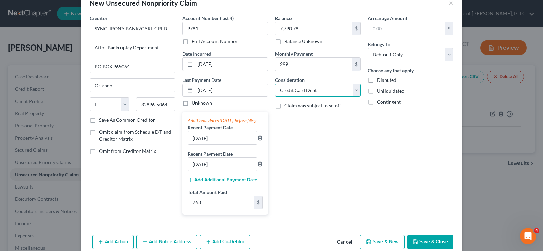
scroll to position [0, 0]
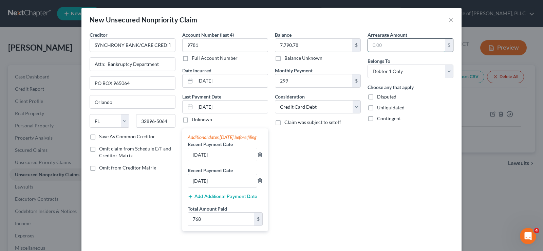
click at [377, 43] on input "text" at bounding box center [406, 45] width 77 height 13
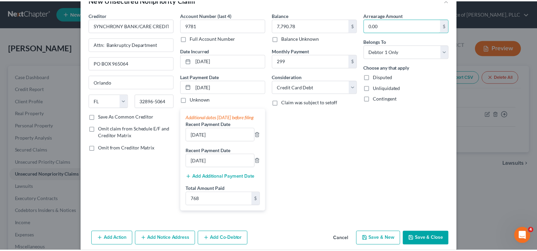
scroll to position [35, 0]
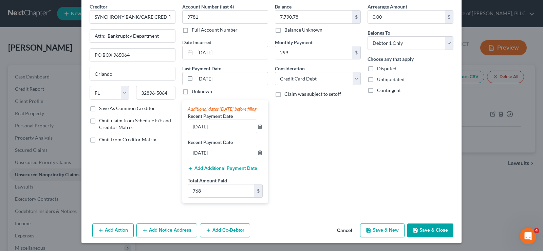
click at [436, 234] on button "Save & Close" at bounding box center [430, 230] width 46 height 14
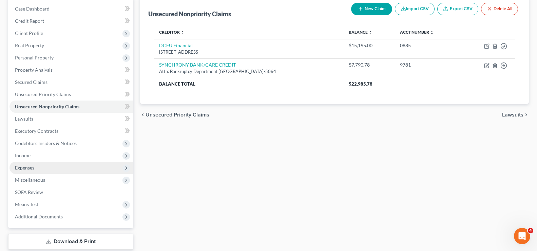
scroll to position [102, 0]
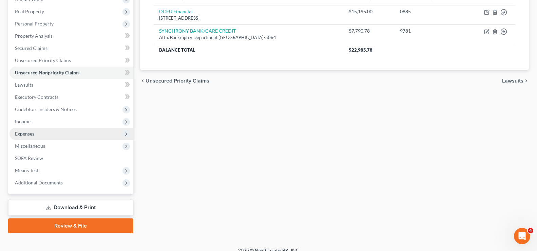
click at [25, 131] on span "Expenses" at bounding box center [24, 134] width 19 height 6
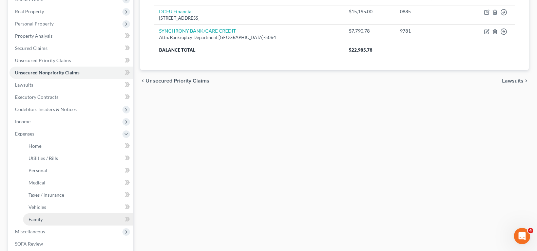
click at [42, 216] on span "Family" at bounding box center [35, 219] width 14 height 6
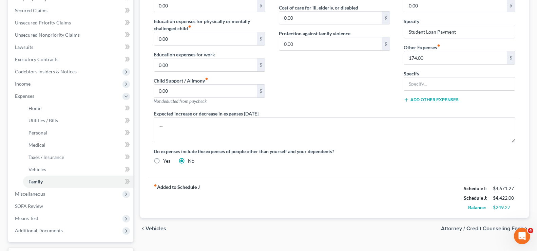
scroll to position [102, 0]
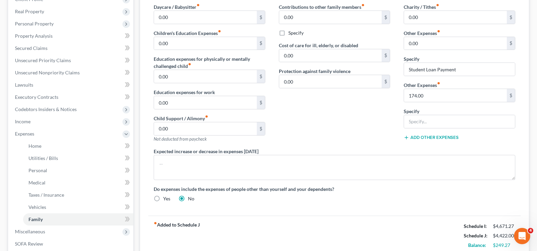
click at [415, 137] on button "Add Other Expenses" at bounding box center [431, 137] width 55 height 5
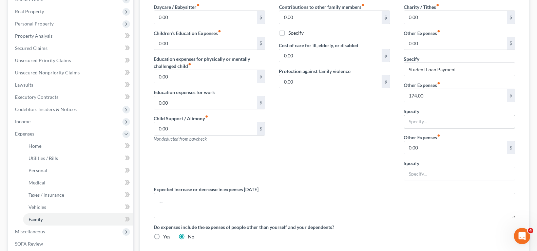
click at [411, 123] on input "text" at bounding box center [459, 121] width 111 height 13
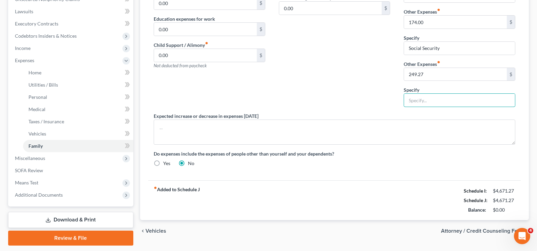
scroll to position [195, 0]
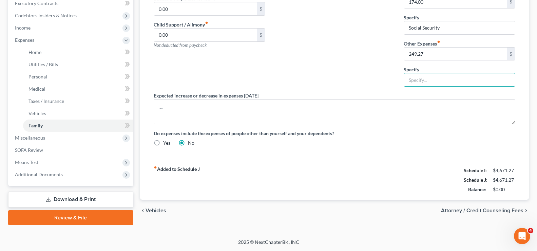
click at [461, 209] on span "Attorney / Credit Counseling Fees" at bounding box center [482, 210] width 82 height 5
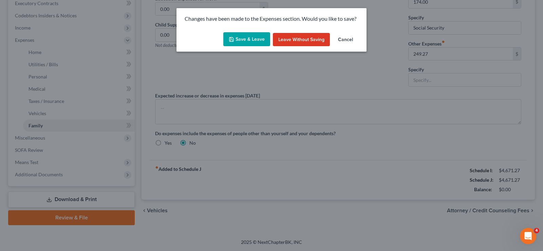
click at [250, 40] on button "Save & Leave" at bounding box center [246, 39] width 47 height 14
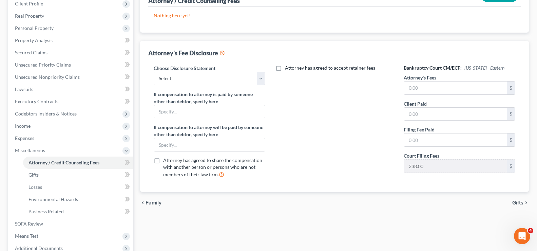
scroll to position [102, 0]
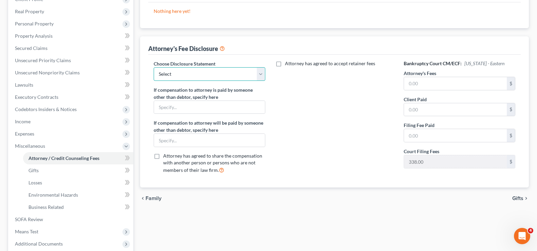
click at [262, 77] on select "Select Attorney" at bounding box center [210, 74] width 112 height 14
click at [154, 67] on select "Select Attorney" at bounding box center [210, 74] width 112 height 14
click at [406, 87] on input "text" at bounding box center [455, 83] width 103 height 13
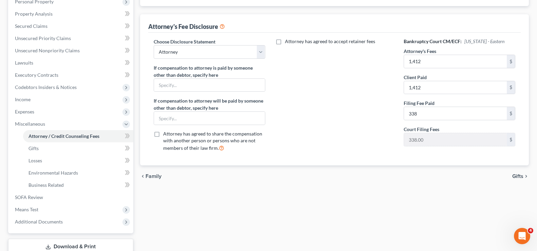
scroll to position [136, 0]
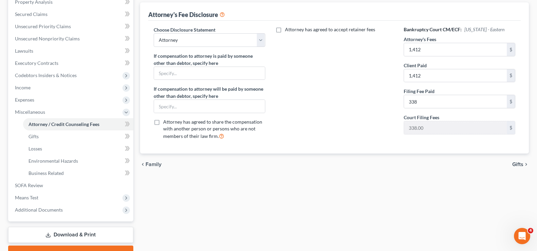
click at [524, 165] on icon "chevron_right" at bounding box center [525, 163] width 5 height 5
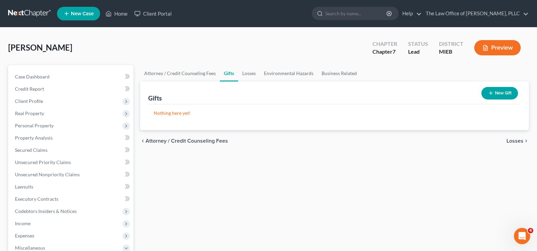
click at [510, 143] on span "Losses" at bounding box center [514, 140] width 17 height 5
click at [510, 141] on span "Environmental Hazards" at bounding box center [494, 140] width 57 height 5
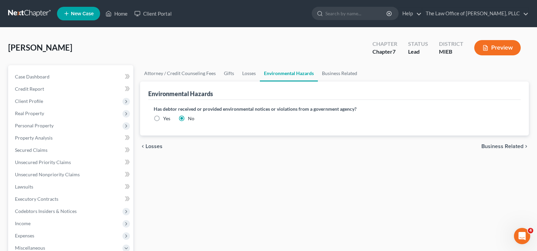
click at [508, 144] on span "Business Related" at bounding box center [502, 145] width 42 height 5
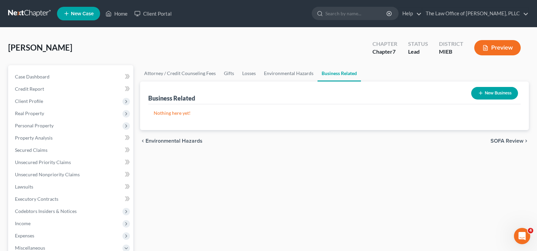
click at [508, 143] on span "SOFA Review" at bounding box center [507, 140] width 33 height 5
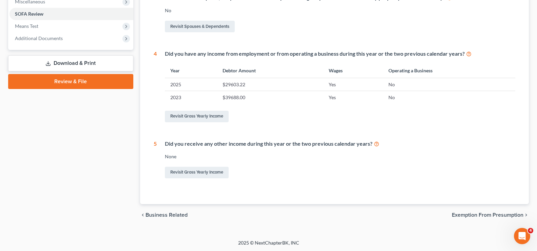
scroll to position [247, 0]
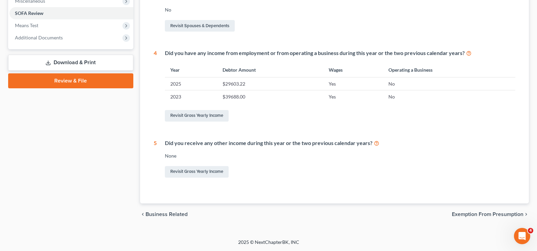
click at [492, 213] on span "Exemption from Presumption" at bounding box center [488, 213] width 72 height 5
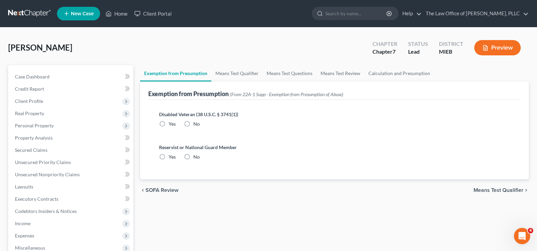
click at [193, 126] on label "No" at bounding box center [196, 123] width 6 height 7
click at [196, 125] on input "No" at bounding box center [198, 122] width 4 height 4
click at [193, 157] on label "No" at bounding box center [196, 156] width 6 height 7
click at [196, 157] on input "No" at bounding box center [198, 155] width 4 height 4
click at [506, 190] on span "Means Test Qualifier" at bounding box center [499, 189] width 50 height 5
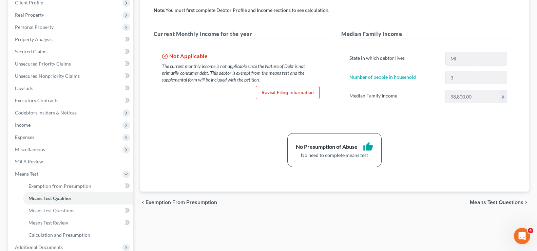
scroll to position [136, 0]
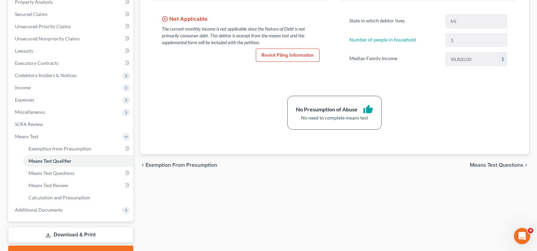
click at [478, 168] on span "Means Test Questions" at bounding box center [497, 164] width 54 height 5
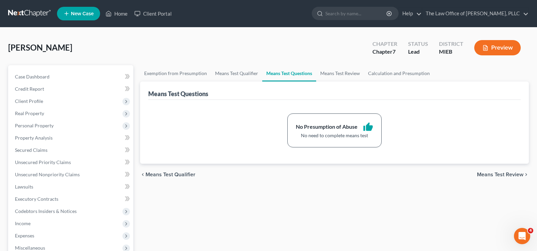
click at [483, 173] on span "Means Test Review" at bounding box center [500, 174] width 46 height 5
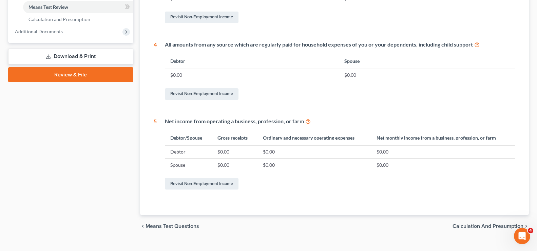
scroll to position [326, 0]
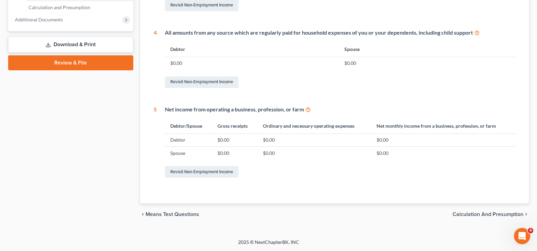
click at [480, 209] on div "chevron_left Means Test Questions Calculation and Presumption chevron_right" at bounding box center [334, 214] width 389 height 22
click at [480, 212] on span "Calculation and Presumption" at bounding box center [488, 213] width 71 height 5
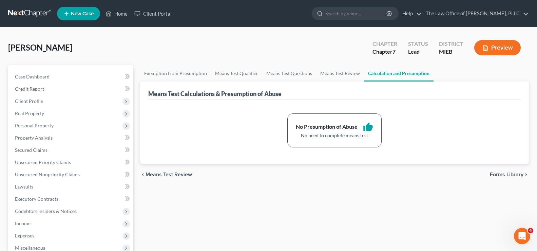
click at [499, 176] on span "Forms Library" at bounding box center [507, 174] width 34 height 5
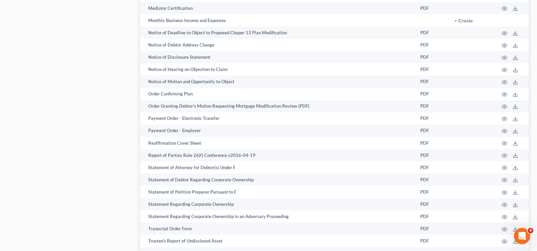
scroll to position [658, 0]
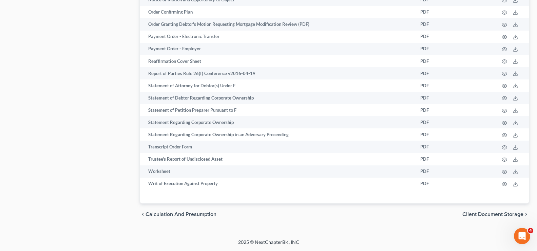
click at [504, 213] on span "Client Document Storage" at bounding box center [492, 213] width 61 height 5
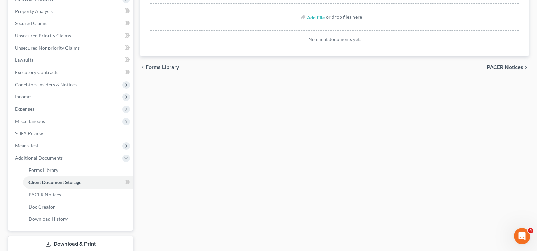
scroll to position [136, 0]
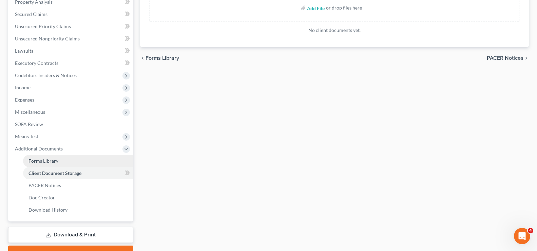
click at [48, 159] on span "Forms Library" at bounding box center [43, 161] width 30 height 6
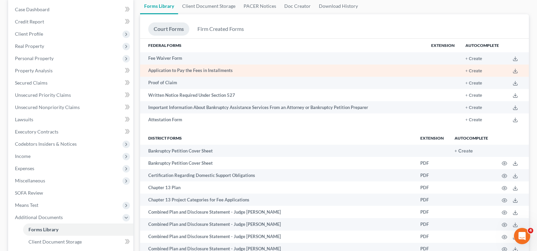
scroll to position [68, 0]
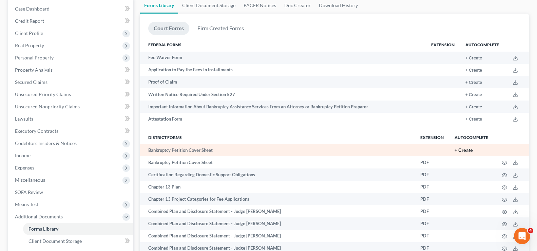
click at [464, 150] on button "+ Create" at bounding box center [464, 150] width 18 height 5
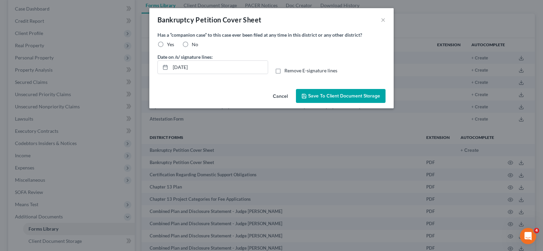
click at [192, 45] on label "No" at bounding box center [195, 44] width 6 height 7
click at [194, 45] on input "No" at bounding box center [196, 43] width 4 height 4
click at [336, 97] on span "Save to Client Document Storage" at bounding box center [344, 96] width 72 height 6
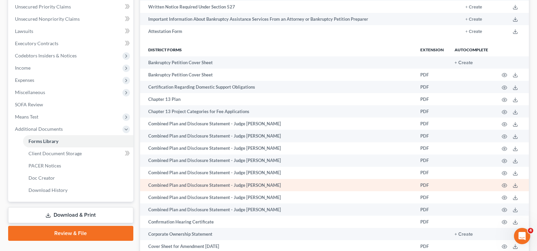
scroll to position [170, 0]
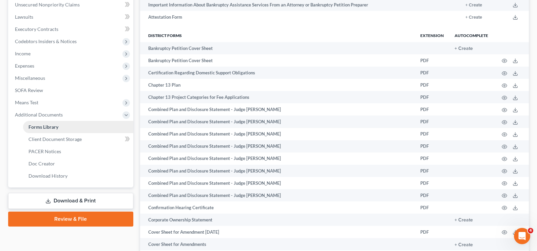
click at [56, 126] on span "Forms Library" at bounding box center [43, 127] width 30 height 6
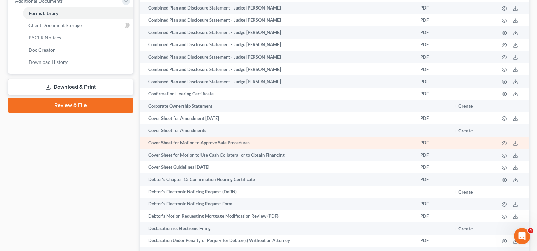
scroll to position [237, 0]
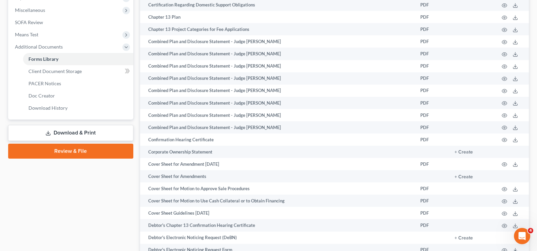
click at [85, 132] on link "Download & Print" at bounding box center [70, 133] width 125 height 16
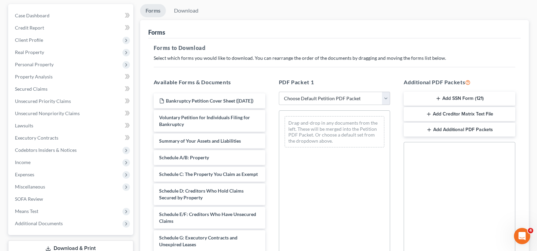
scroll to position [68, 0]
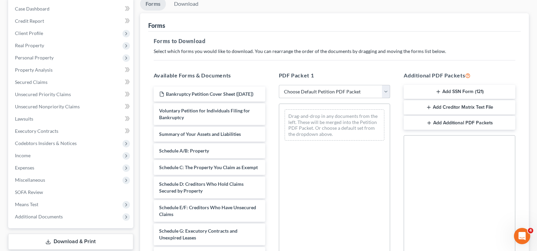
click at [385, 95] on select "Choose Default Petition PDF Packet Complete Bankruptcy Petition (all forms and …" at bounding box center [335, 92] width 112 height 14
click at [279, 85] on select "Choose Default Petition PDF Packet Complete Bankruptcy Petition (all forms and …" at bounding box center [335, 92] width 112 height 14
click at [384, 93] on select "Choose Default Petition PDF Packet Complete Bankruptcy Petition (all forms and …" at bounding box center [335, 92] width 112 height 14
click at [279, 85] on select "Choose Default Petition PDF Packet Complete Bankruptcy Petition (all forms and …" at bounding box center [335, 92] width 112 height 14
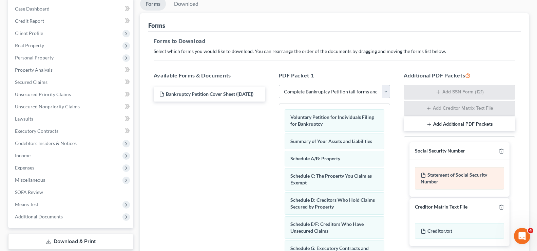
click at [455, 183] on div "Statement of Social Security Number" at bounding box center [459, 178] width 89 height 22
click at [455, 184] on div "Statement of Social Security Number" at bounding box center [459, 178] width 89 height 22
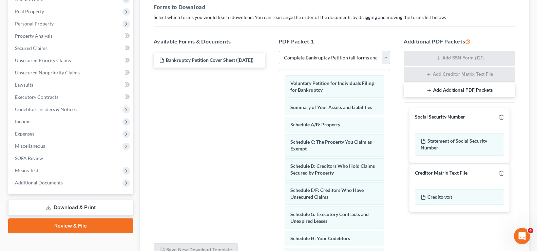
click at [432, 88] on icon "button" at bounding box center [428, 90] width 5 height 5
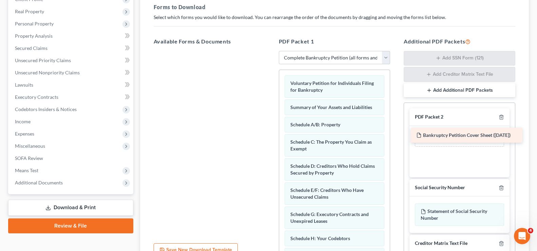
drag, startPoint x: 185, startPoint y: 58, endPoint x: 438, endPoint y: 133, distance: 264.7
click at [271, 51] on div "Bankruptcy Petition Cover Sheet ([DATE]) Bankruptcy Petition Cover Sheet ([DATE…" at bounding box center [209, 51] width 122 height 0
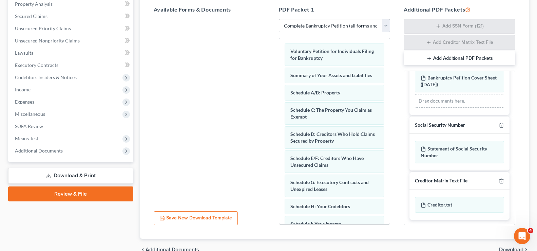
scroll to position [169, 0]
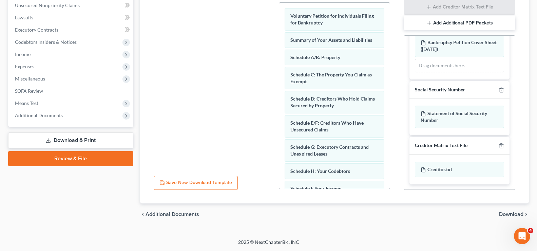
click at [506, 217] on span "Download" at bounding box center [511, 213] width 24 height 5
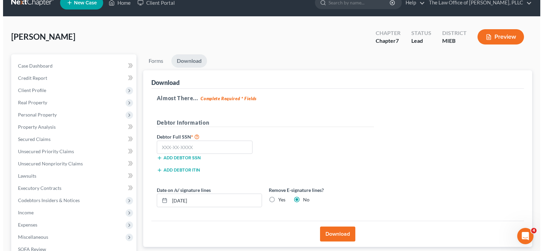
scroll to position [8, 0]
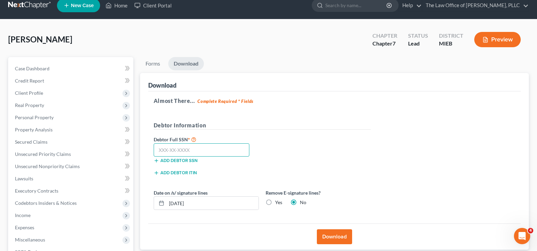
click at [178, 148] on input "text" at bounding box center [202, 150] width 96 height 14
click at [330, 236] on button "Download" at bounding box center [334, 236] width 35 height 15
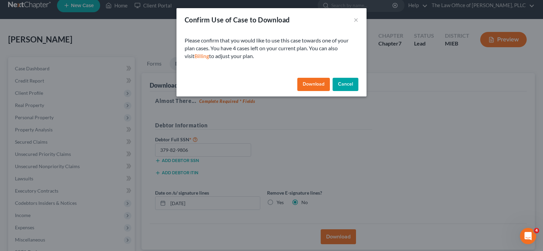
click at [318, 81] on button "Download" at bounding box center [313, 85] width 33 height 14
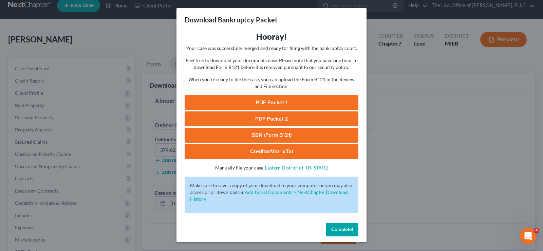
click at [297, 108] on link "PDF Packet 1" at bounding box center [272, 102] width 174 height 15
click at [290, 118] on link "PDF Packet 2" at bounding box center [272, 118] width 174 height 15
click at [263, 130] on link "SSN (Form B121)" at bounding box center [272, 135] width 174 height 15
click at [245, 158] on link "CreditorMatrix.txt" at bounding box center [272, 151] width 174 height 15
